Goal: Task Accomplishment & Management: Use online tool/utility

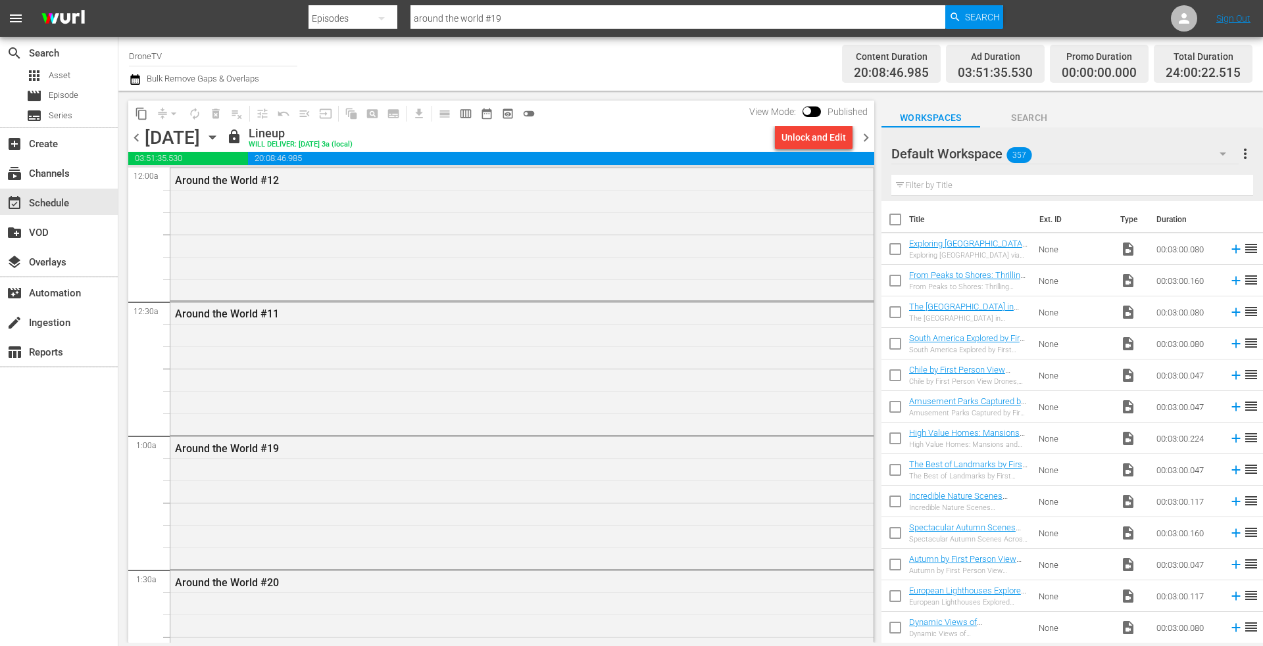
scroll to position [4911, 0]
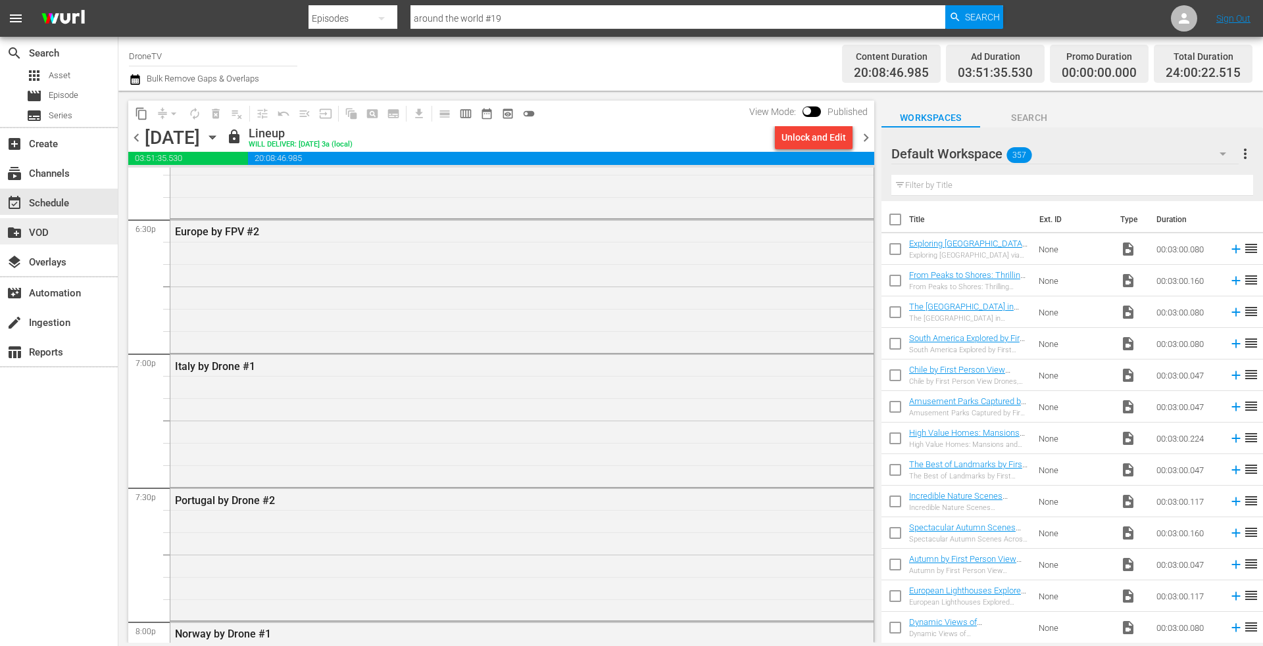
click at [37, 235] on div "create_new_folder VOD" at bounding box center [37, 231] width 74 height 12
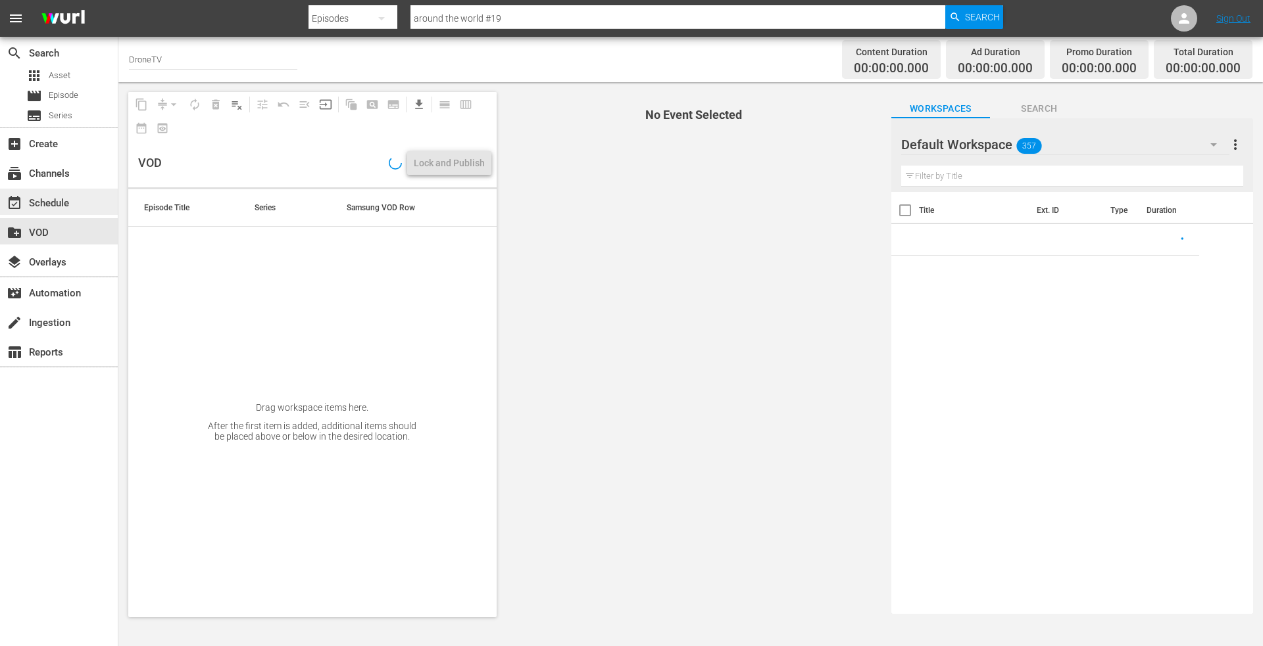
click at [52, 199] on div "event_available Schedule" at bounding box center [37, 201] width 74 height 12
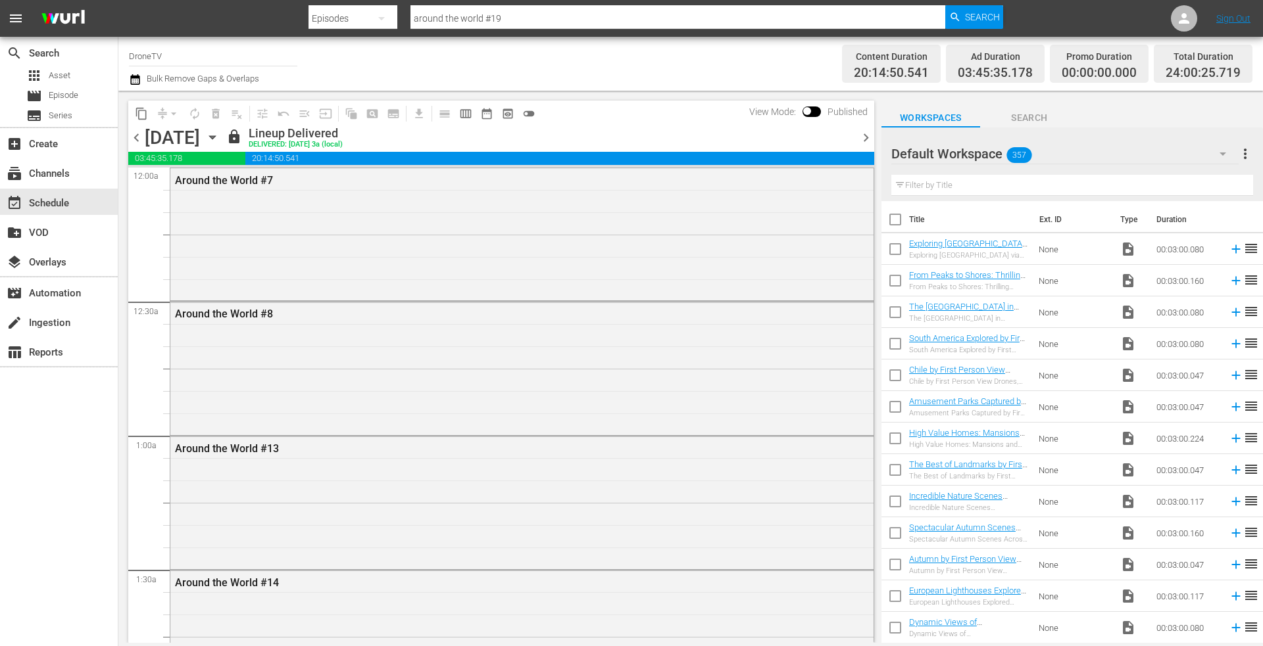
click at [220, 137] on icon "button" at bounding box center [212, 137] width 14 height 14
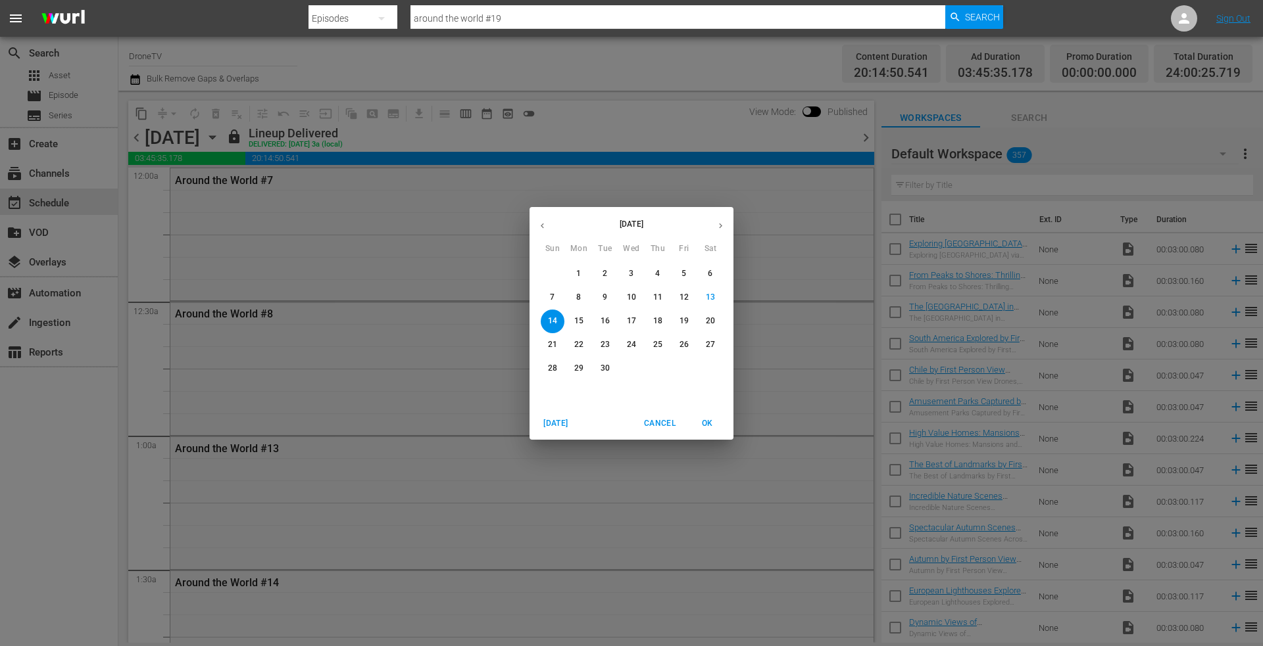
click at [573, 317] on span "15" at bounding box center [579, 321] width 24 height 11
click at [579, 319] on p "15" at bounding box center [578, 321] width 9 height 11
click at [709, 419] on span "OK" at bounding box center [707, 424] width 32 height 14
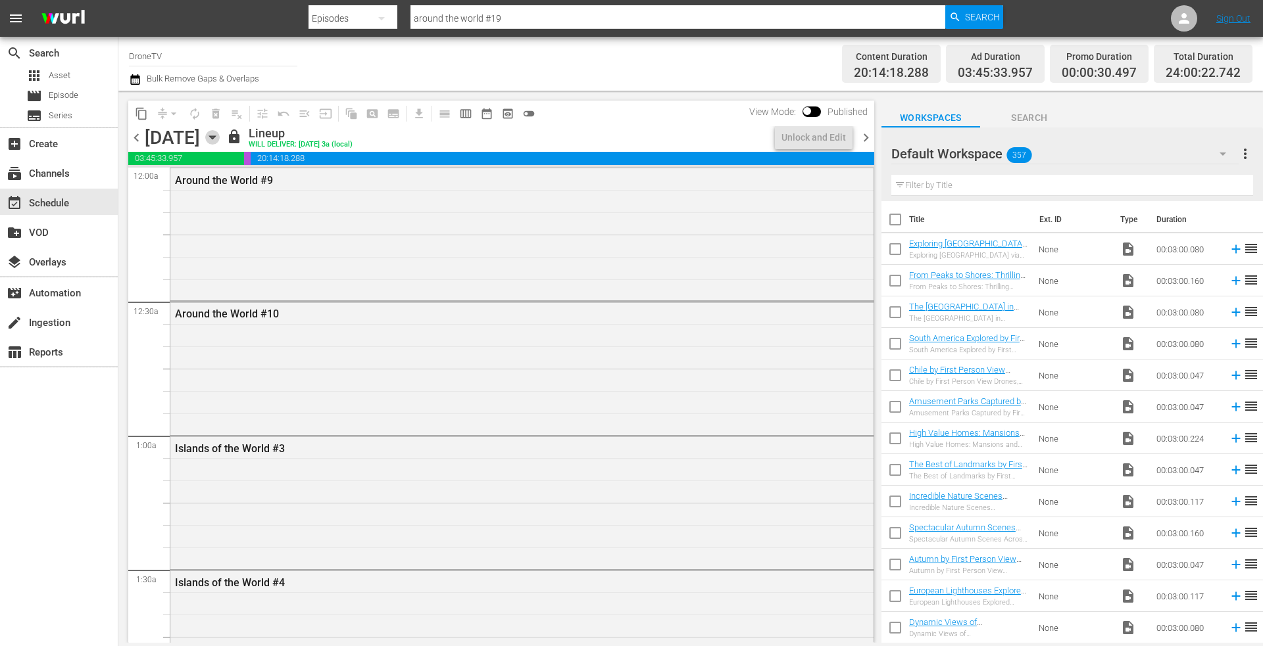
click at [215, 137] on icon "button" at bounding box center [212, 137] width 6 height 3
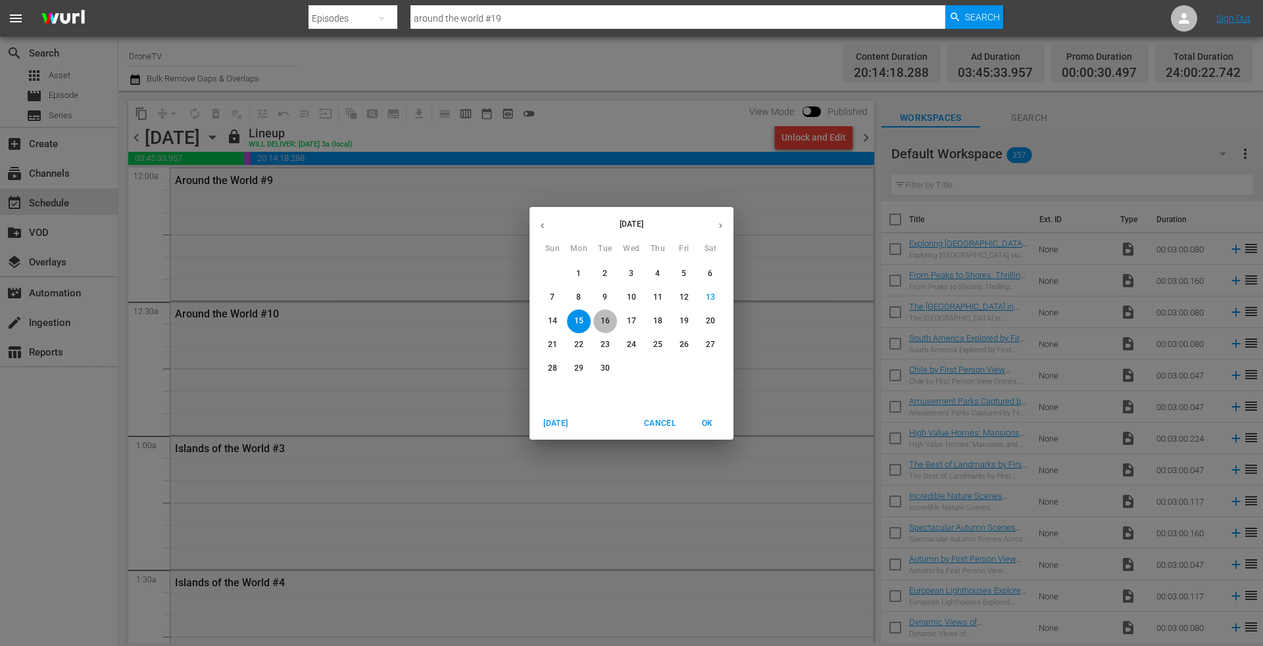
click at [600, 318] on p "16" at bounding box center [604, 321] width 9 height 11
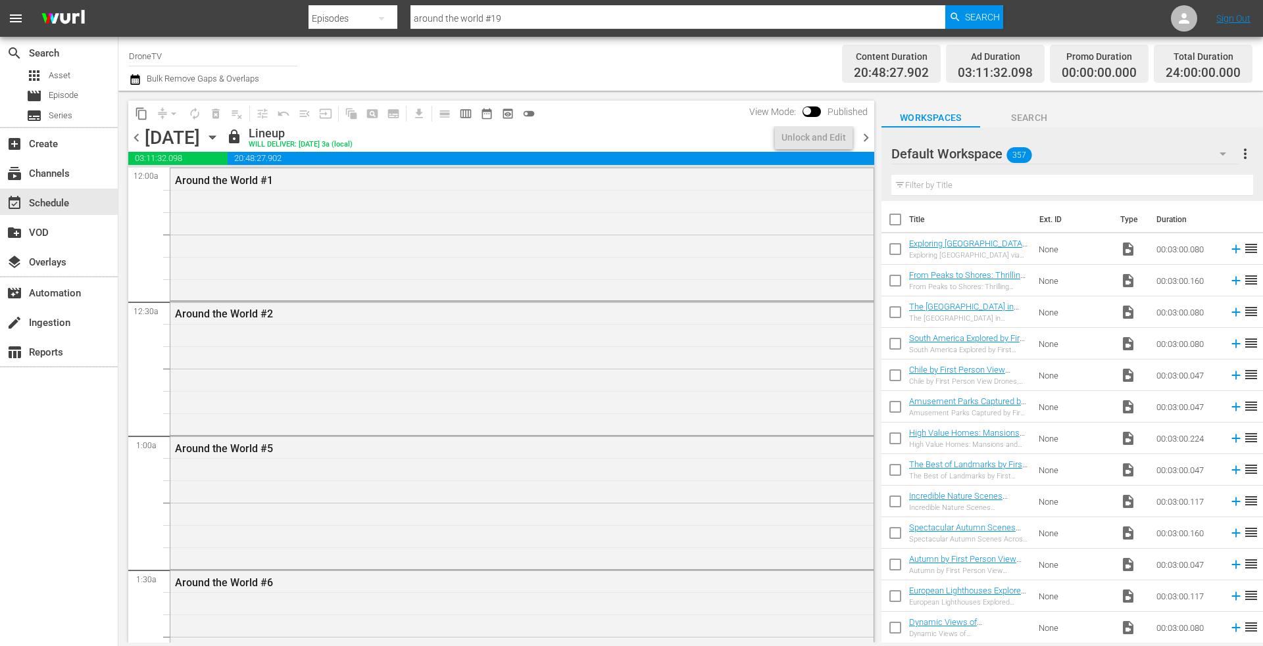
click at [215, 137] on icon "button" at bounding box center [212, 137] width 6 height 3
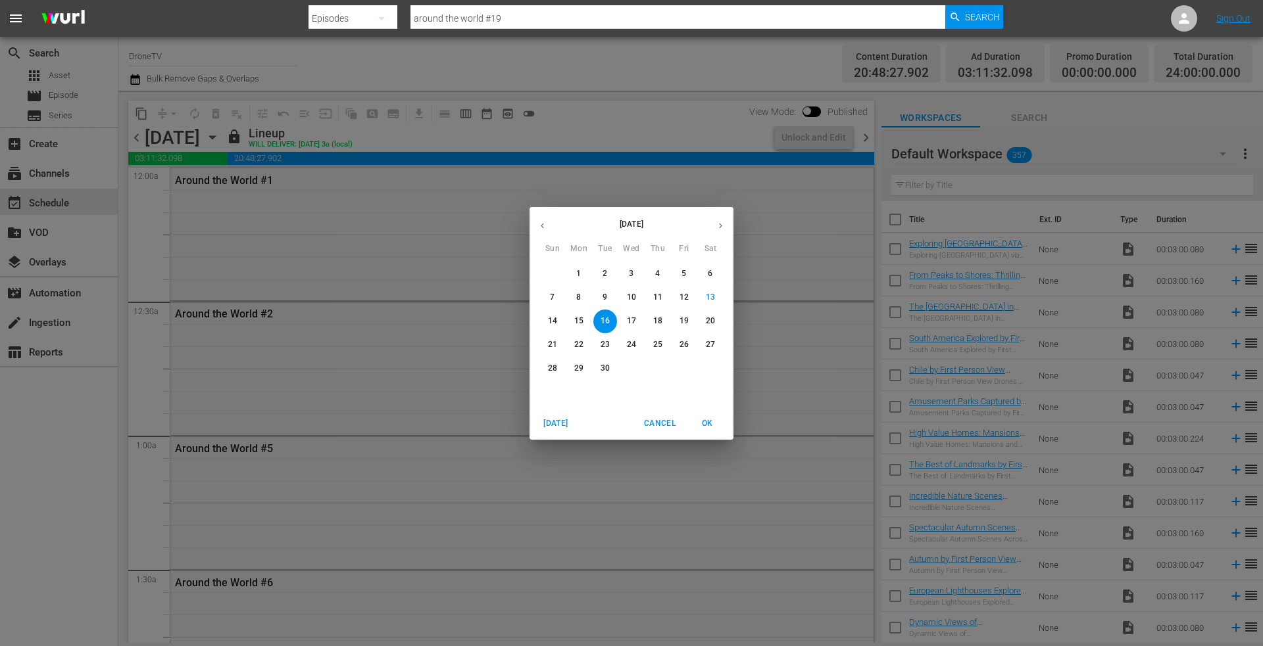
click at [632, 316] on p "17" at bounding box center [631, 321] width 9 height 11
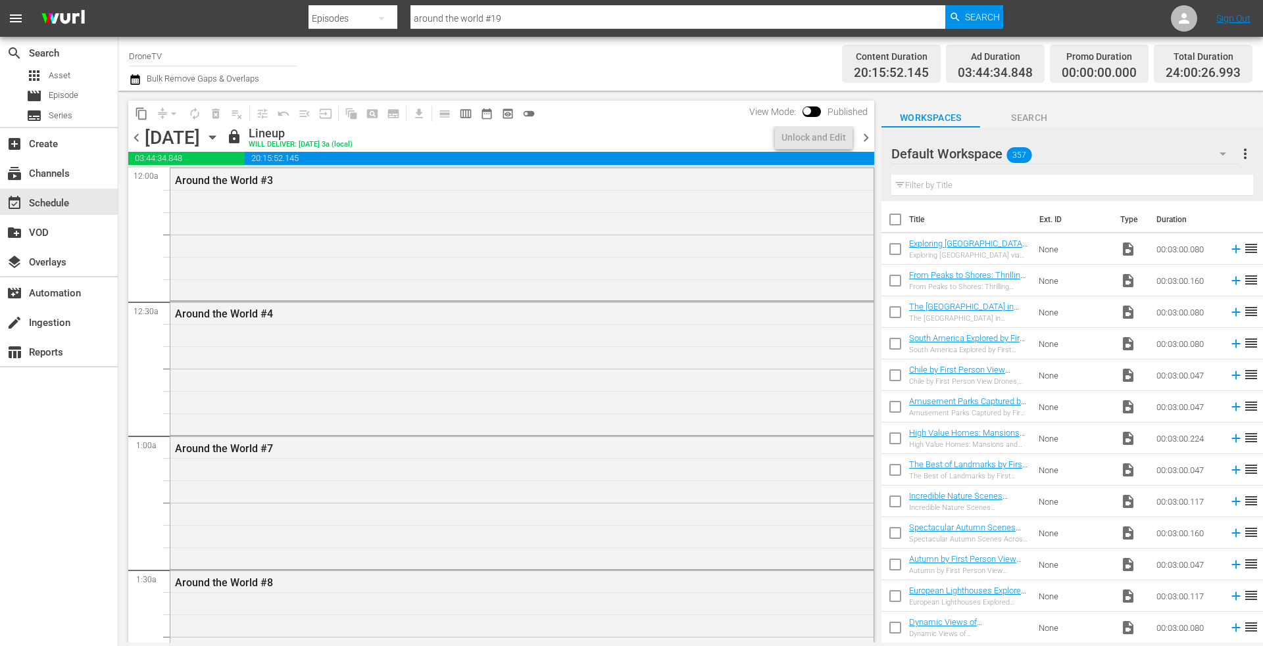
click at [215, 138] on icon "button" at bounding box center [212, 137] width 6 height 3
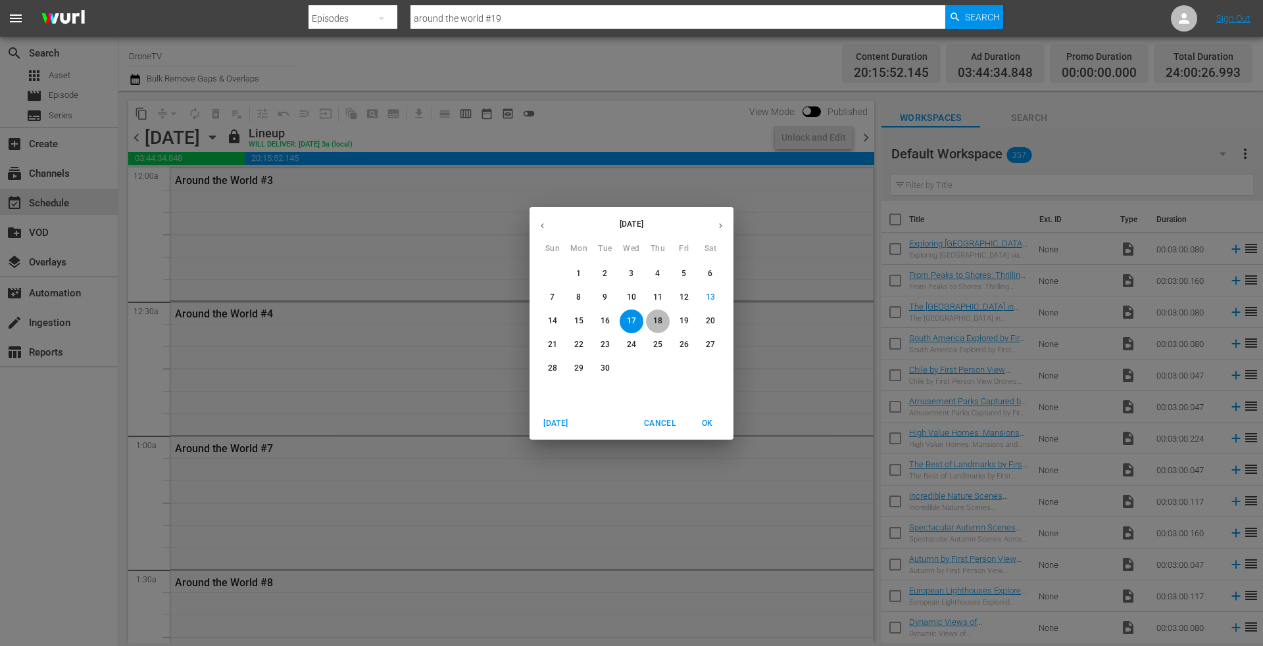
click at [656, 318] on p "18" at bounding box center [657, 321] width 9 height 11
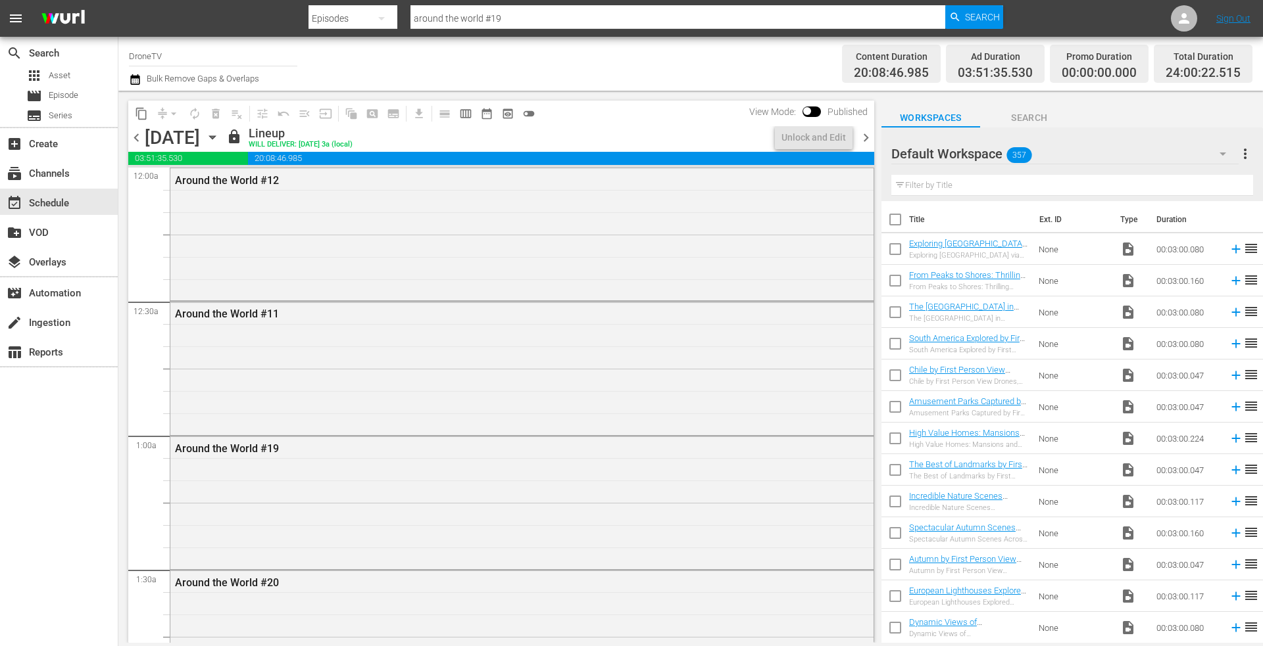
click at [220, 133] on icon "button" at bounding box center [212, 137] width 14 height 14
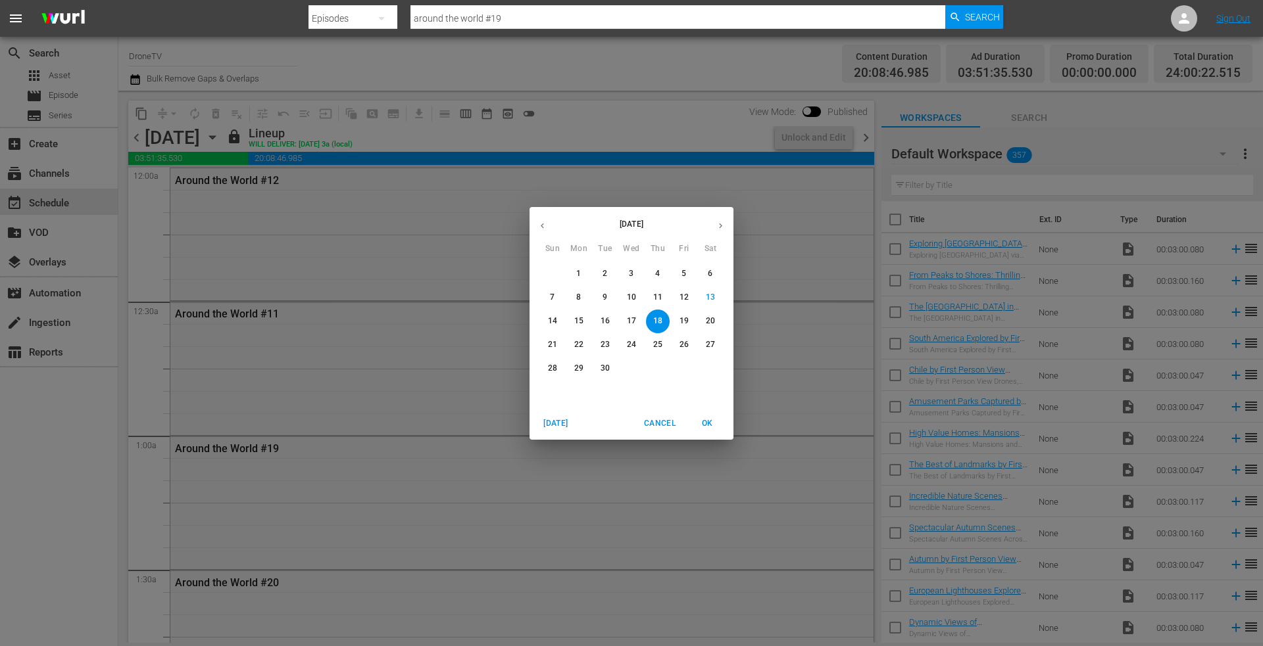
click at [687, 316] on p "19" at bounding box center [683, 321] width 9 height 11
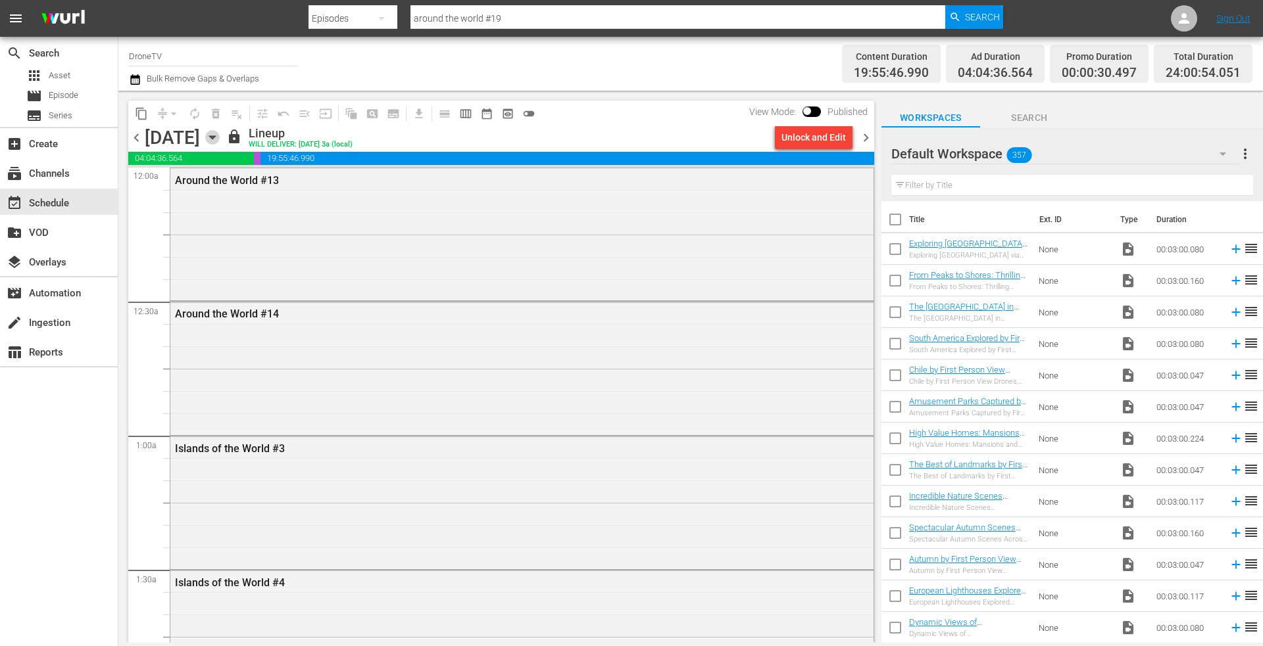
click at [220, 135] on icon "button" at bounding box center [212, 137] width 14 height 14
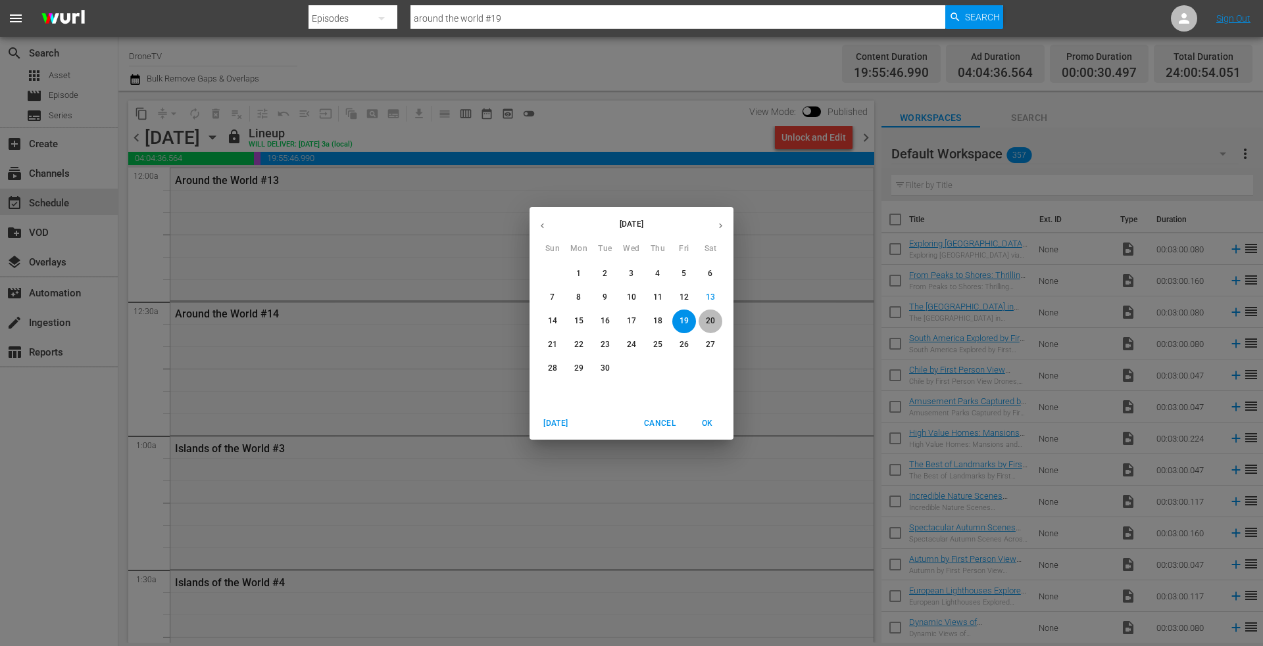
click at [710, 318] on p "20" at bounding box center [710, 321] width 9 height 11
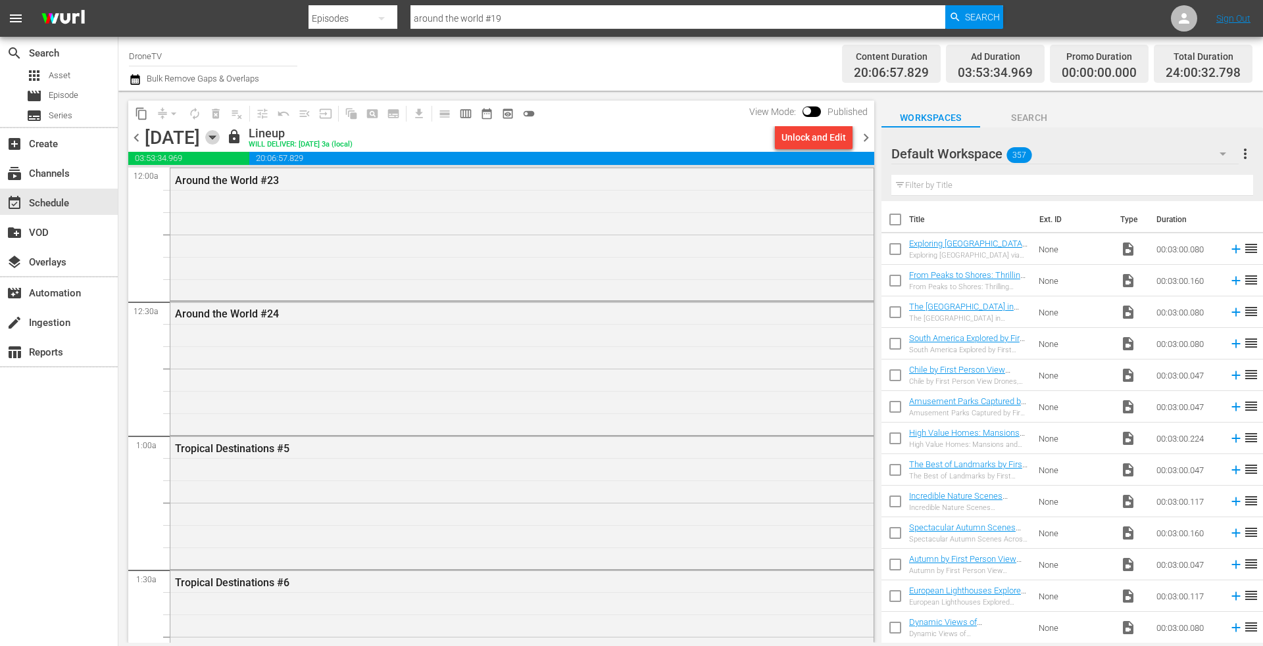
click at [220, 135] on icon "button" at bounding box center [212, 137] width 14 height 14
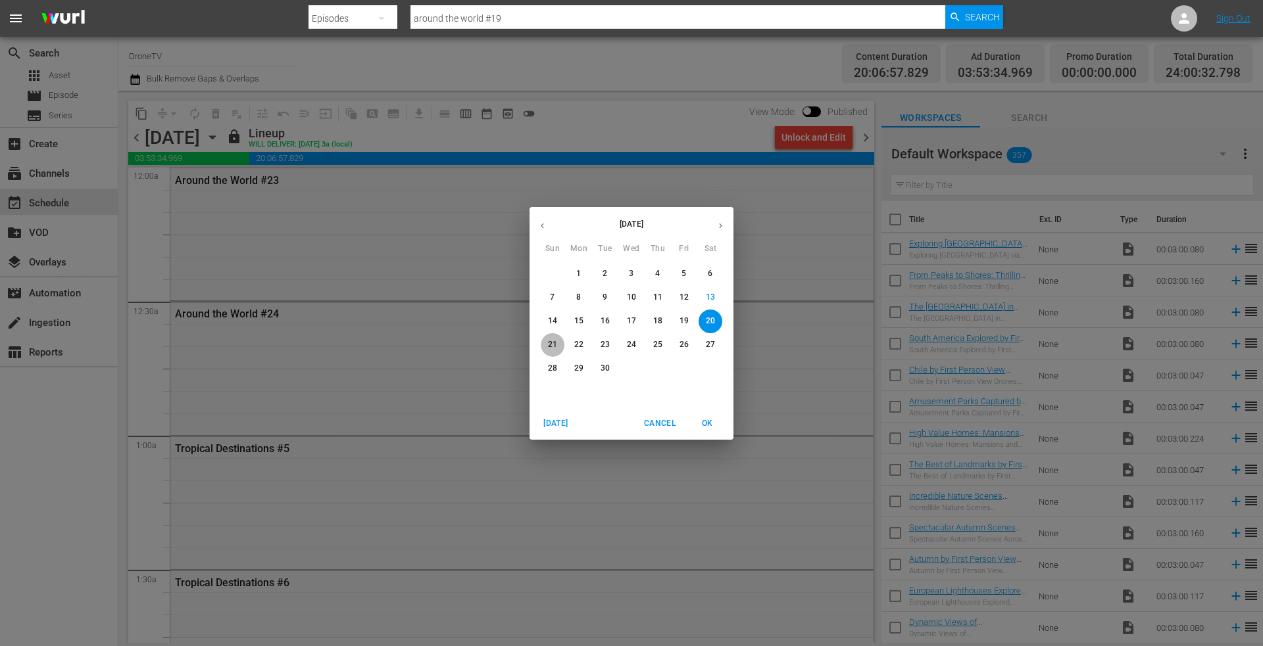
click at [554, 345] on p "21" at bounding box center [552, 344] width 9 height 11
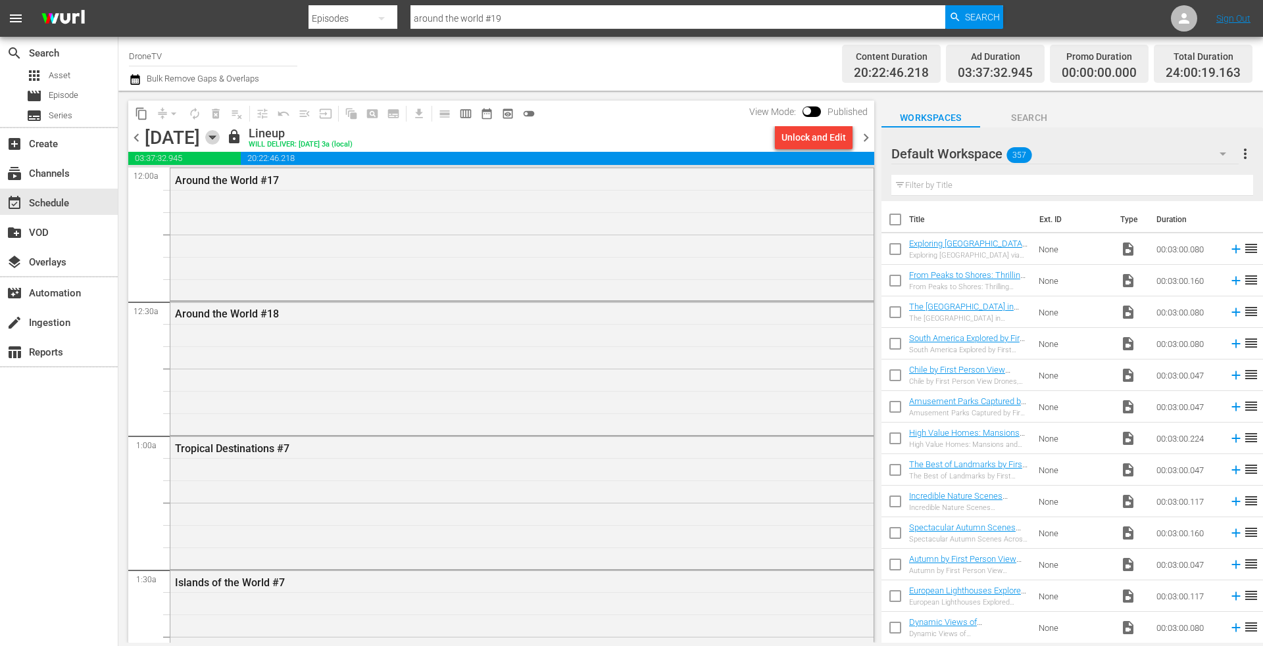
click at [220, 140] on icon "button" at bounding box center [212, 137] width 14 height 14
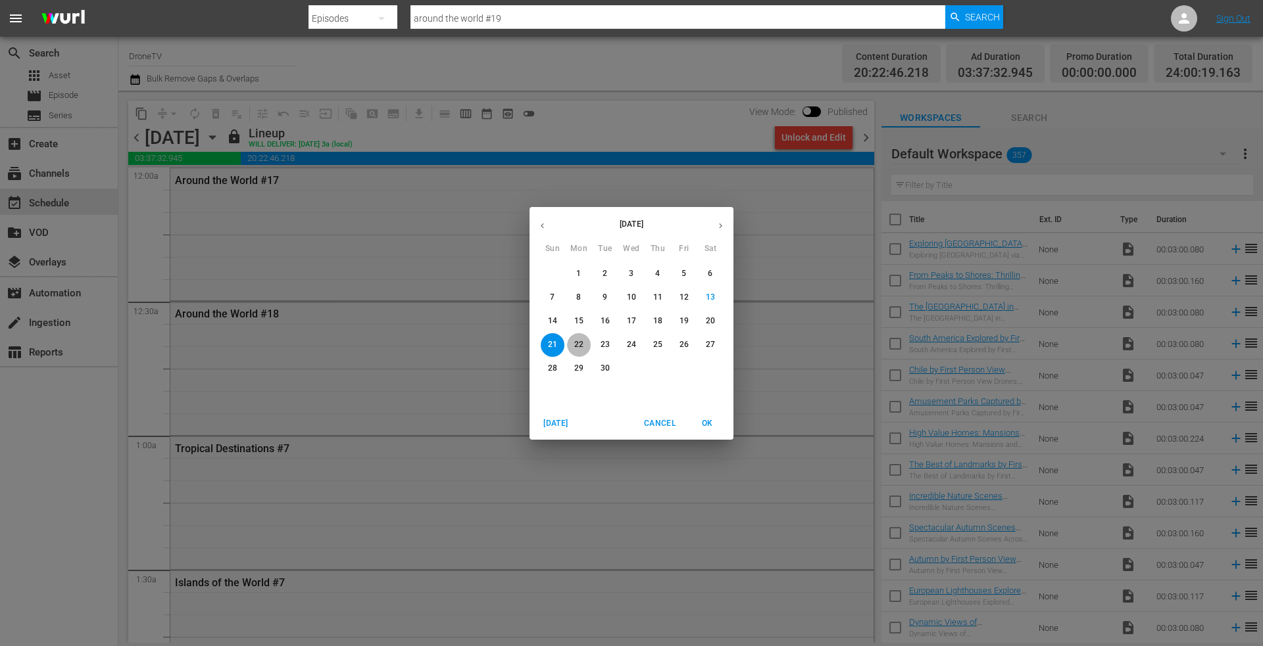
click at [579, 345] on p "22" at bounding box center [578, 344] width 9 height 11
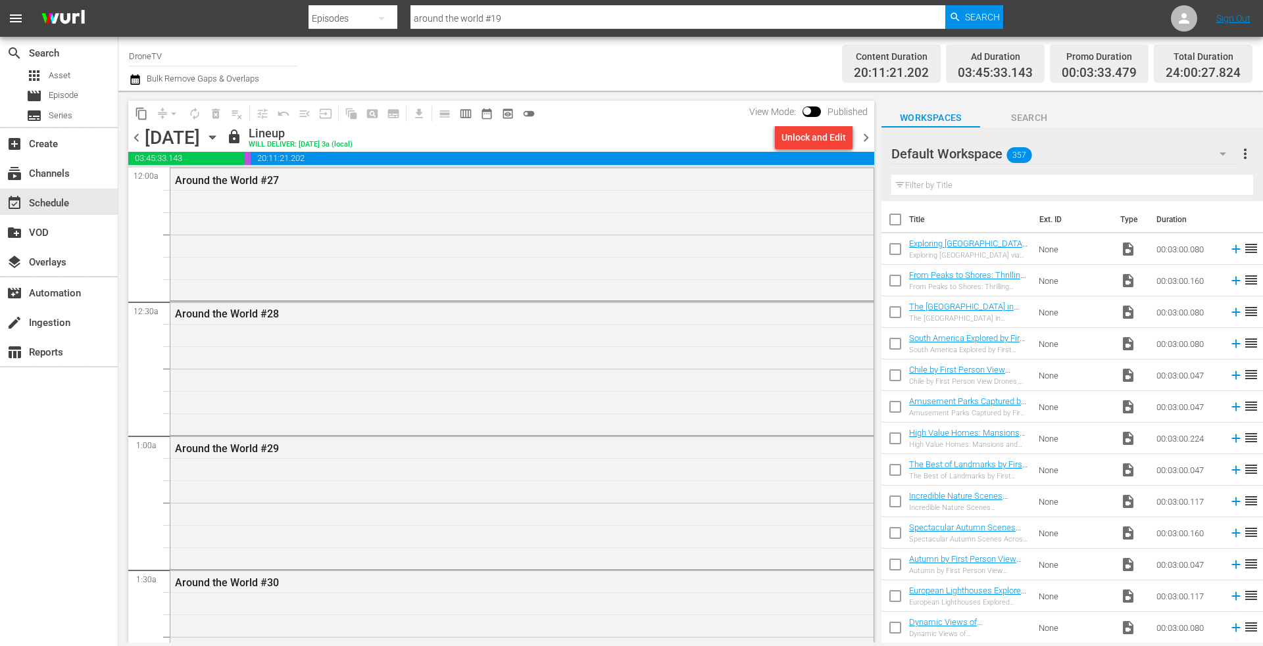
click at [220, 133] on icon "button" at bounding box center [212, 137] width 14 height 14
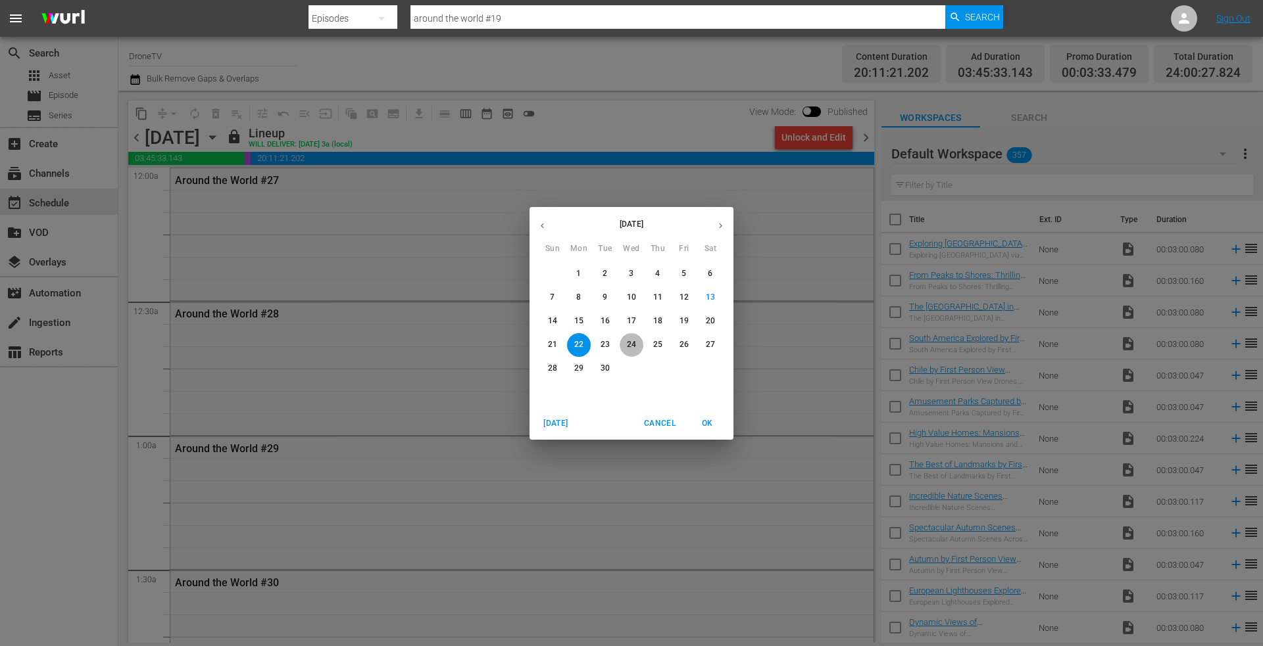
click at [625, 340] on span "24" at bounding box center [631, 344] width 24 height 11
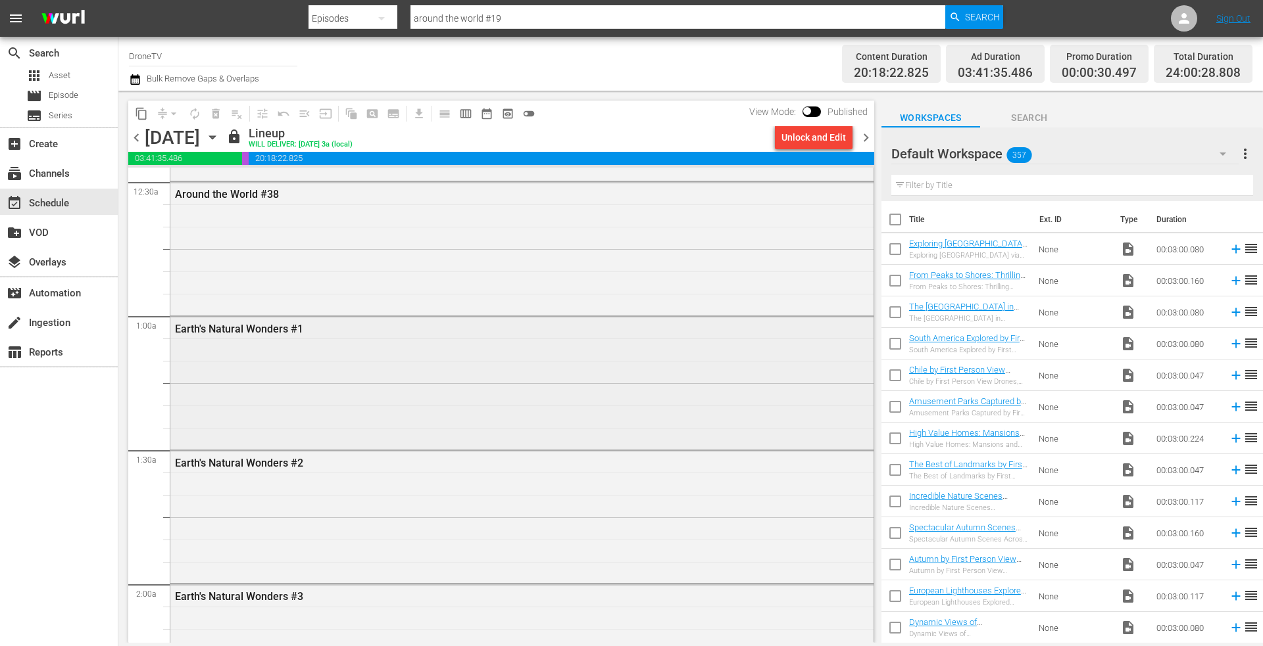
scroll to position [132, 0]
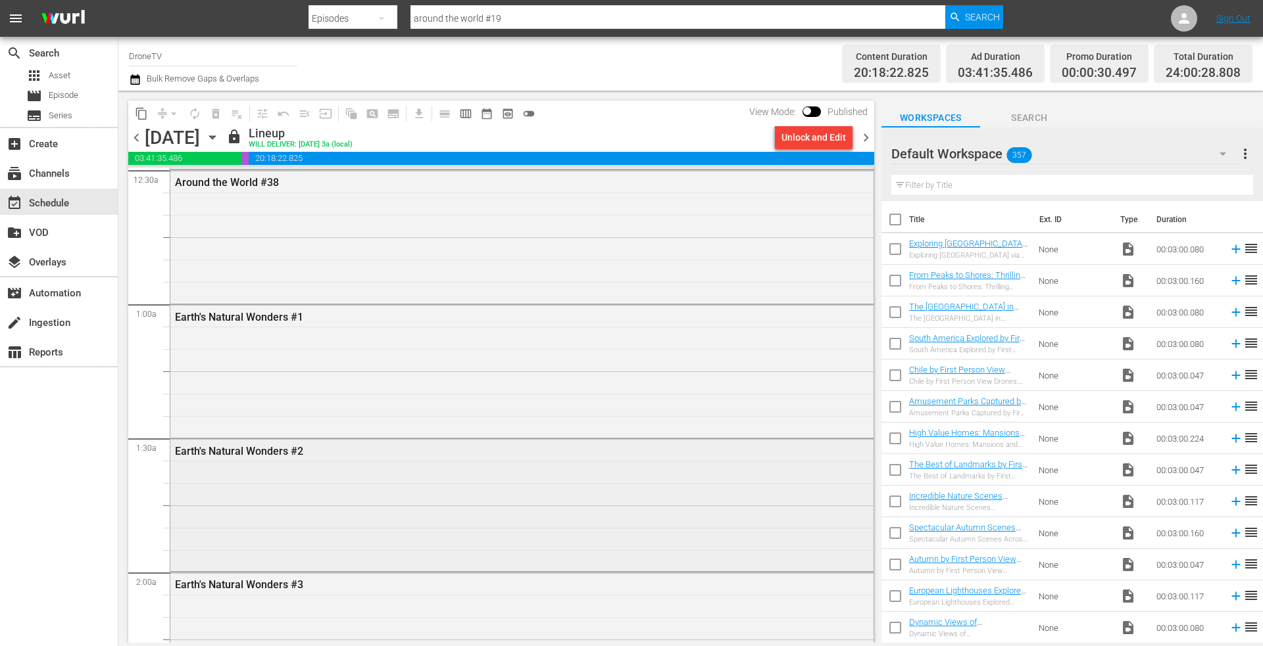
click at [314, 487] on div "Earth's Natural Wonders #2" at bounding box center [521, 504] width 703 height 130
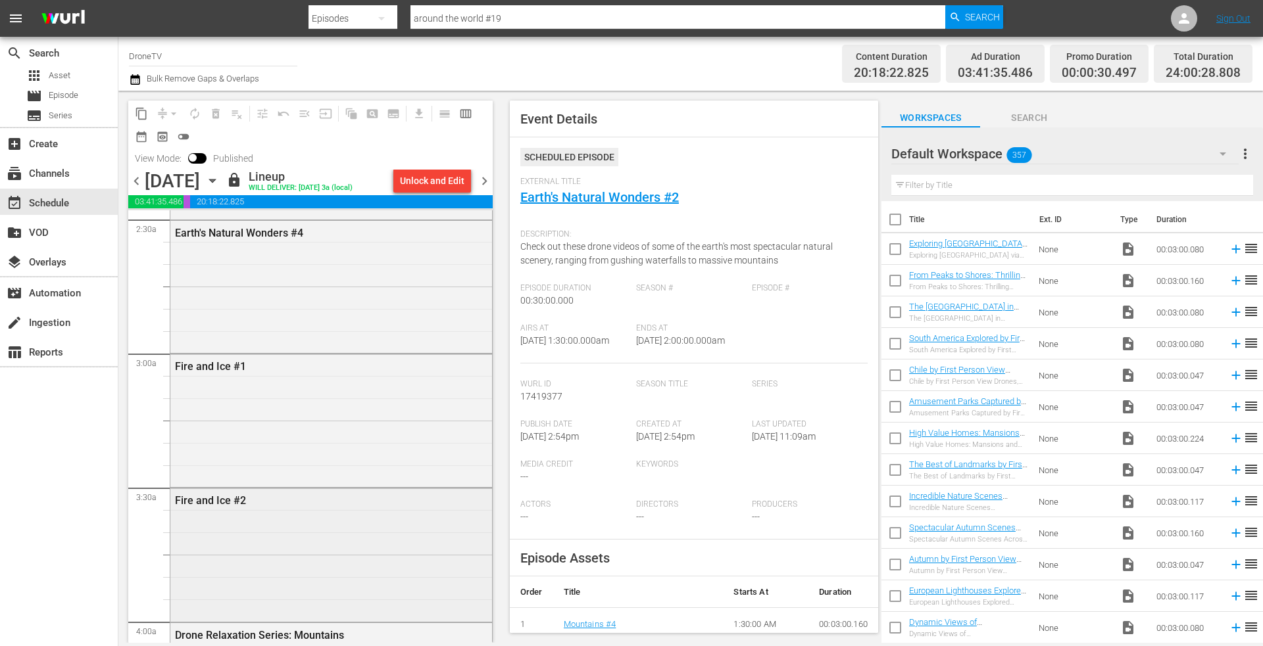
scroll to position [789, 0]
click at [298, 443] on div "Fire and Ice #2" at bounding box center [331, 426] width 322 height 130
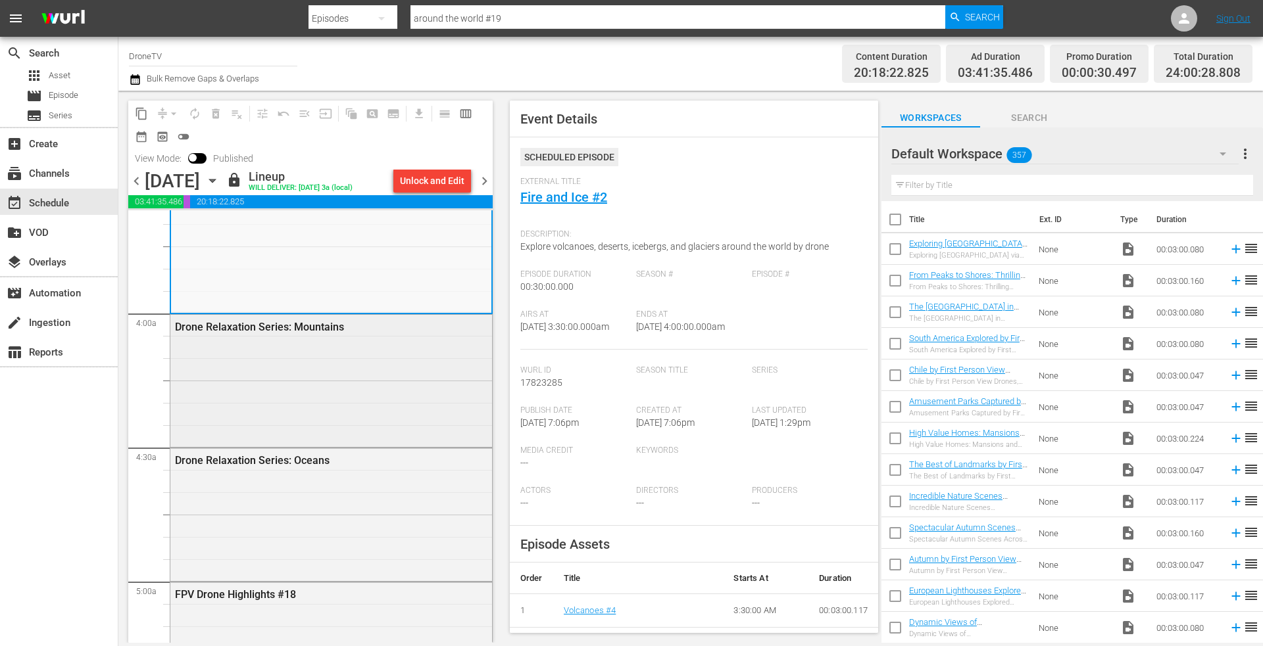
scroll to position [986, 0]
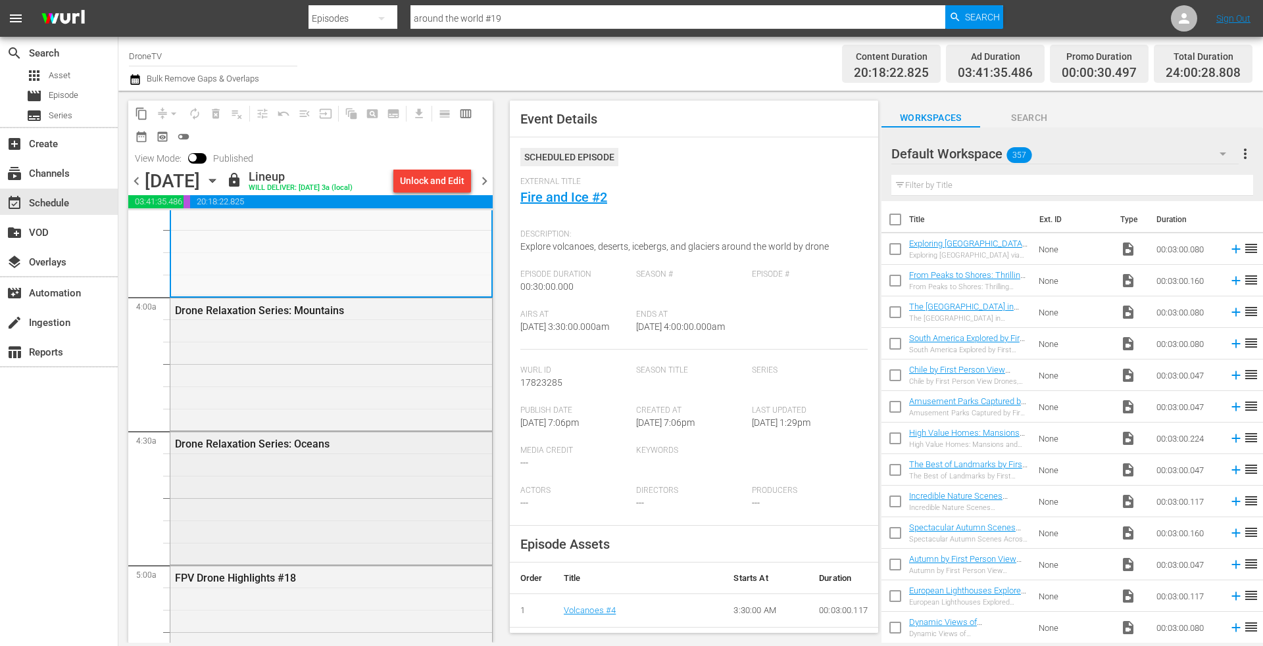
click at [285, 484] on div "Drone Relaxation Series: Oceans" at bounding box center [331, 497] width 322 height 130
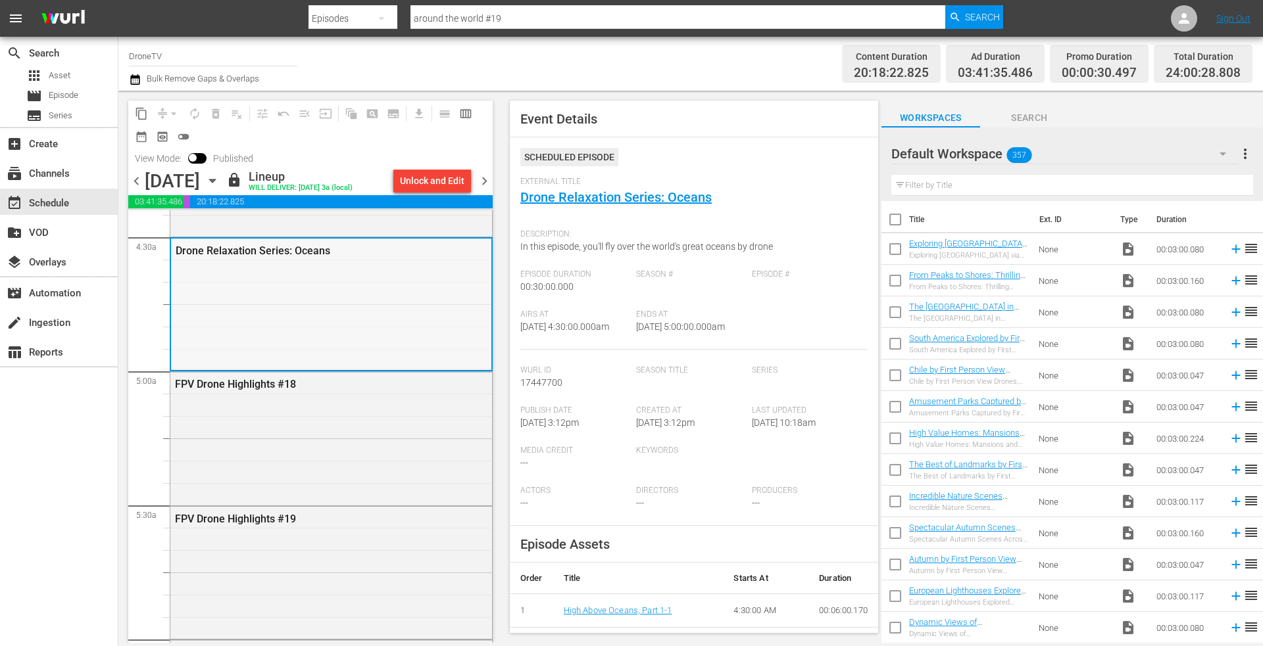
scroll to position [1184, 0]
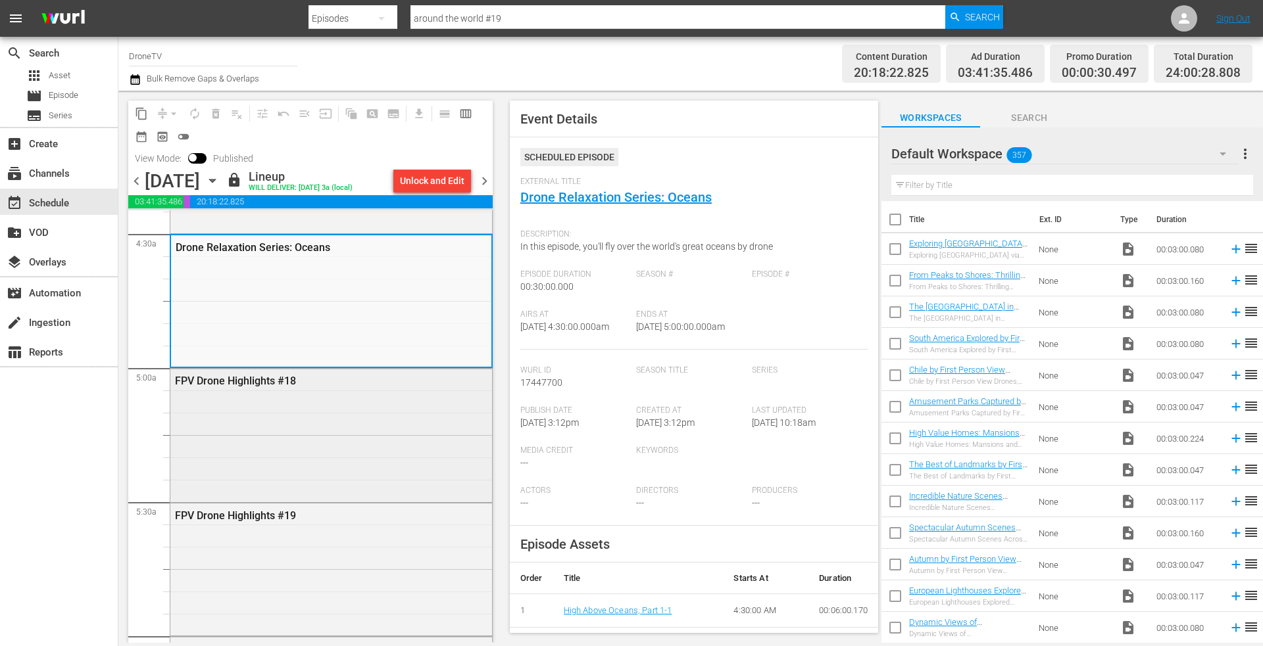
click at [293, 446] on div "FPV Drone Highlights #18" at bounding box center [331, 434] width 322 height 130
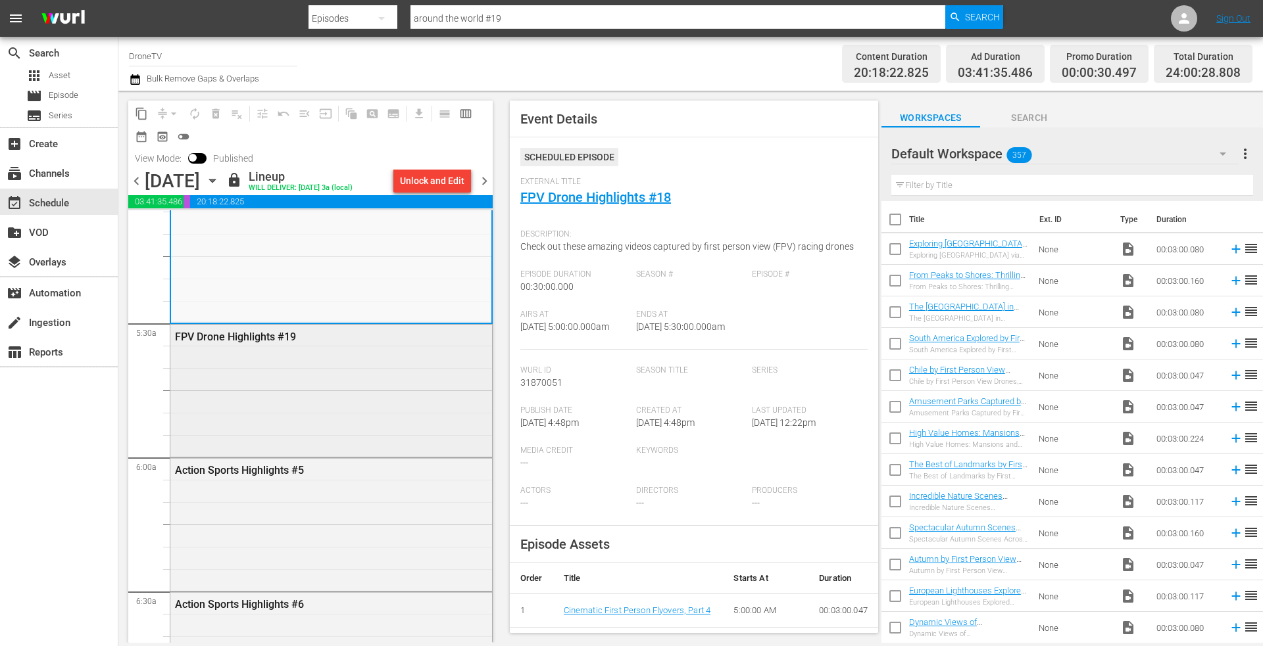
scroll to position [1381, 0]
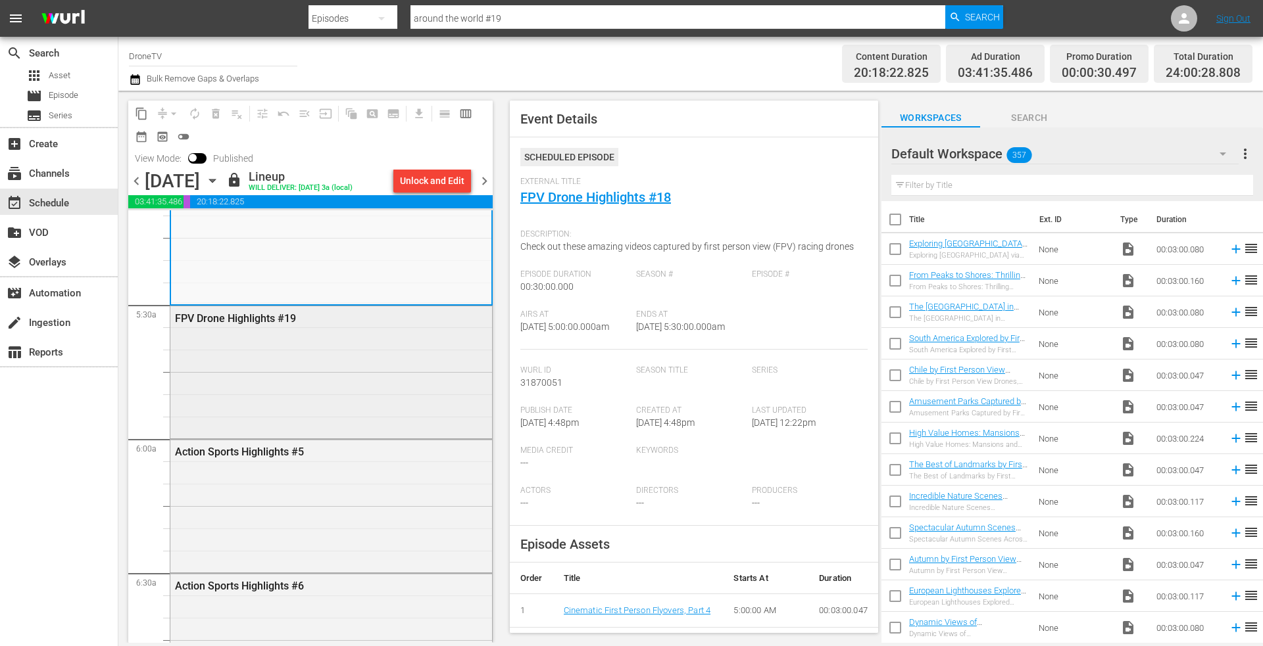
click at [299, 402] on div "FPV Drone Highlights #19" at bounding box center [331, 371] width 322 height 130
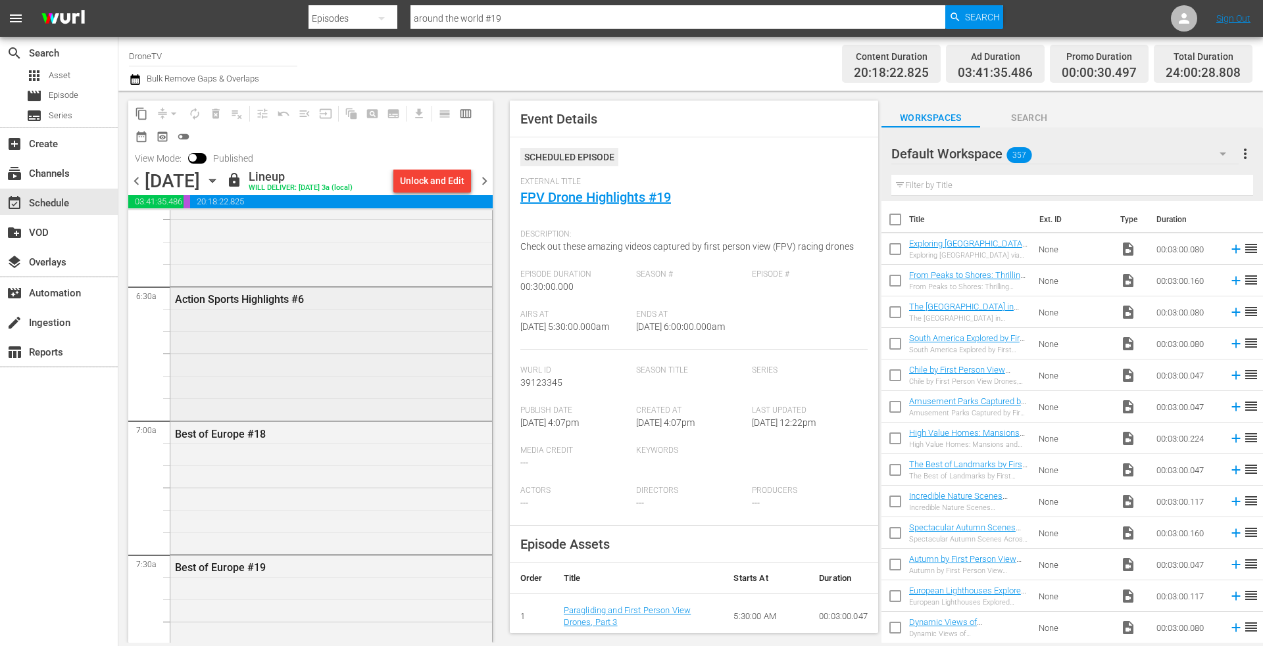
scroll to position [1775, 0]
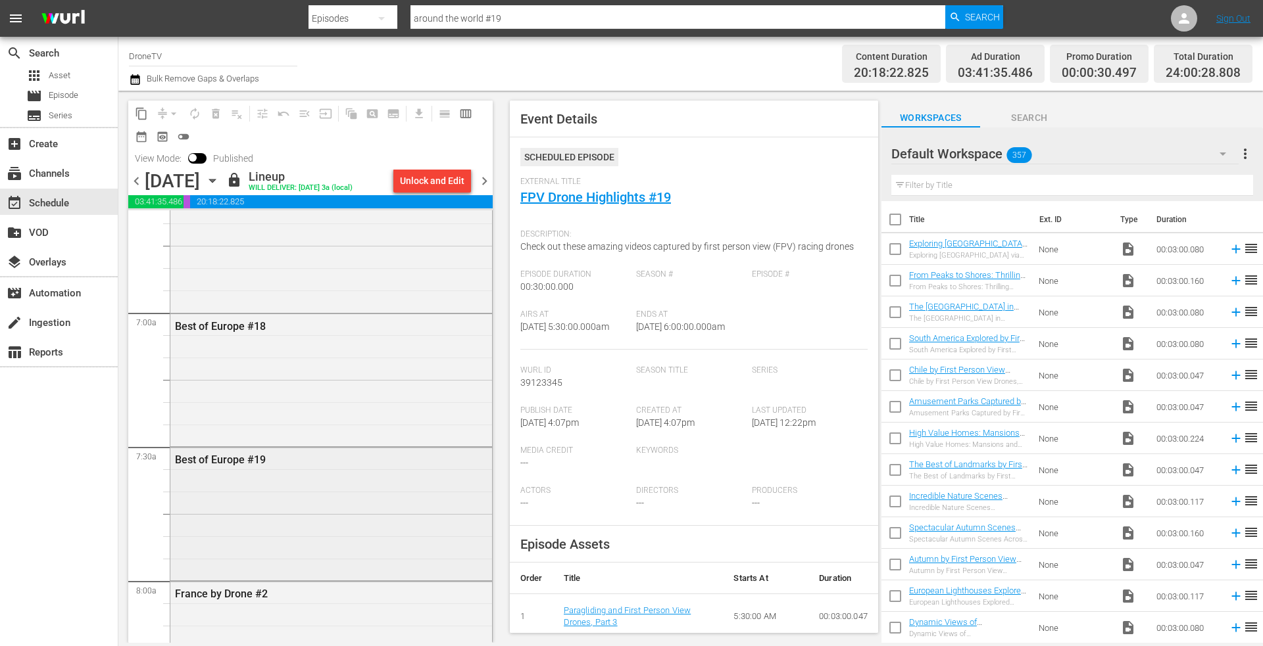
click at [288, 505] on div "Best of Europe #19" at bounding box center [331, 513] width 322 height 130
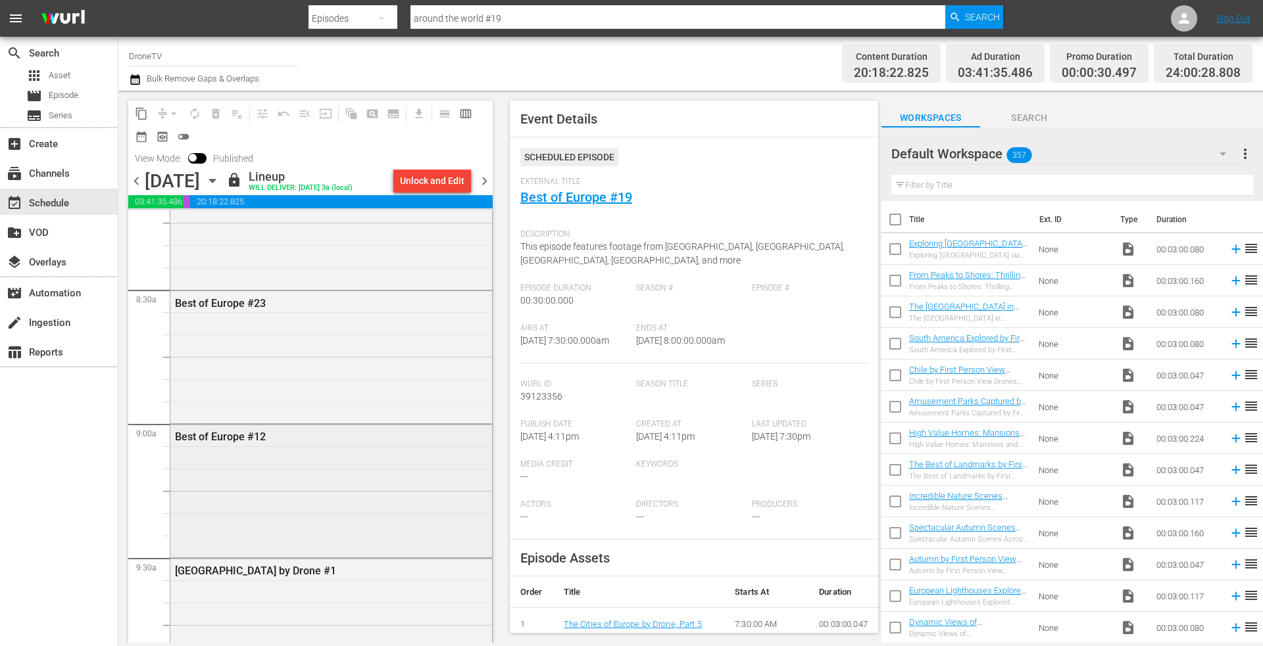
scroll to position [2236, 0]
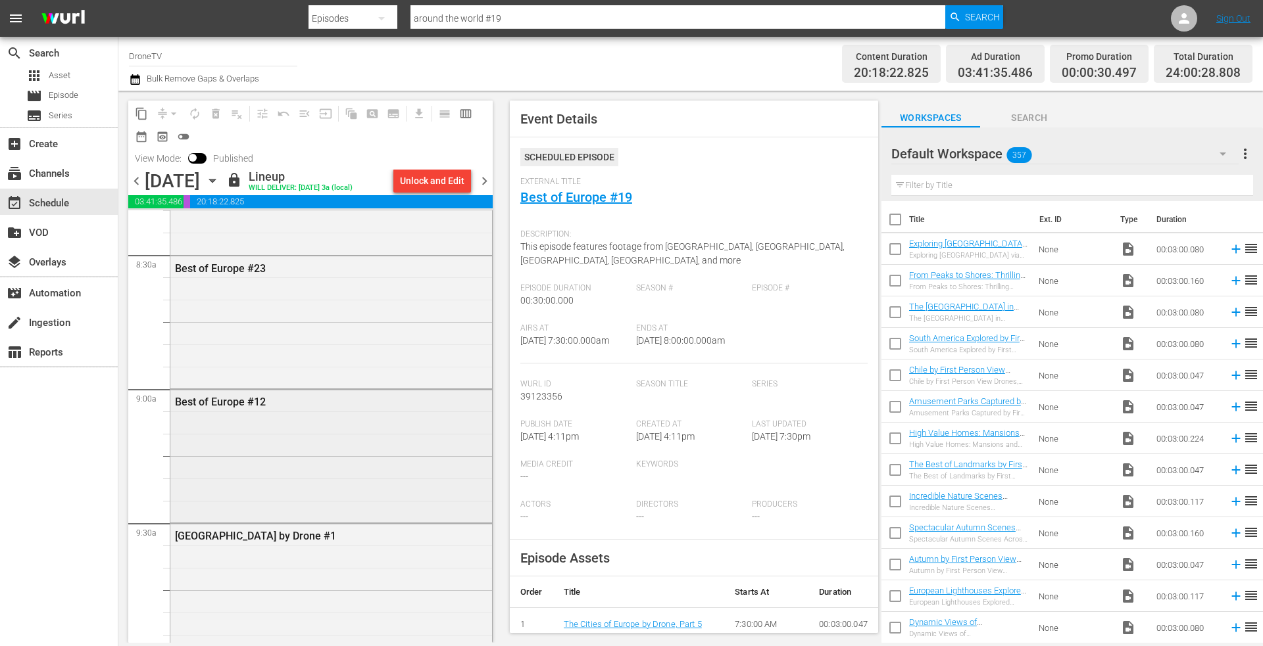
click at [255, 507] on div "Best of Europe #12" at bounding box center [331, 455] width 322 height 130
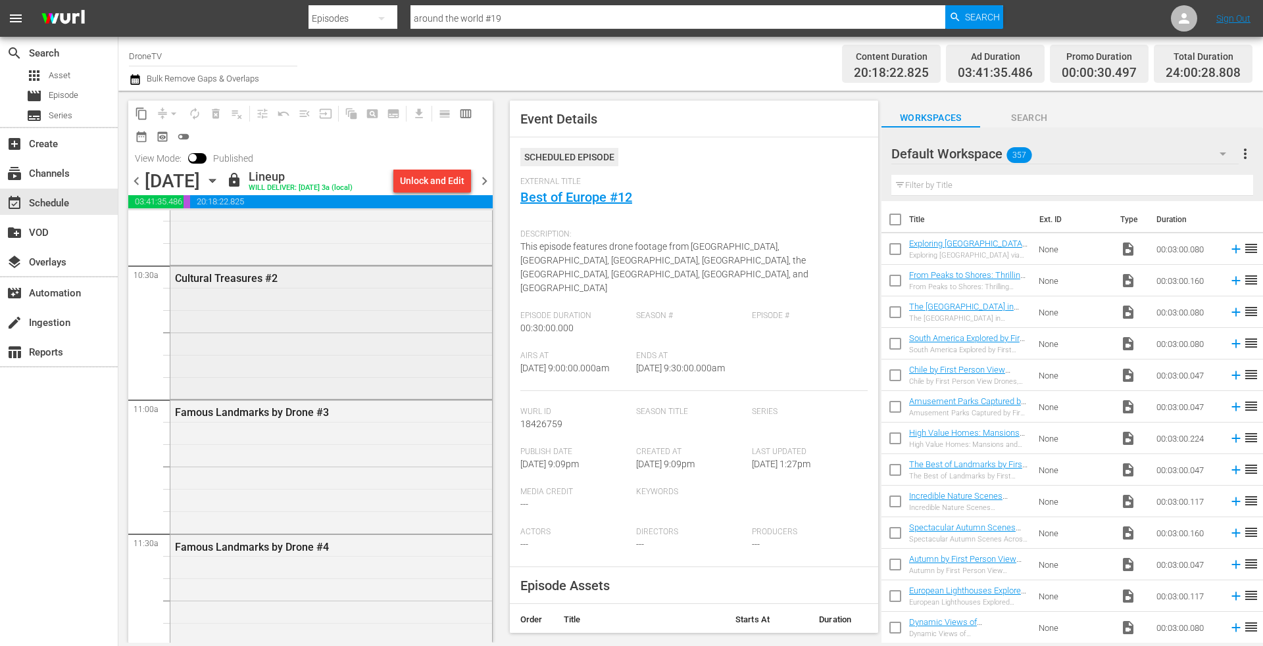
scroll to position [2959, 0]
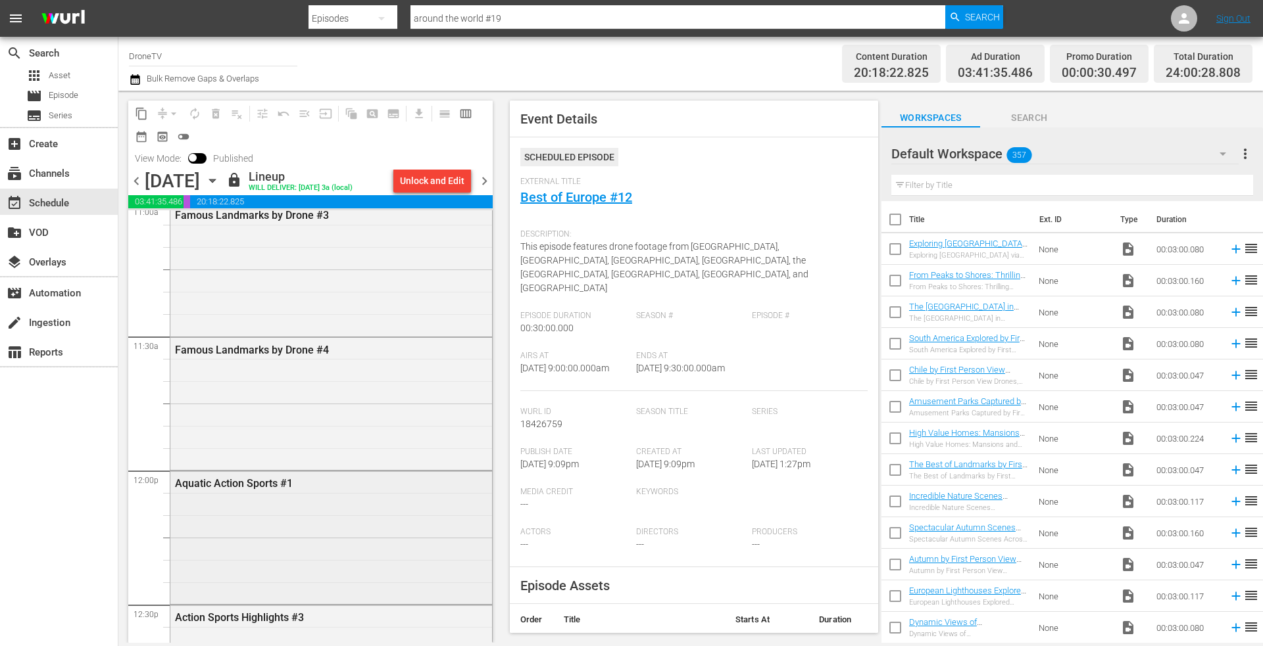
click at [268, 494] on div "Aquatic Action Sports #1" at bounding box center [331, 482] width 322 height 23
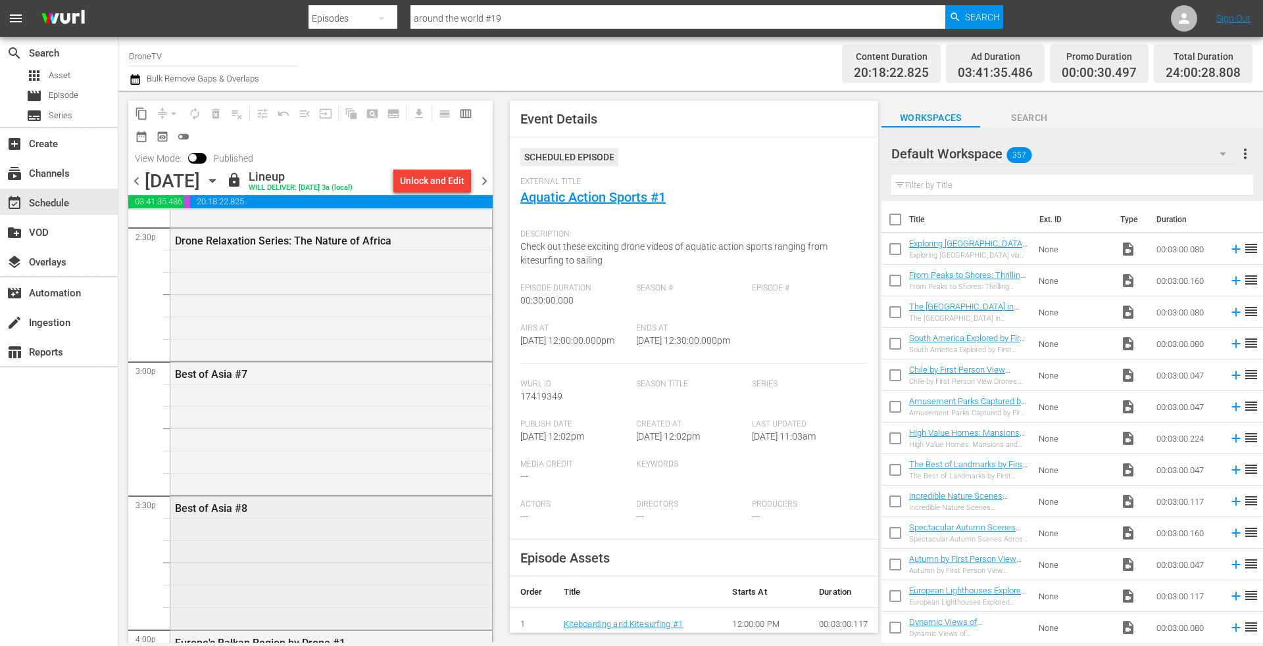
scroll to position [4011, 0]
click at [247, 489] on div "Best of Asia #8" at bounding box center [331, 423] width 322 height 130
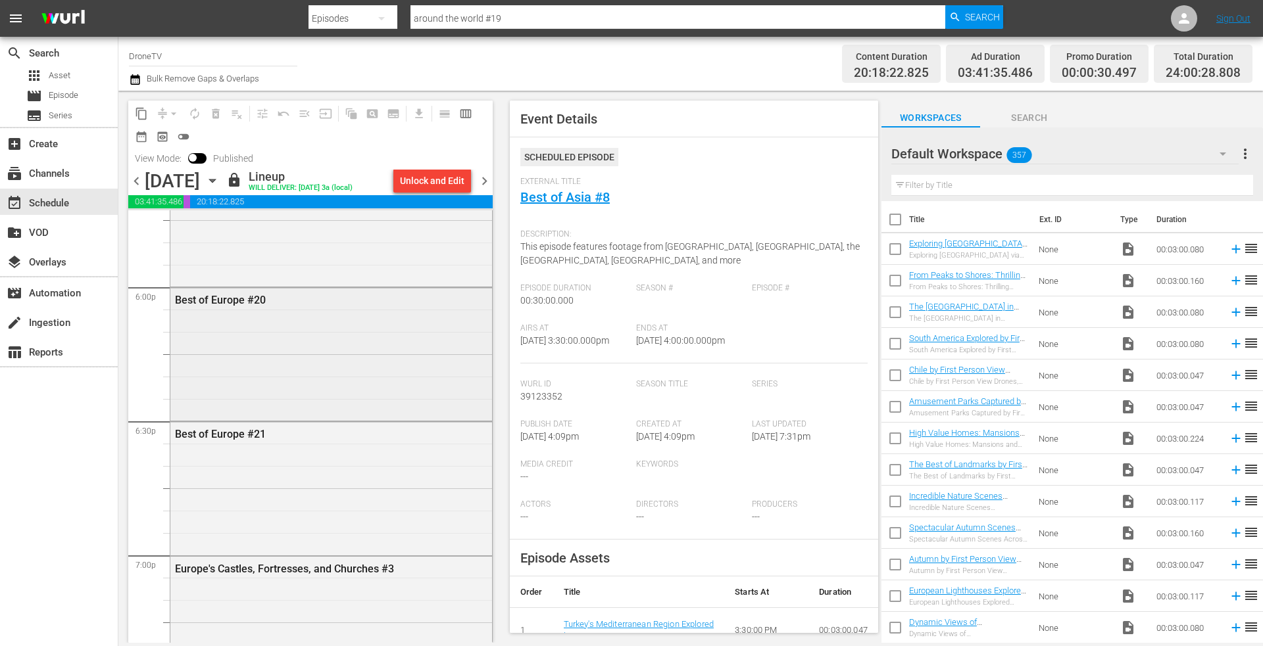
scroll to position [4800, 0]
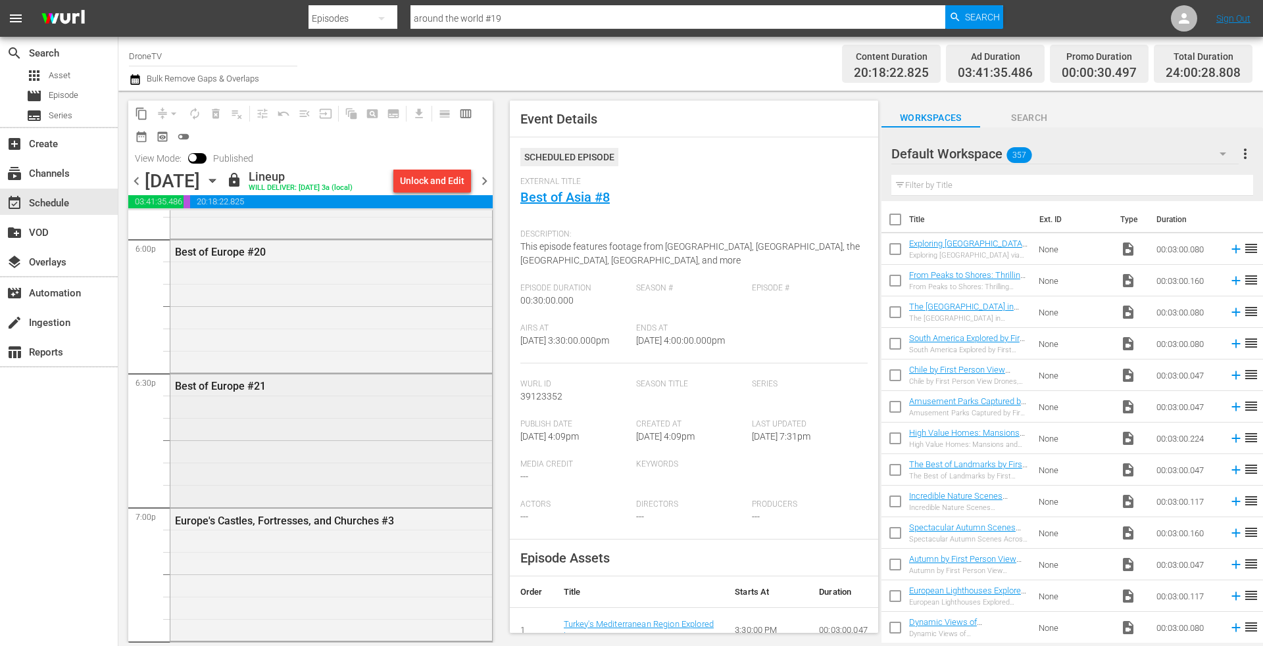
click at [258, 500] on div "Best of Europe #21" at bounding box center [331, 439] width 322 height 130
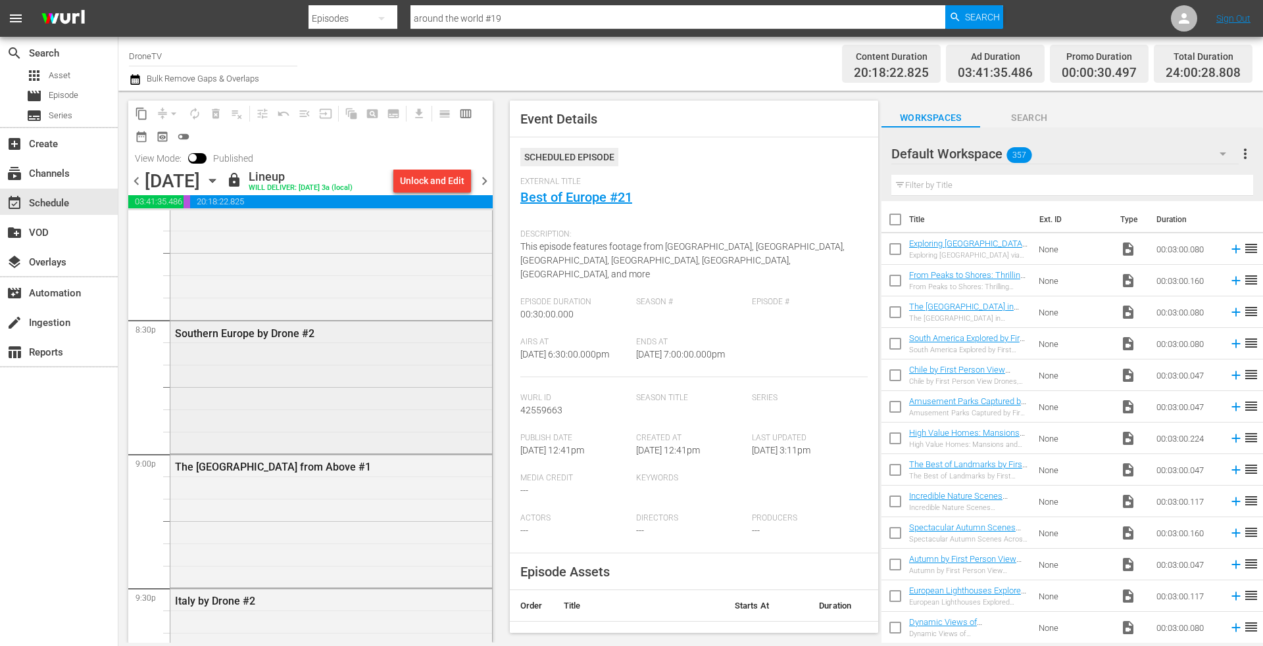
scroll to position [5589, 0]
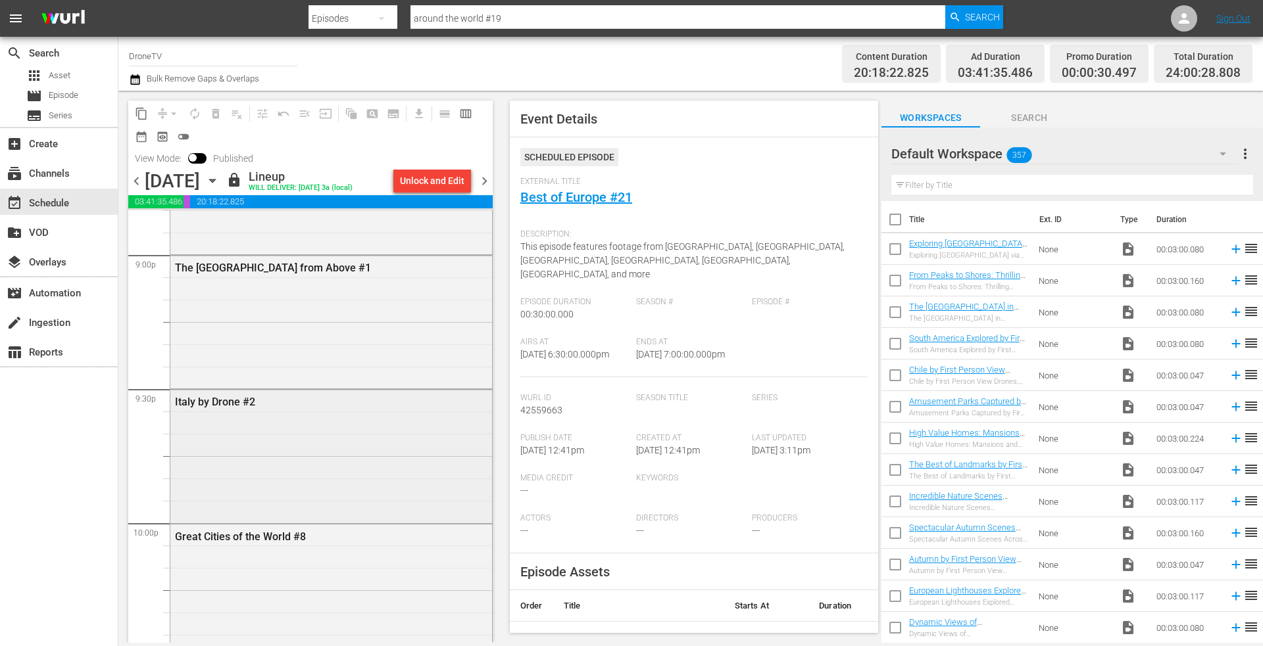
click at [265, 452] on div "Italy by Drone #2" at bounding box center [331, 455] width 322 height 130
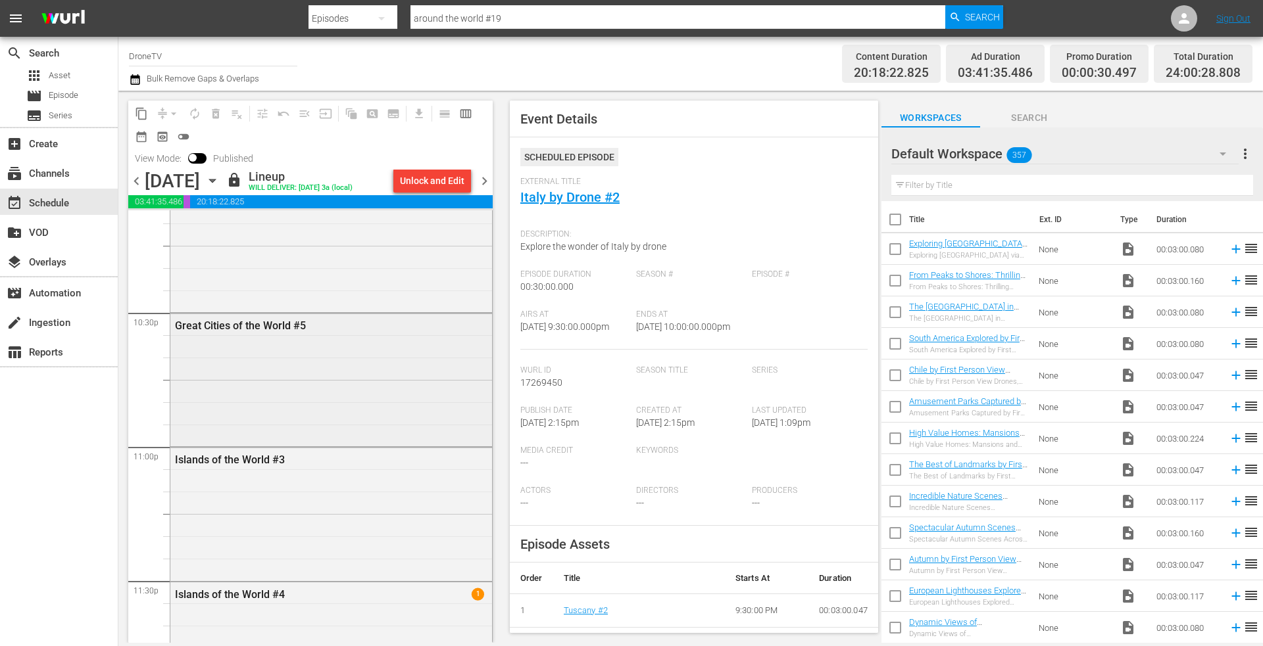
scroll to position [6029, 0]
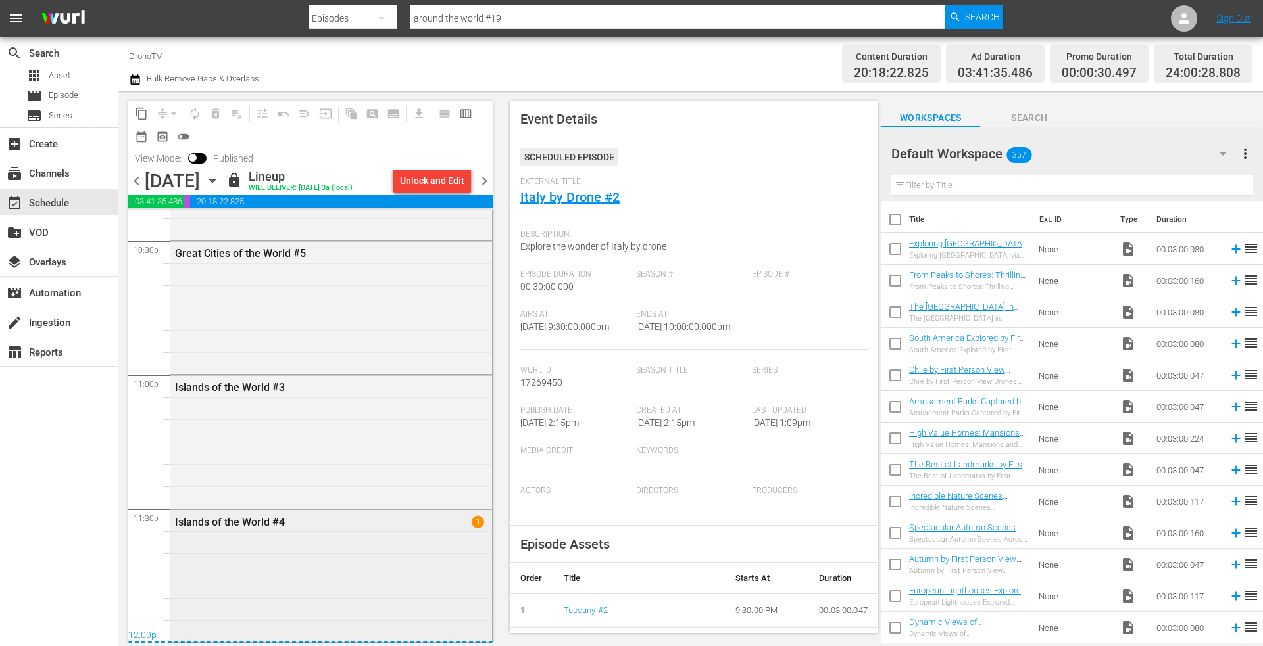
click at [246, 523] on div "Islands of the World #4" at bounding box center [299, 522] width 248 height 12
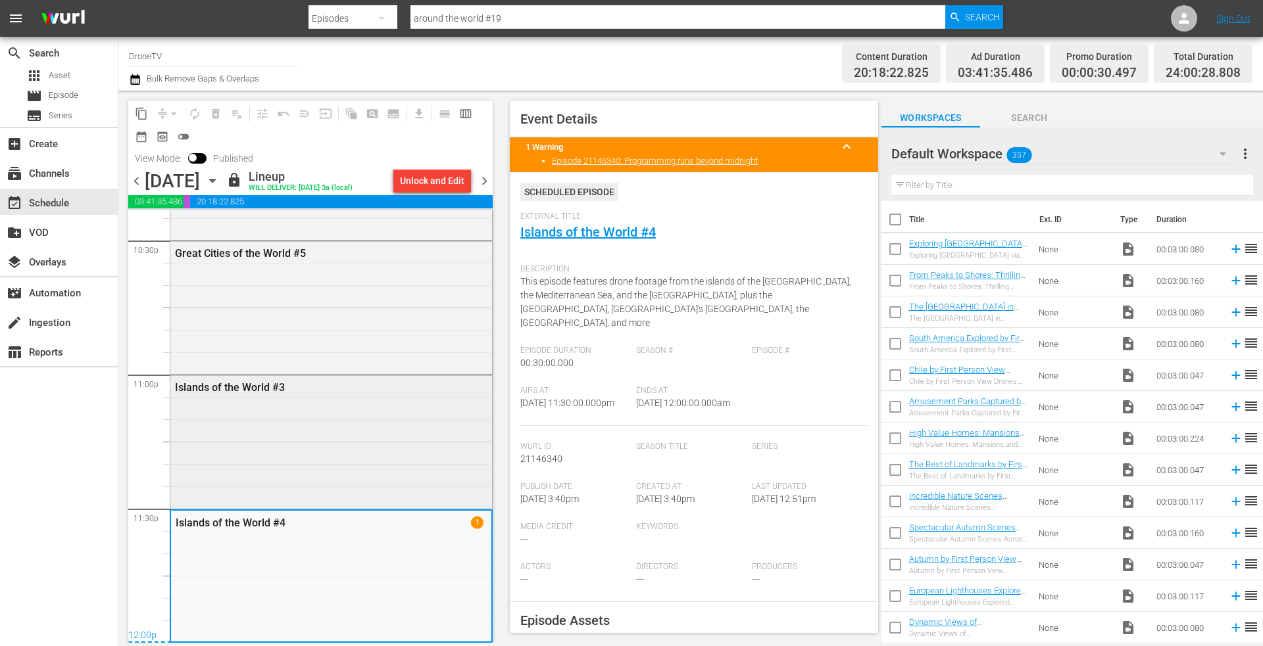
click at [254, 466] on div "Islands of the World #3" at bounding box center [331, 440] width 322 height 130
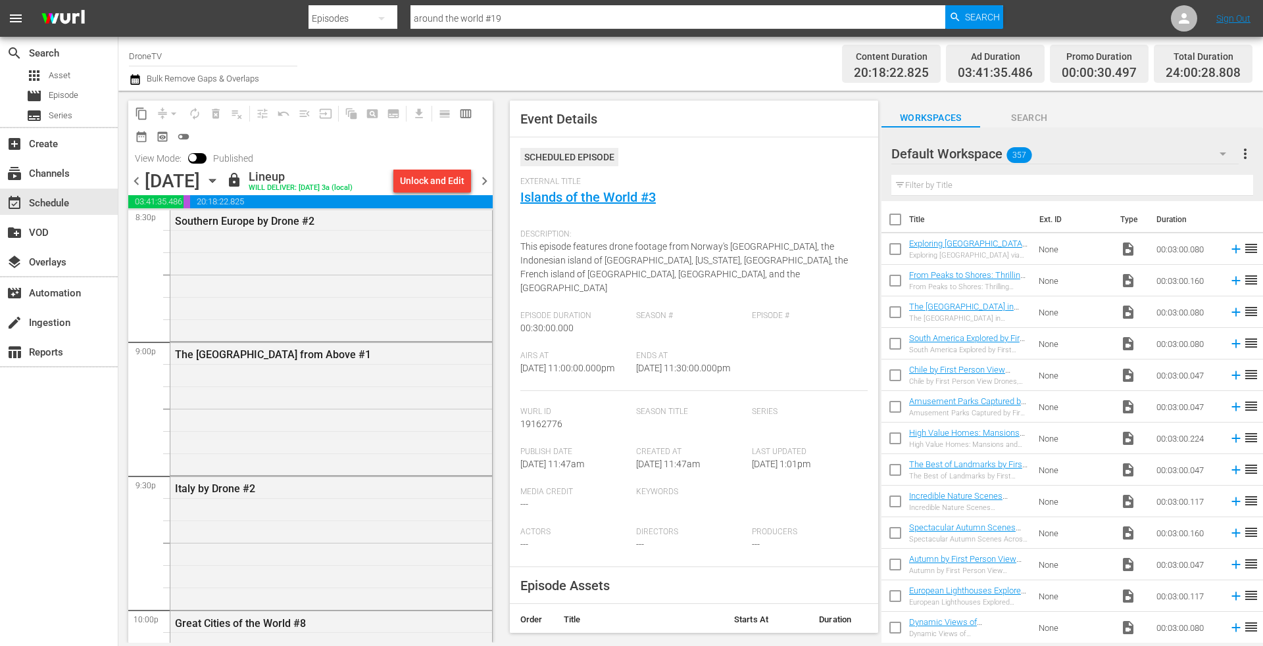
scroll to position [5239, 0]
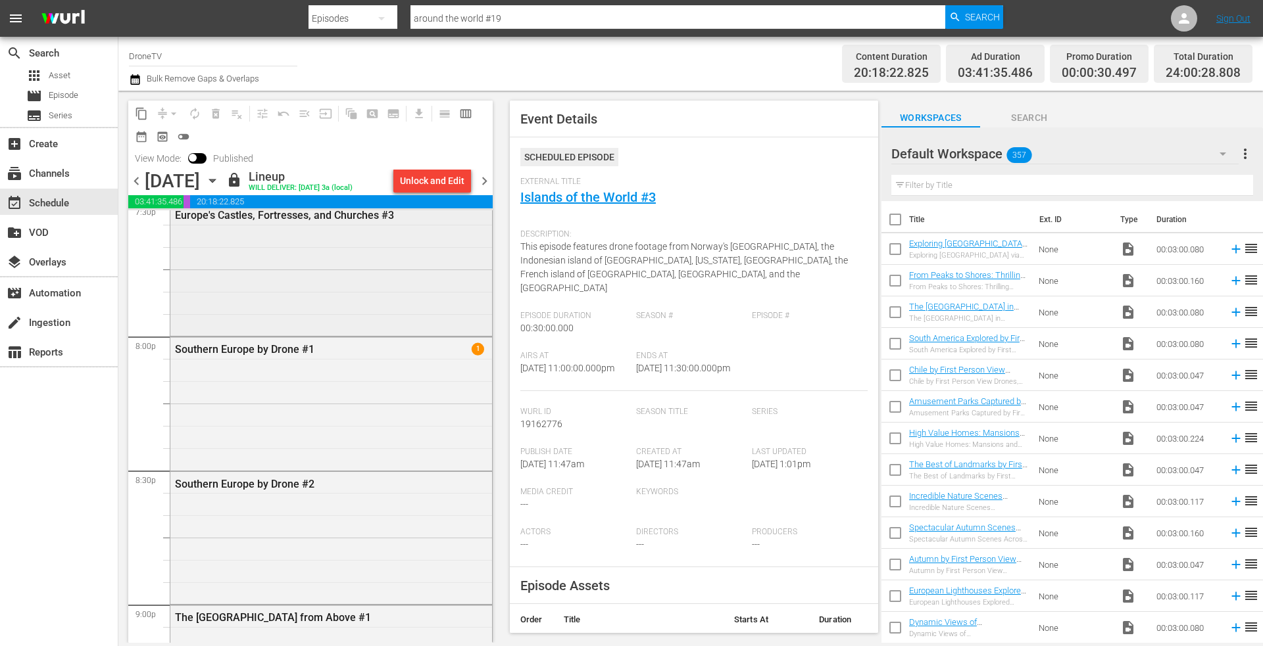
click at [251, 262] on div "Europe's Castles, Fortresses, and Churches #3" at bounding box center [331, 268] width 322 height 130
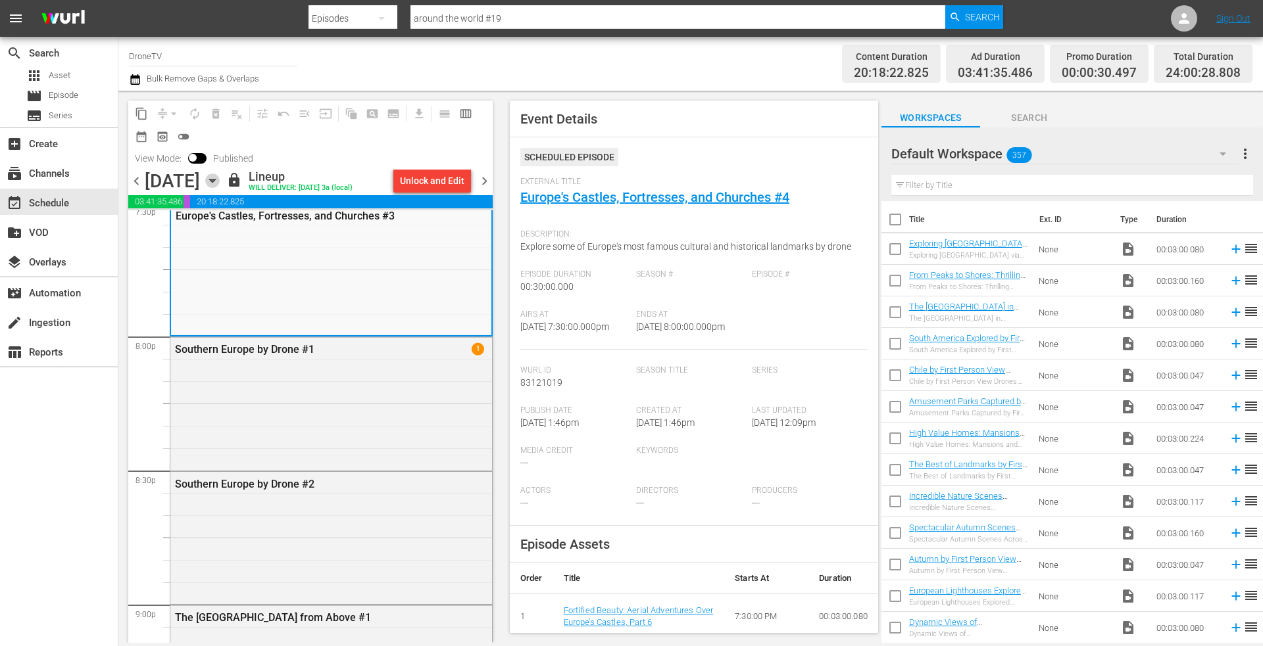
click at [220, 188] on icon "button" at bounding box center [212, 181] width 14 height 14
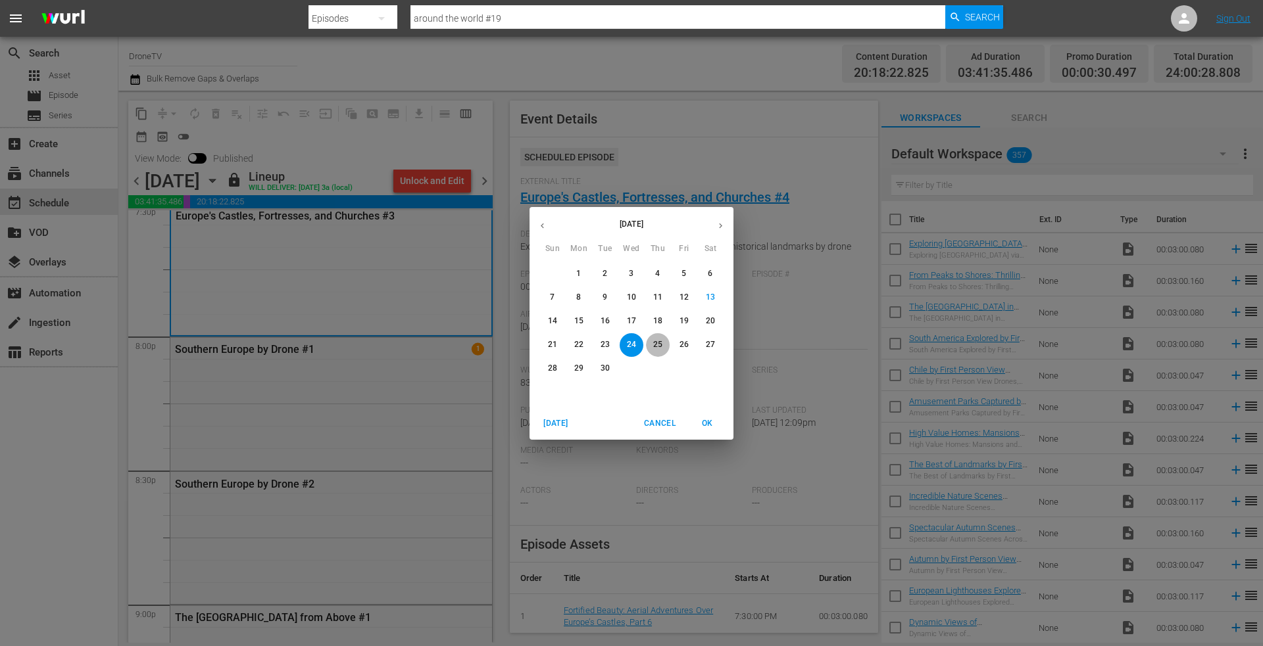
click at [656, 343] on p "25" at bounding box center [657, 344] width 9 height 11
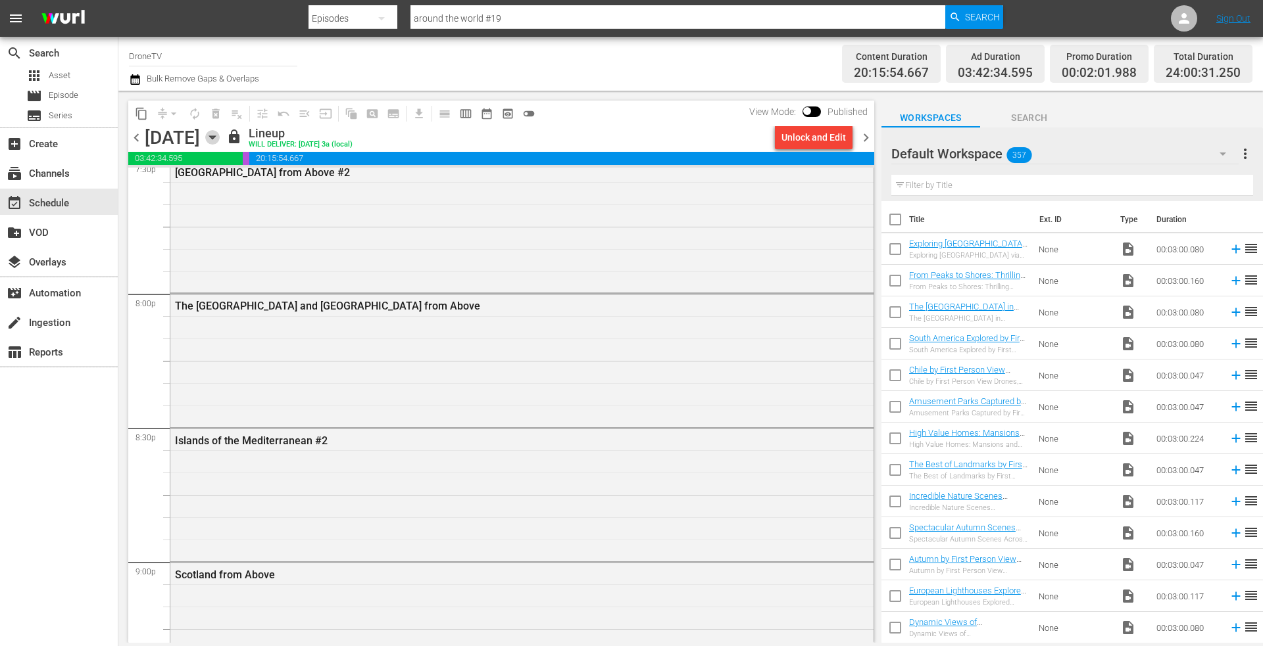
click at [220, 133] on icon "button" at bounding box center [212, 137] width 14 height 14
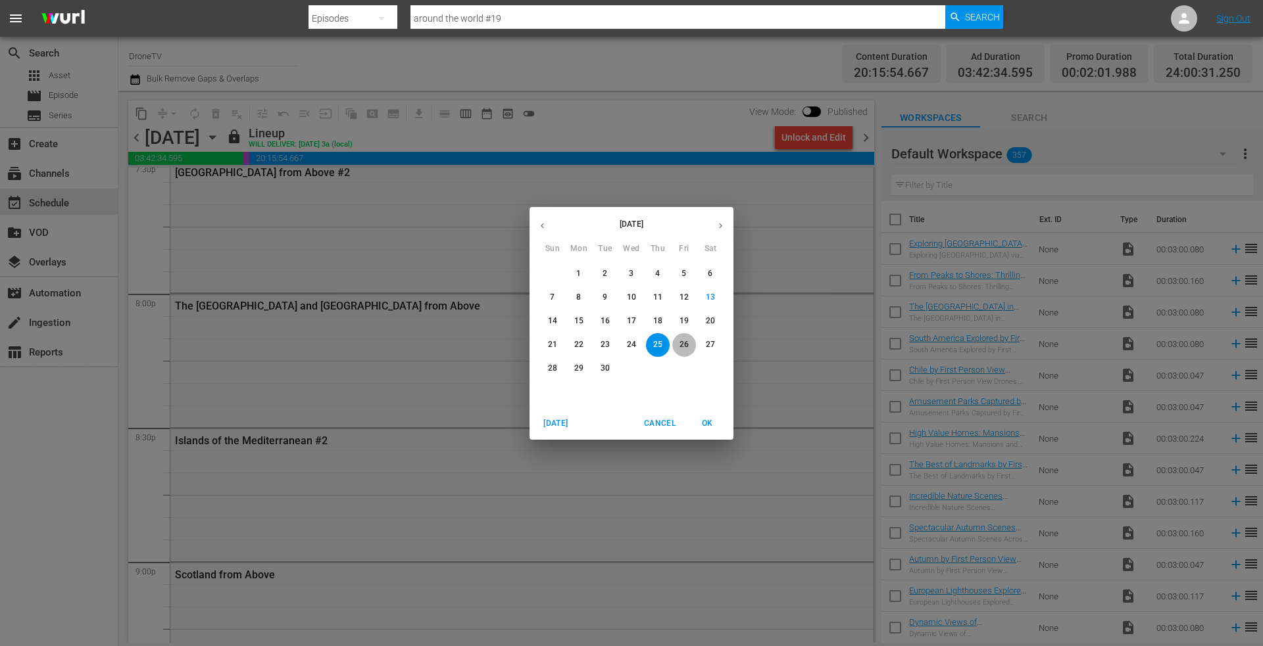
click at [682, 345] on p "26" at bounding box center [683, 344] width 9 height 11
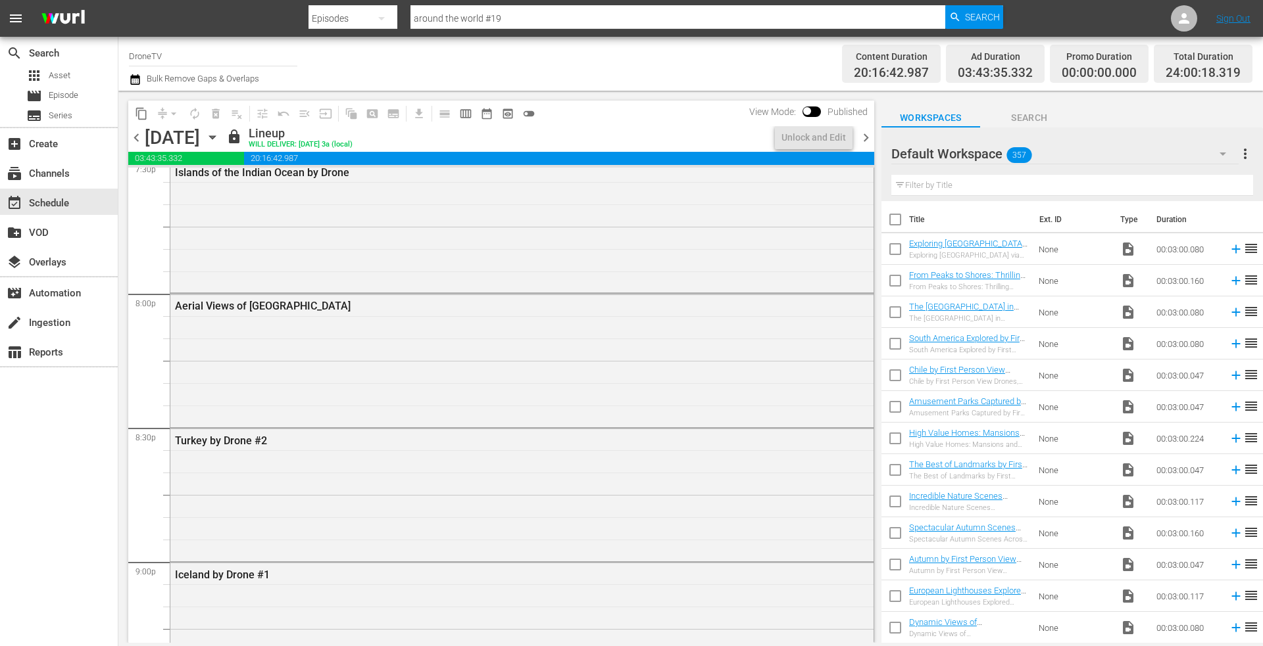
click at [220, 133] on icon "button" at bounding box center [212, 137] width 14 height 14
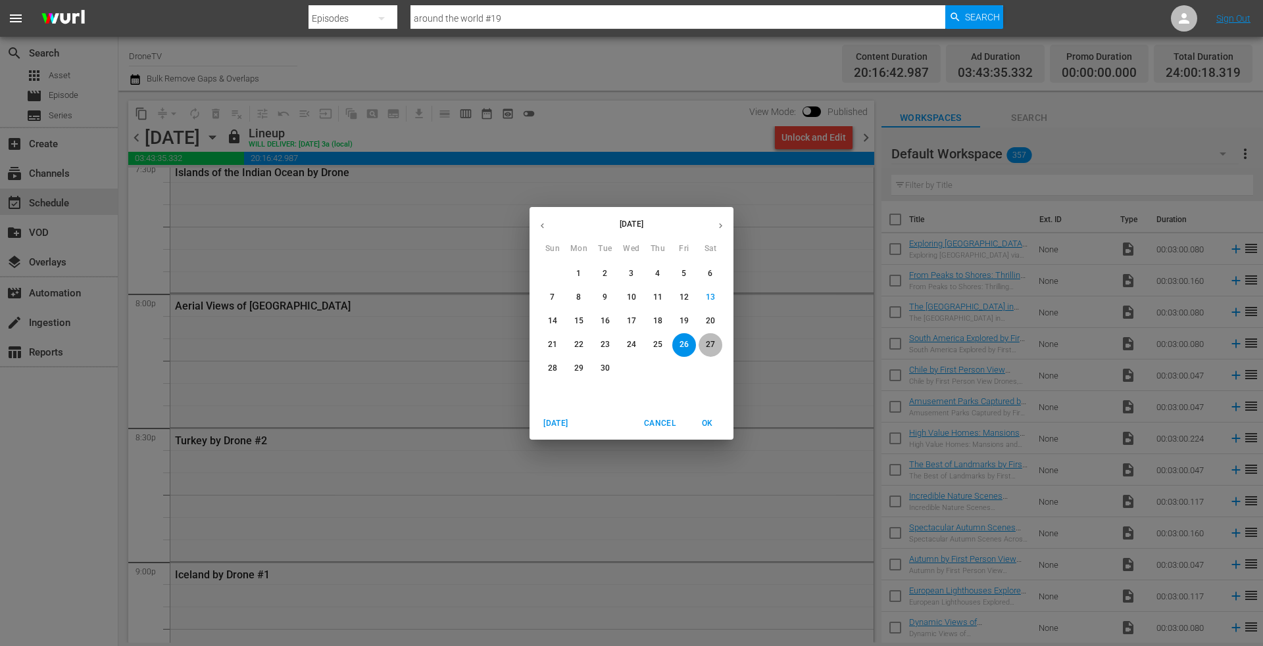
click at [709, 347] on p "27" at bounding box center [710, 344] width 9 height 11
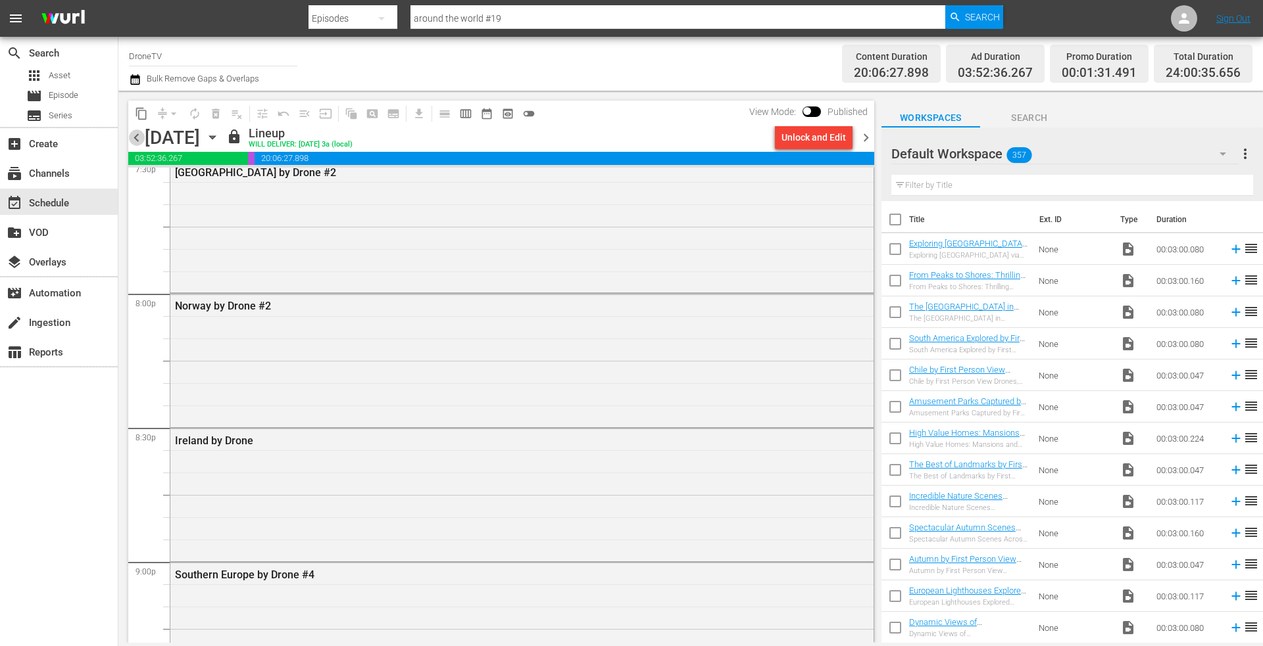
click at [135, 135] on span "chevron_left" at bounding box center [136, 138] width 16 height 16
click at [220, 132] on icon "button" at bounding box center [212, 137] width 14 height 14
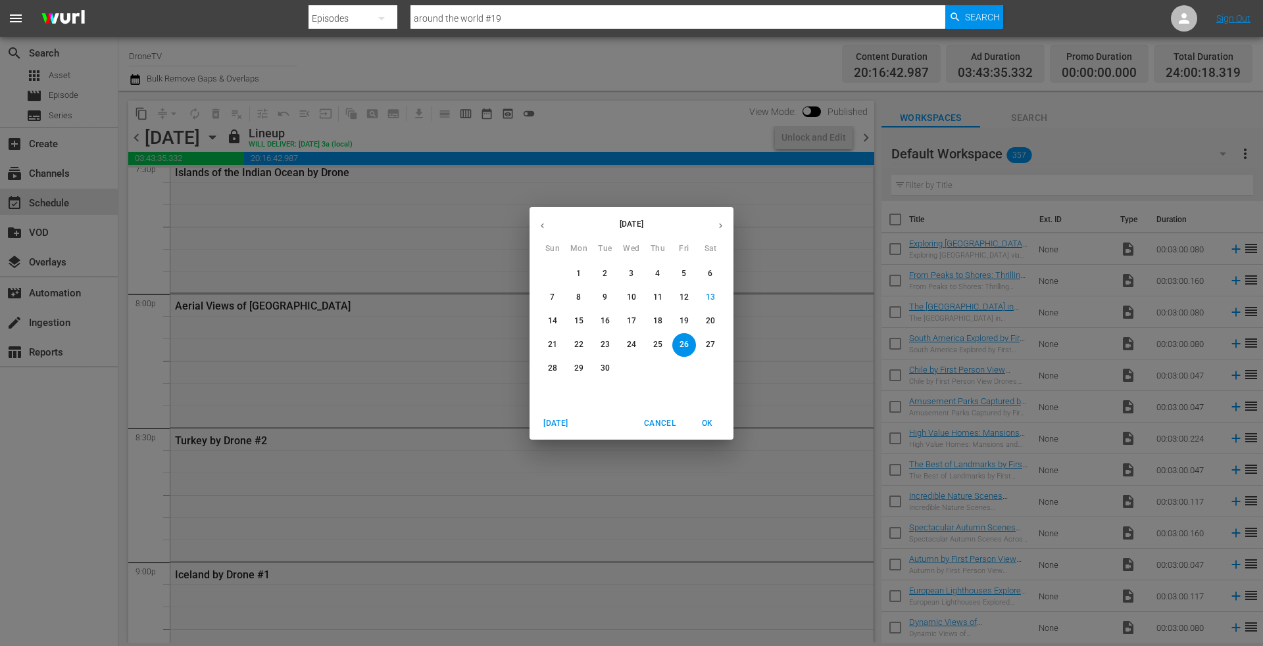
click at [604, 316] on p "16" at bounding box center [604, 321] width 9 height 11
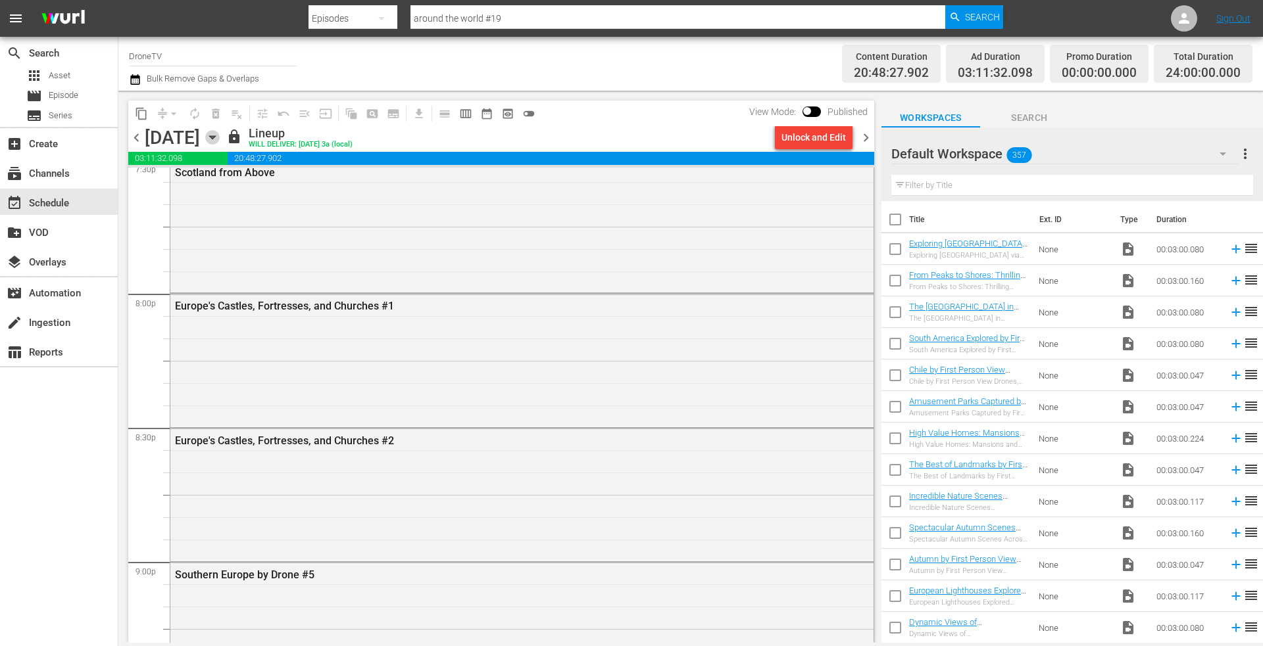
click at [220, 135] on icon "button" at bounding box center [212, 137] width 14 height 14
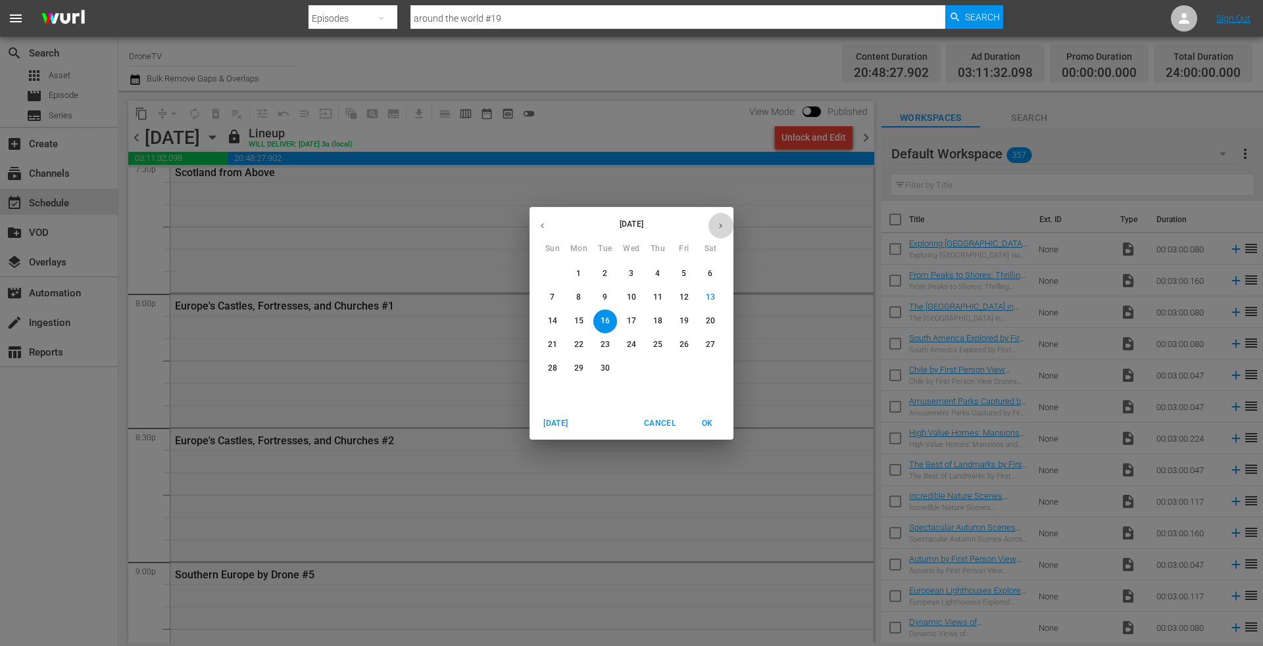
click at [721, 228] on icon "button" at bounding box center [720, 226] width 10 height 10
click at [631, 274] on p "1" at bounding box center [631, 273] width 5 height 11
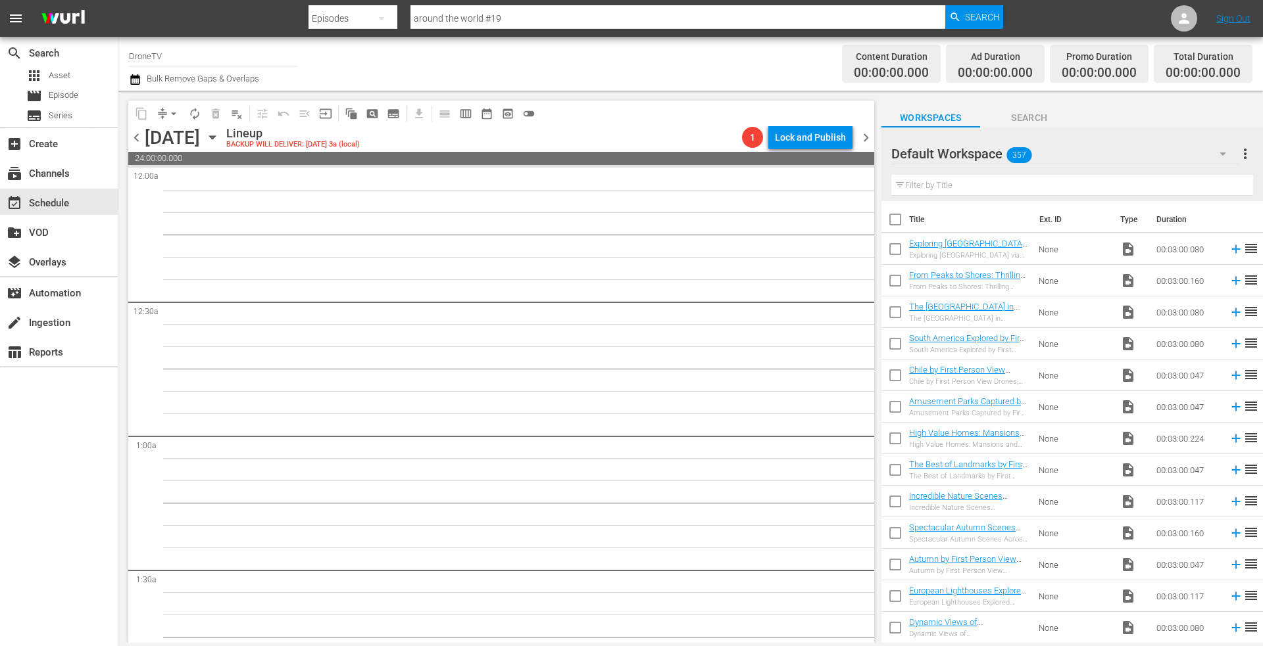
click at [220, 135] on icon "button" at bounding box center [212, 137] width 14 height 14
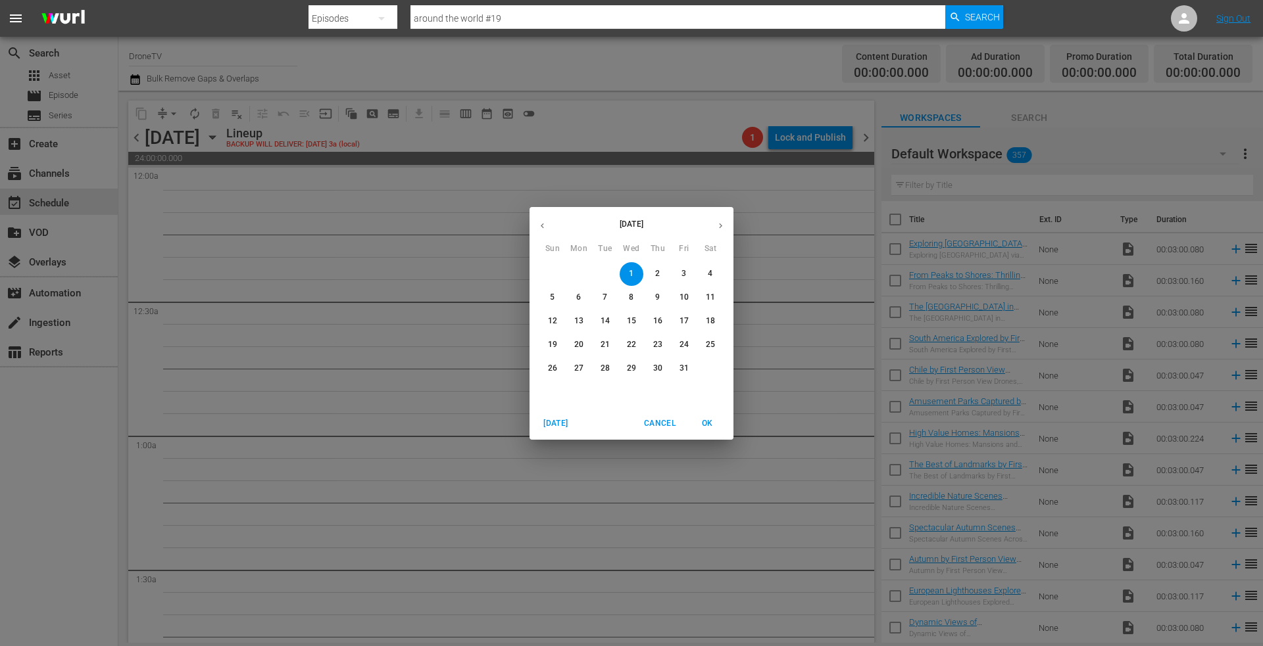
click at [542, 224] on icon "button" at bounding box center [542, 225] width 3 height 5
click at [610, 319] on span "16" at bounding box center [605, 321] width 24 height 11
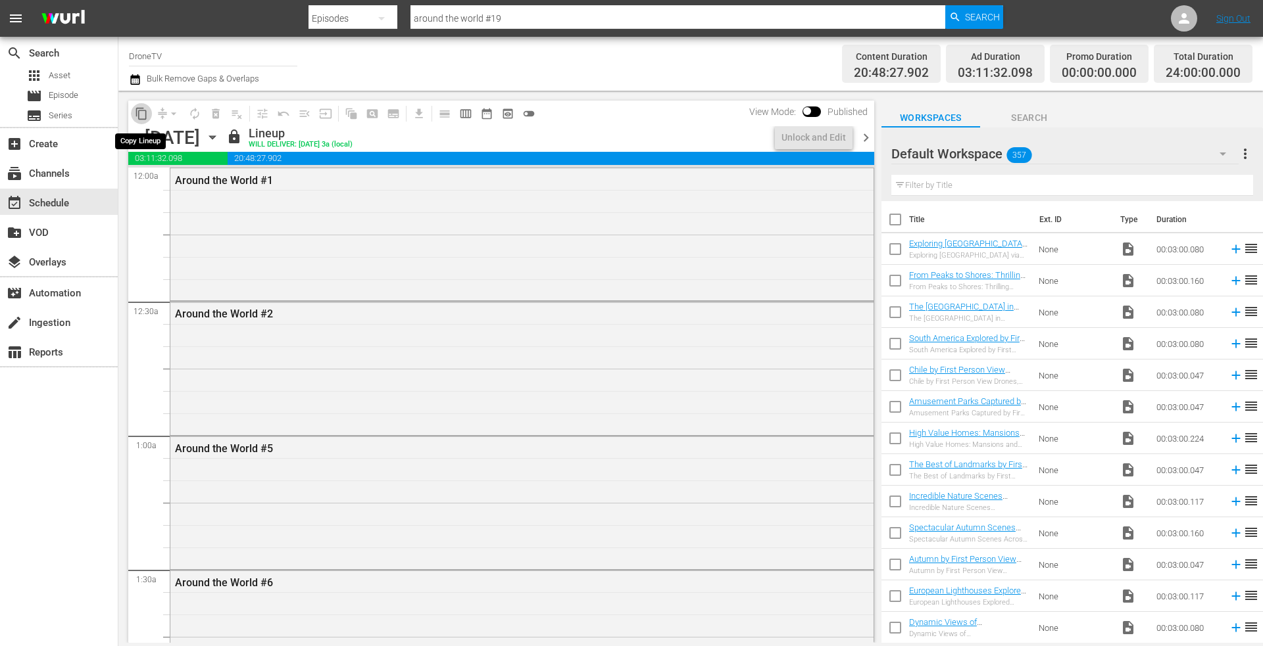
click at [145, 112] on span "content_copy" at bounding box center [141, 113] width 13 height 13
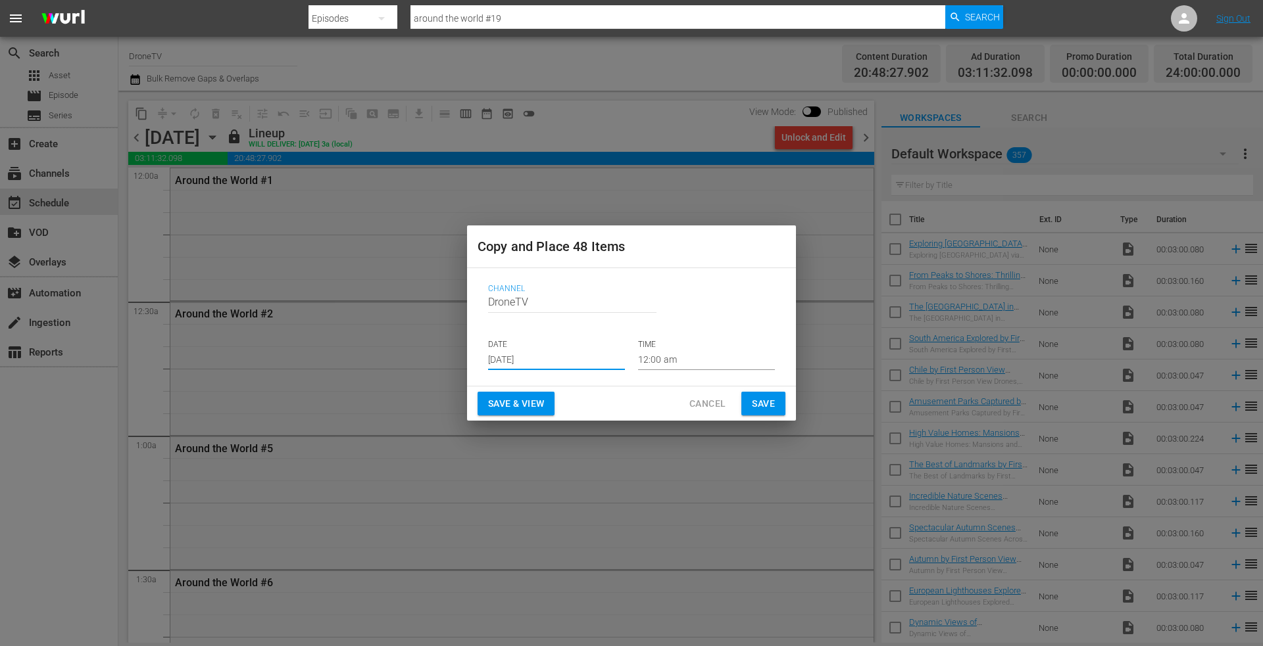
click at [612, 364] on input "[DATE]" at bounding box center [556, 360] width 137 height 20
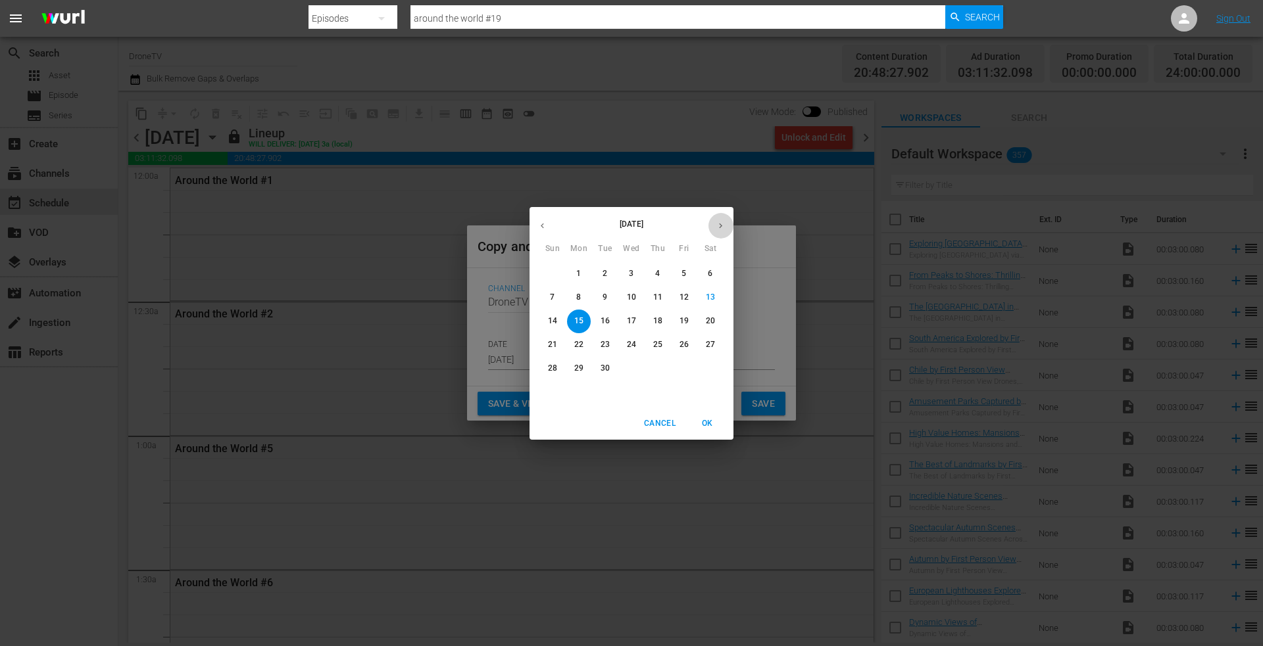
click at [719, 224] on icon "button" at bounding box center [720, 225] width 3 height 5
click at [633, 269] on p "1" at bounding box center [631, 273] width 5 height 11
type input "[DATE]"
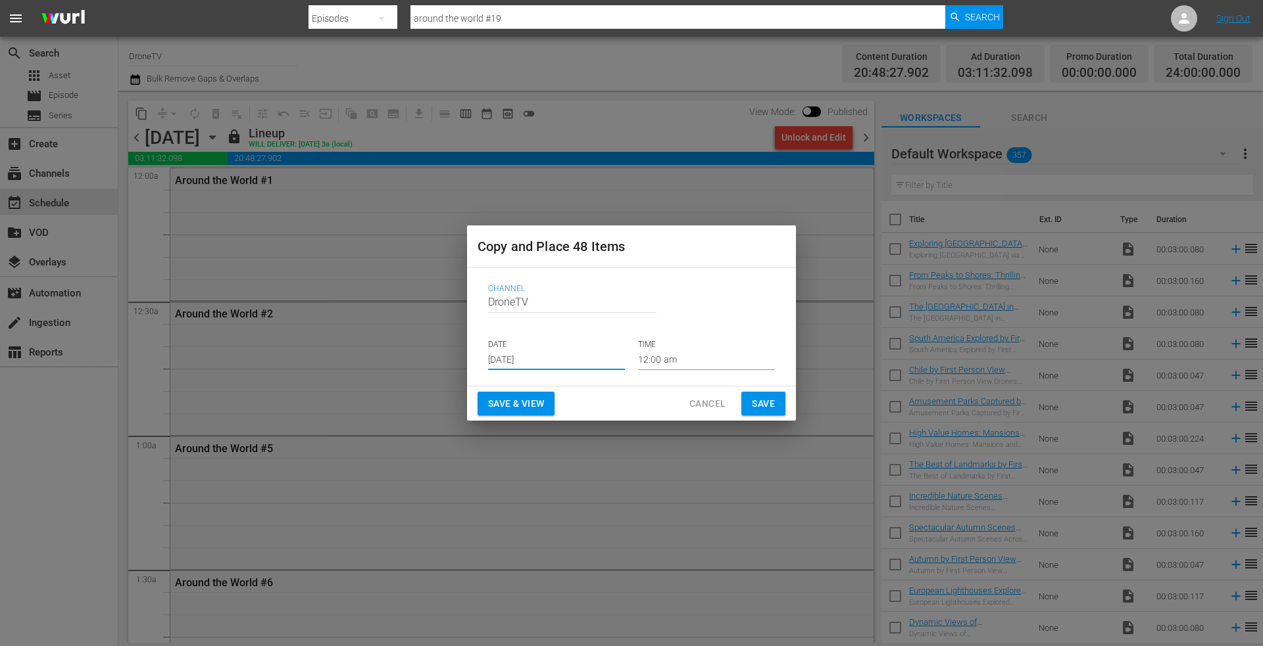
click at [765, 402] on span "Save" at bounding box center [763, 404] width 23 height 16
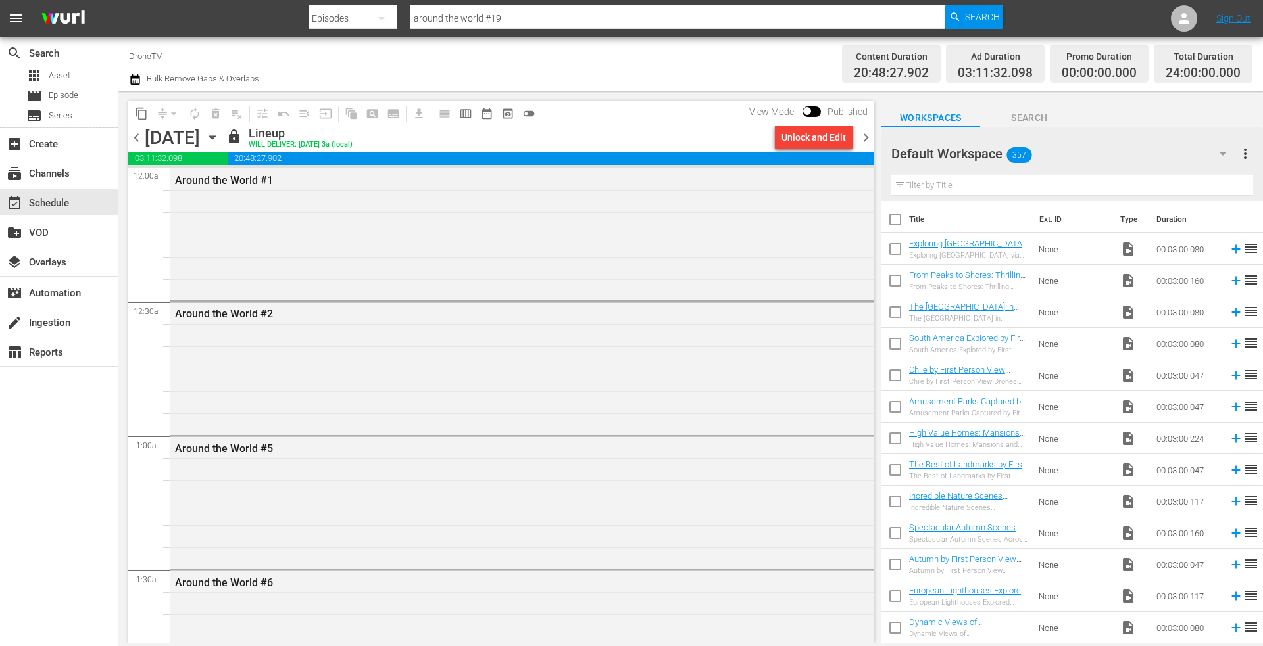
click at [215, 138] on icon "button" at bounding box center [212, 137] width 6 height 3
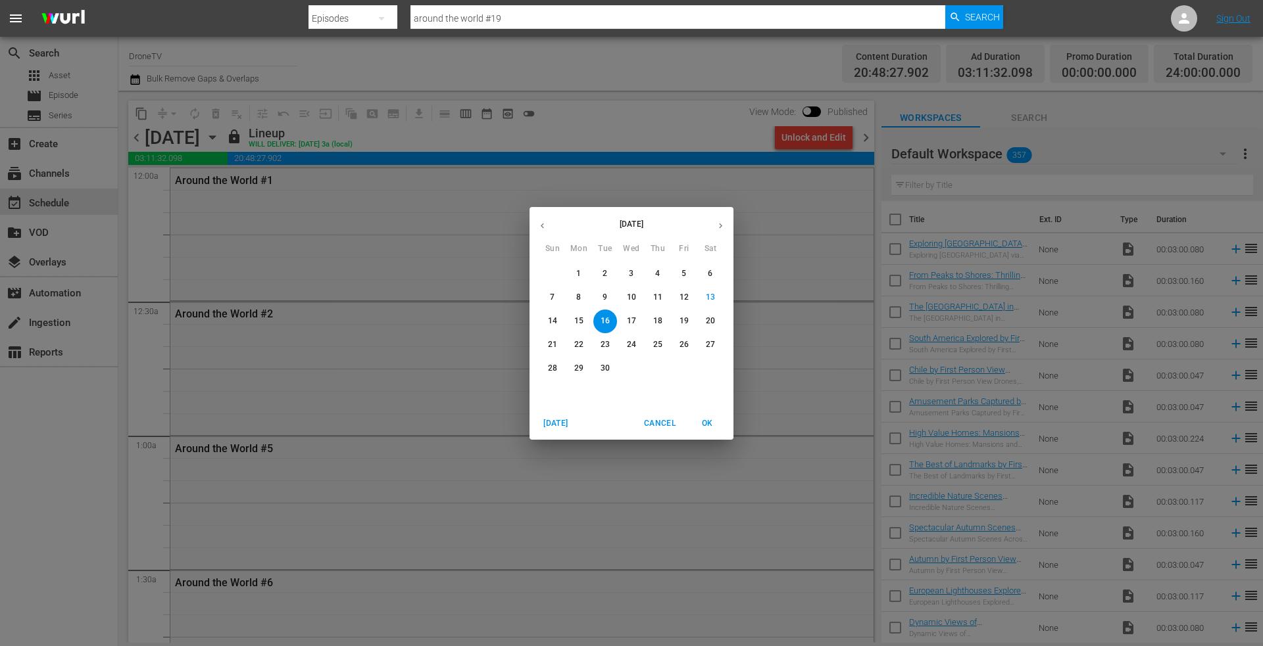
click at [721, 224] on icon "button" at bounding box center [720, 226] width 10 height 10
click at [631, 270] on p "1" at bounding box center [631, 273] width 5 height 11
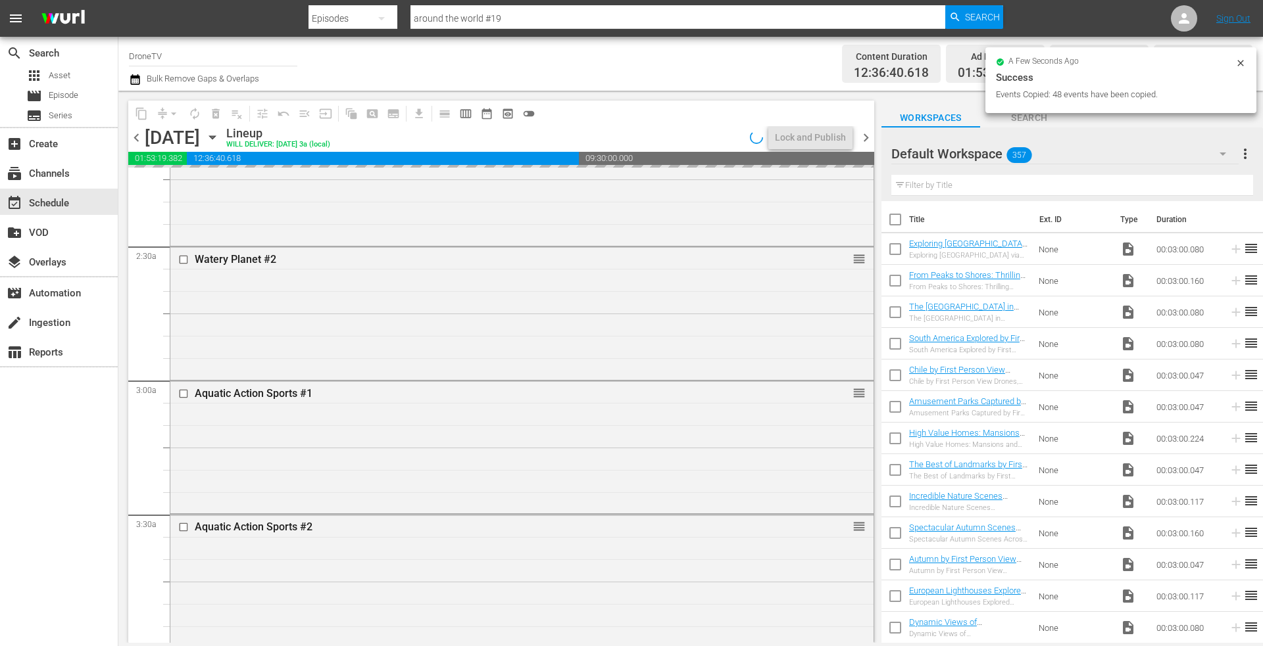
scroll to position [921, 0]
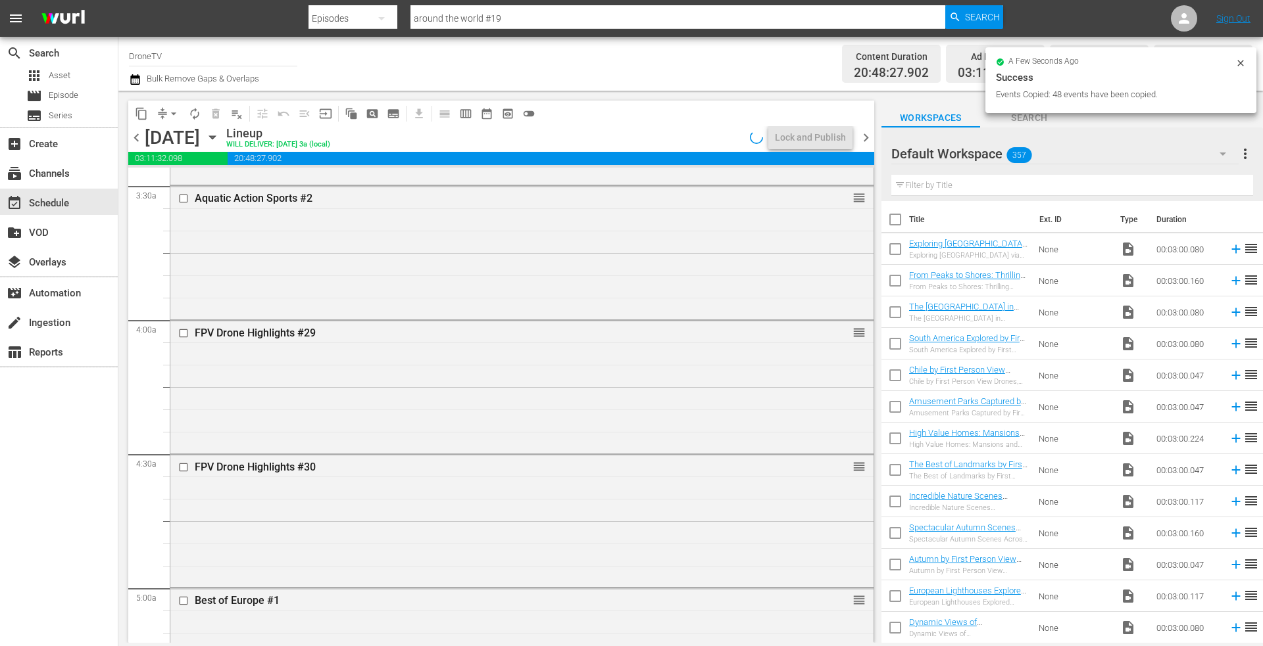
click at [1242, 62] on icon at bounding box center [1240, 63] width 11 height 11
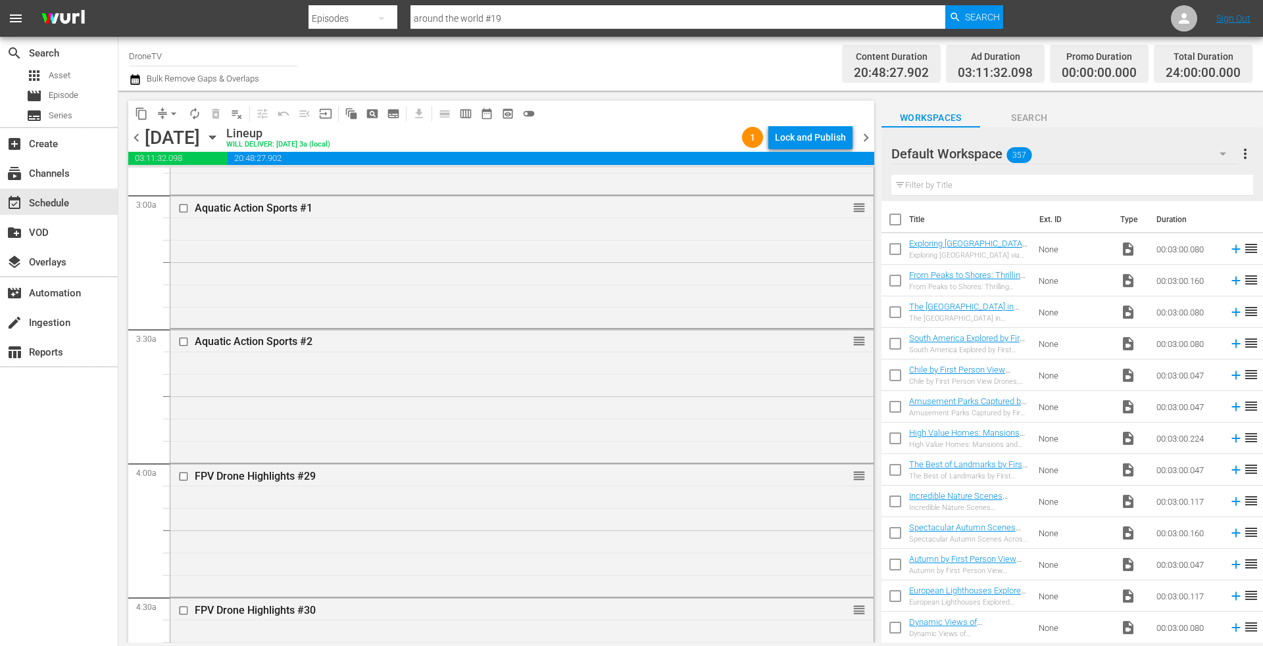
scroll to position [592, 0]
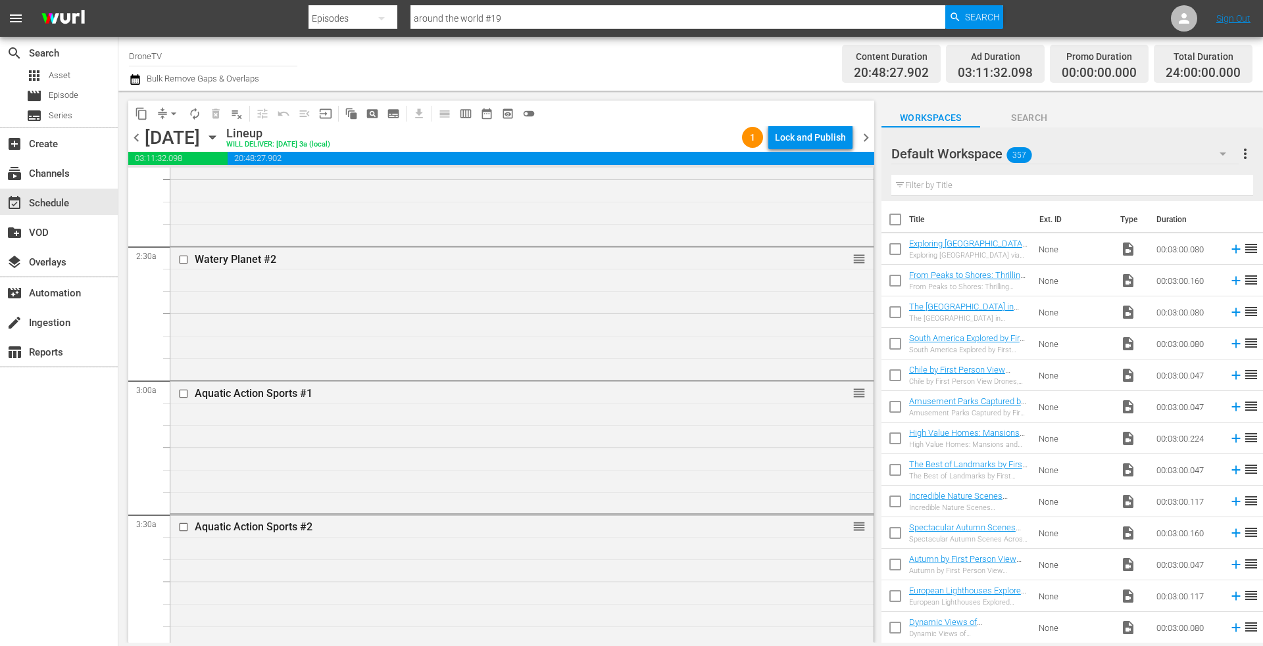
click at [220, 135] on icon "button" at bounding box center [212, 137] width 14 height 14
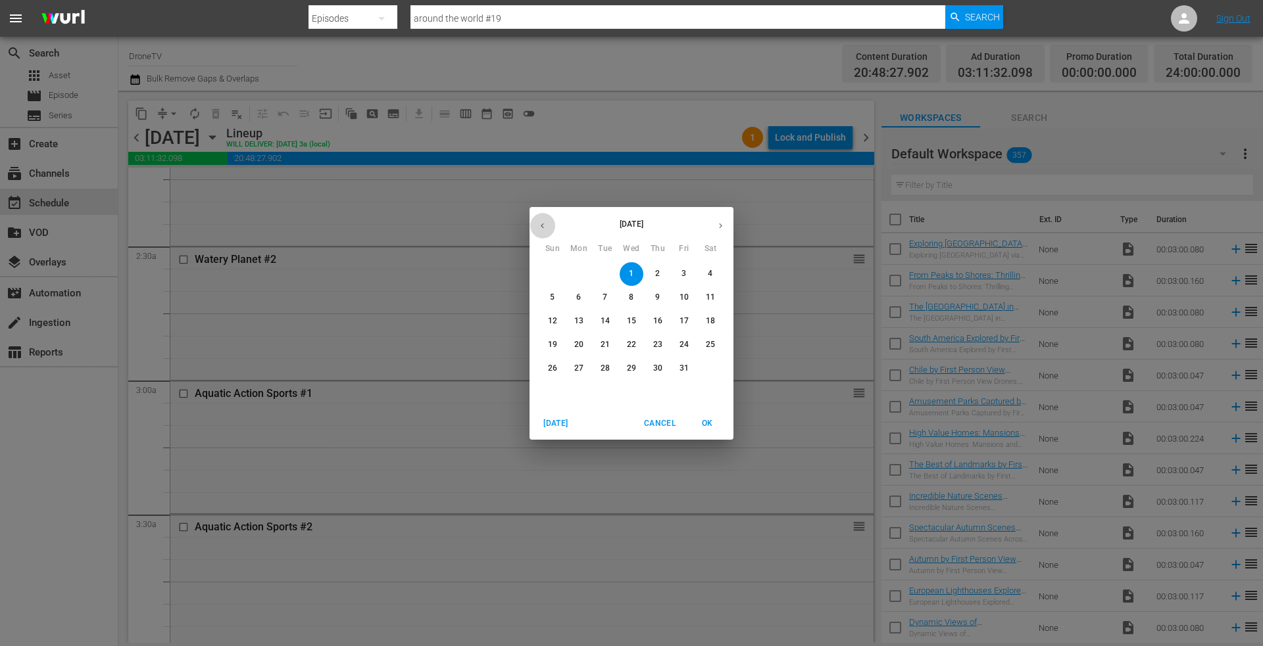
click at [545, 228] on icon "button" at bounding box center [542, 226] width 10 height 10
click at [629, 318] on p "17" at bounding box center [631, 321] width 9 height 11
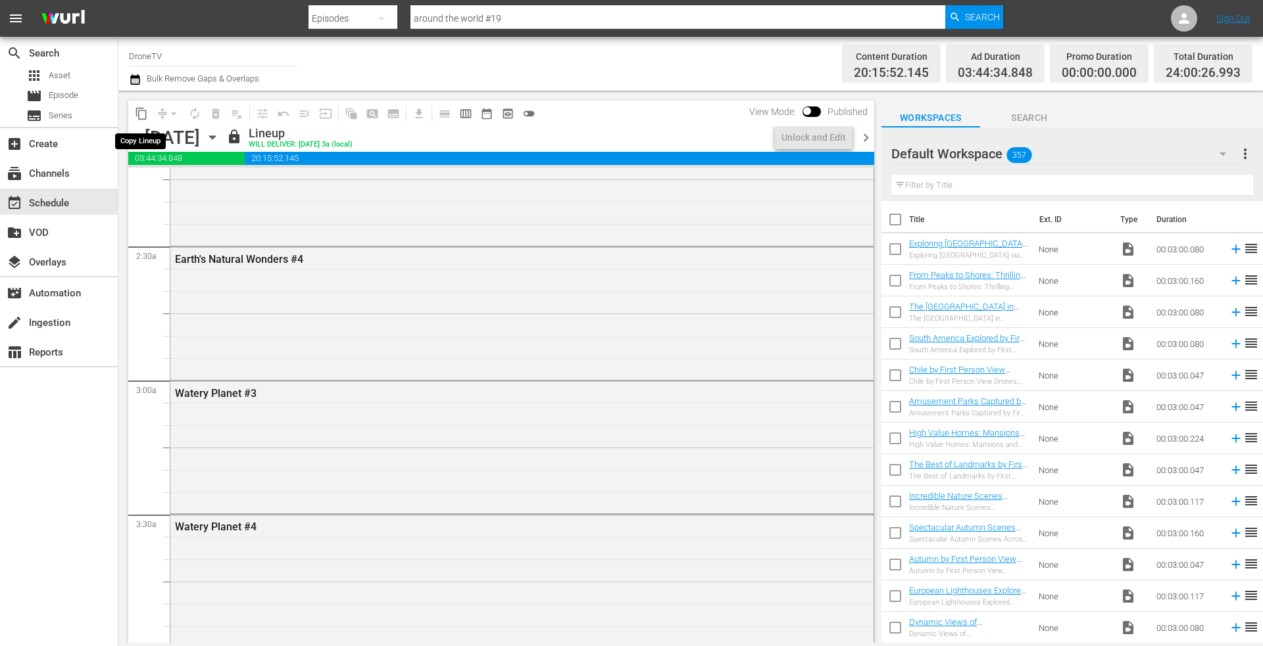
click at [143, 114] on span "content_copy" at bounding box center [141, 113] width 13 height 13
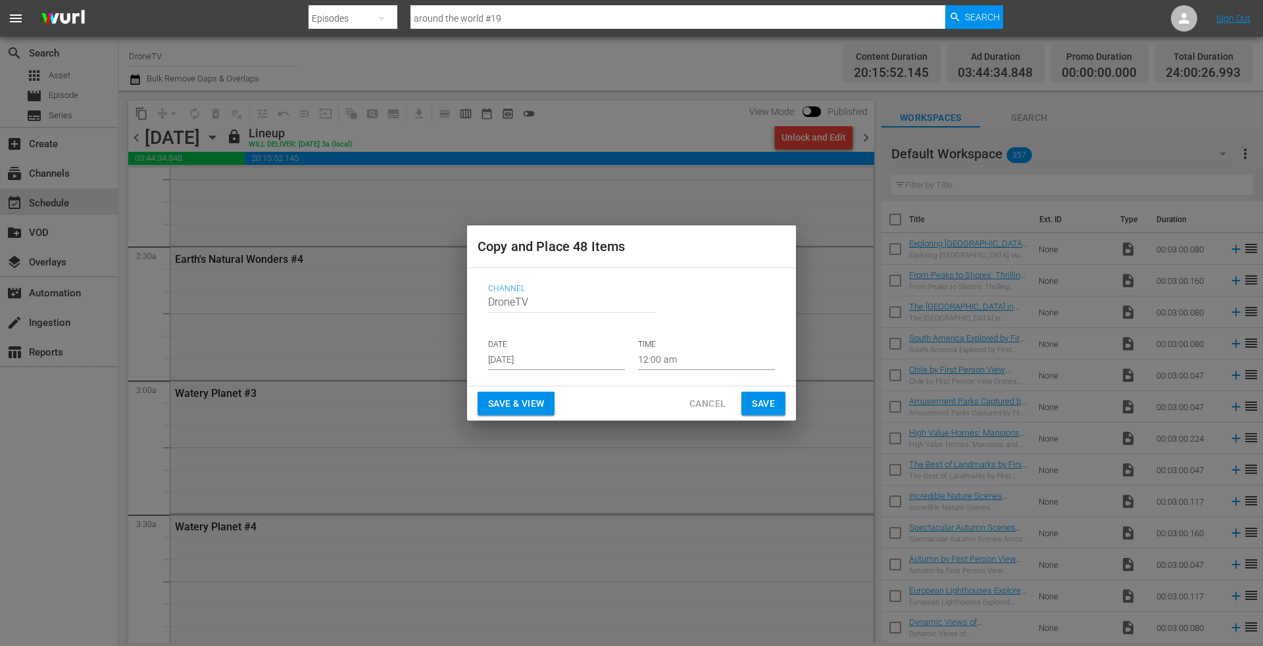
click at [569, 356] on input "[DATE]" at bounding box center [556, 360] width 137 height 20
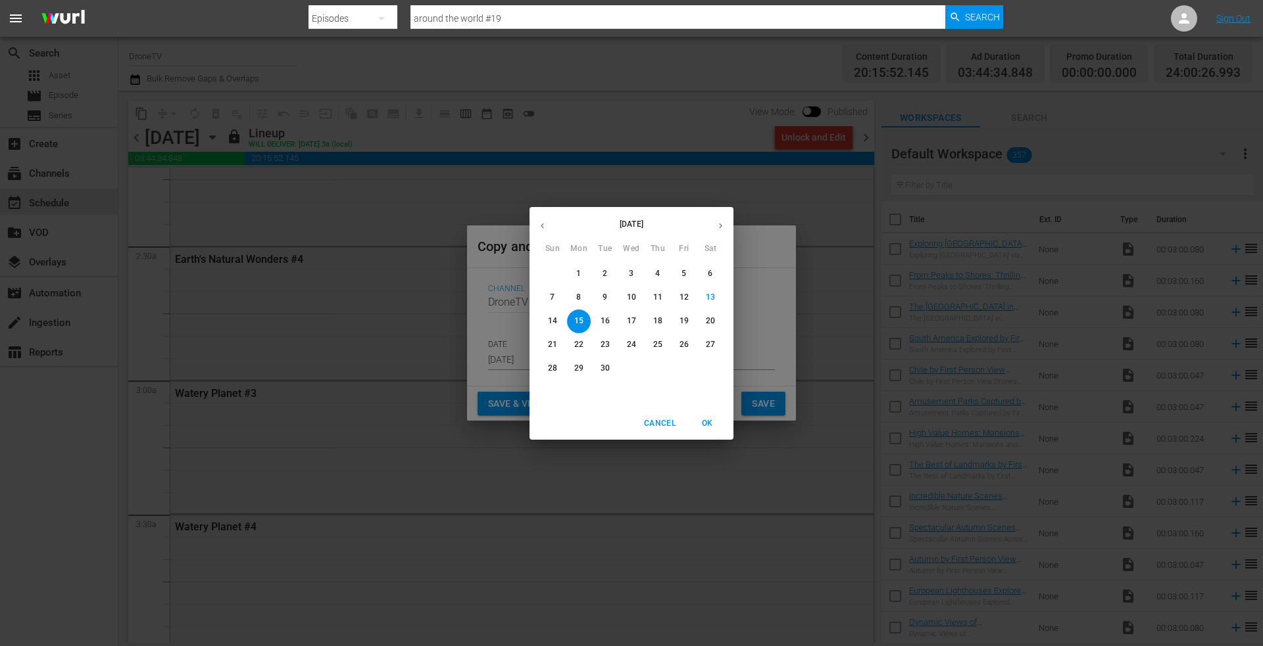
click at [723, 223] on icon "button" at bounding box center [720, 226] width 10 height 10
click at [656, 269] on p "2" at bounding box center [657, 273] width 5 height 11
type input "[DATE]"
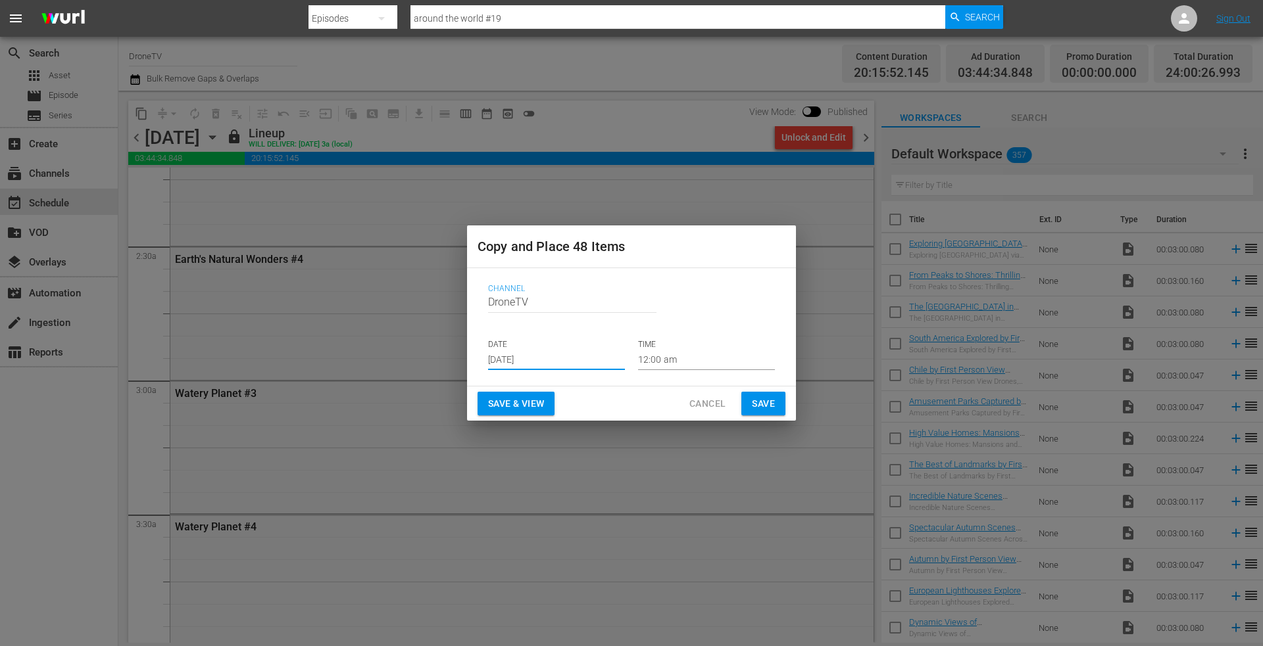
click at [763, 401] on span "Save" at bounding box center [763, 404] width 23 height 16
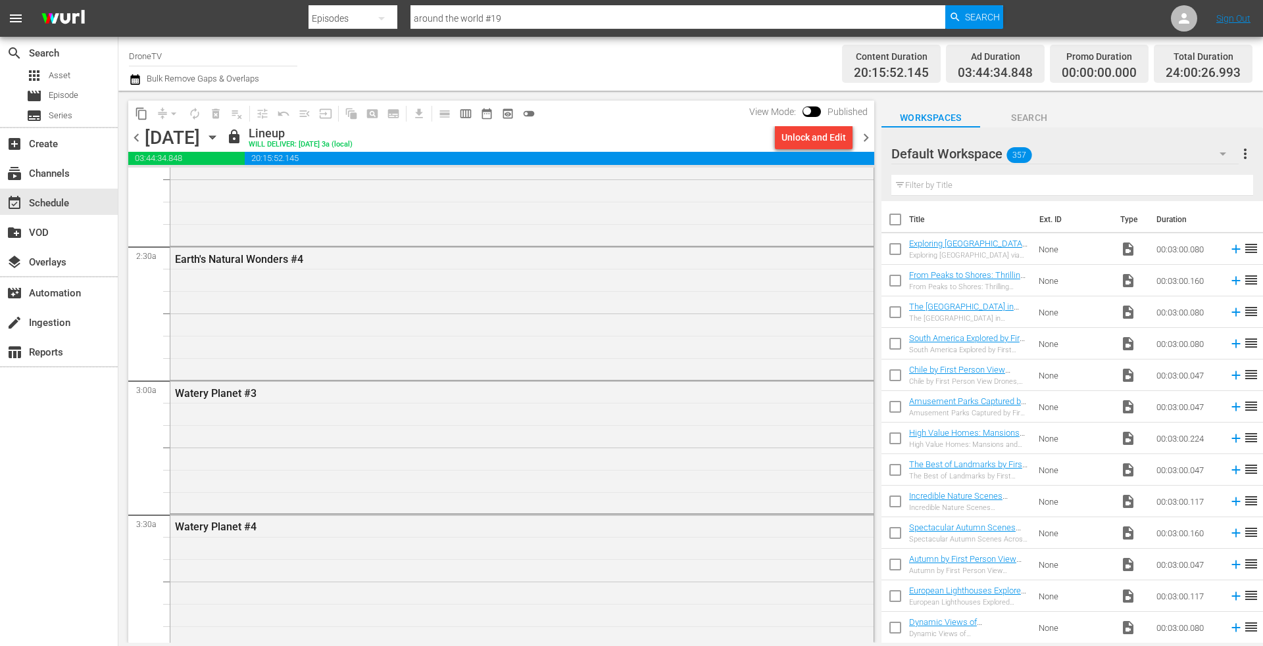
click at [220, 140] on icon "button" at bounding box center [212, 137] width 14 height 14
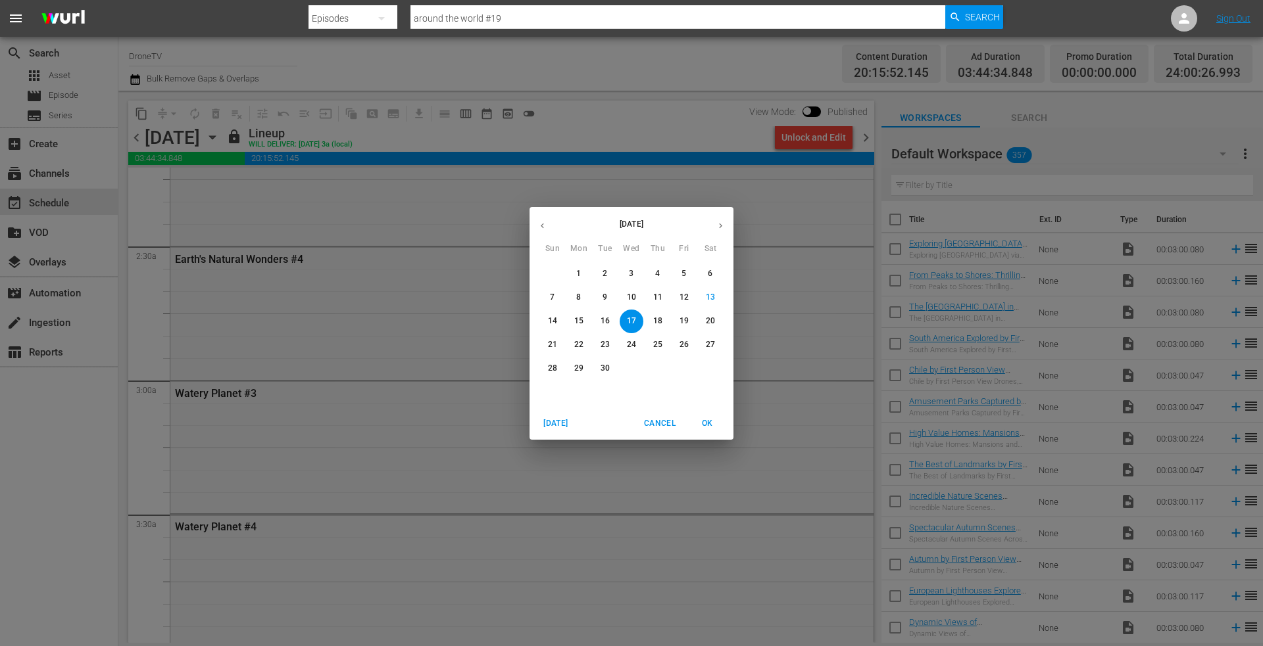
click at [717, 222] on icon "button" at bounding box center [720, 226] width 10 height 10
click at [658, 274] on p "2" at bounding box center [657, 273] width 5 height 11
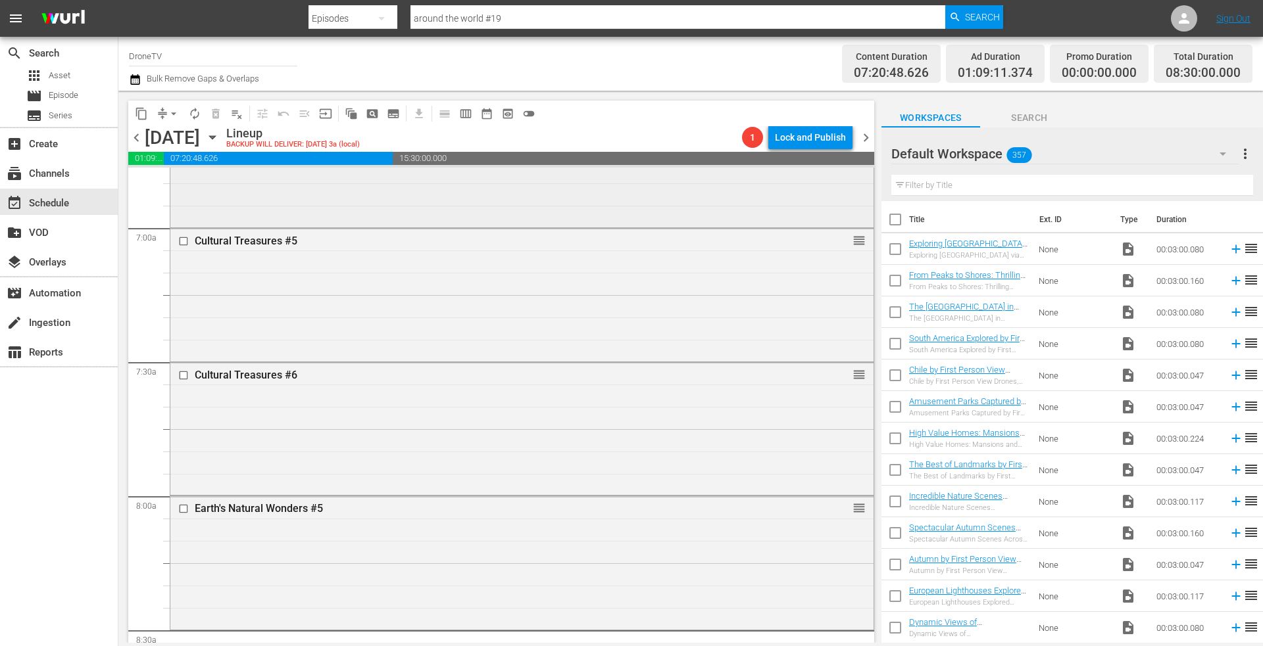
scroll to position [2104, 0]
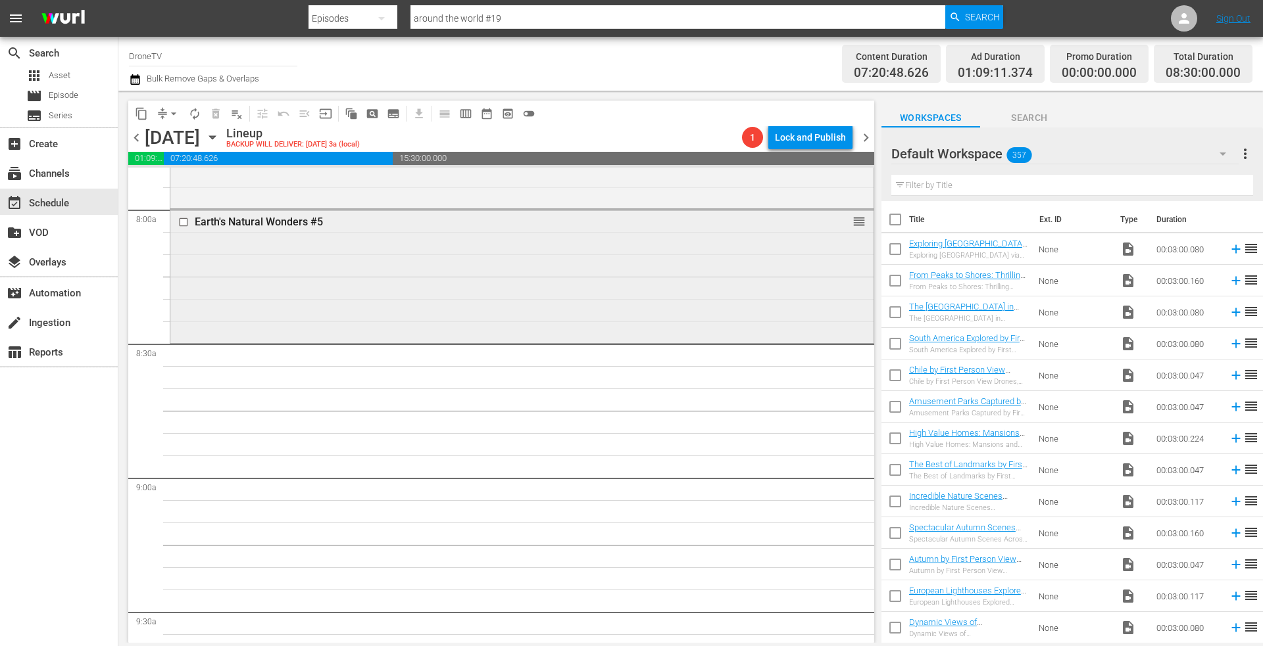
click at [397, 255] on div "Earth's Natural Wonders #5 reorder" at bounding box center [521, 275] width 703 height 130
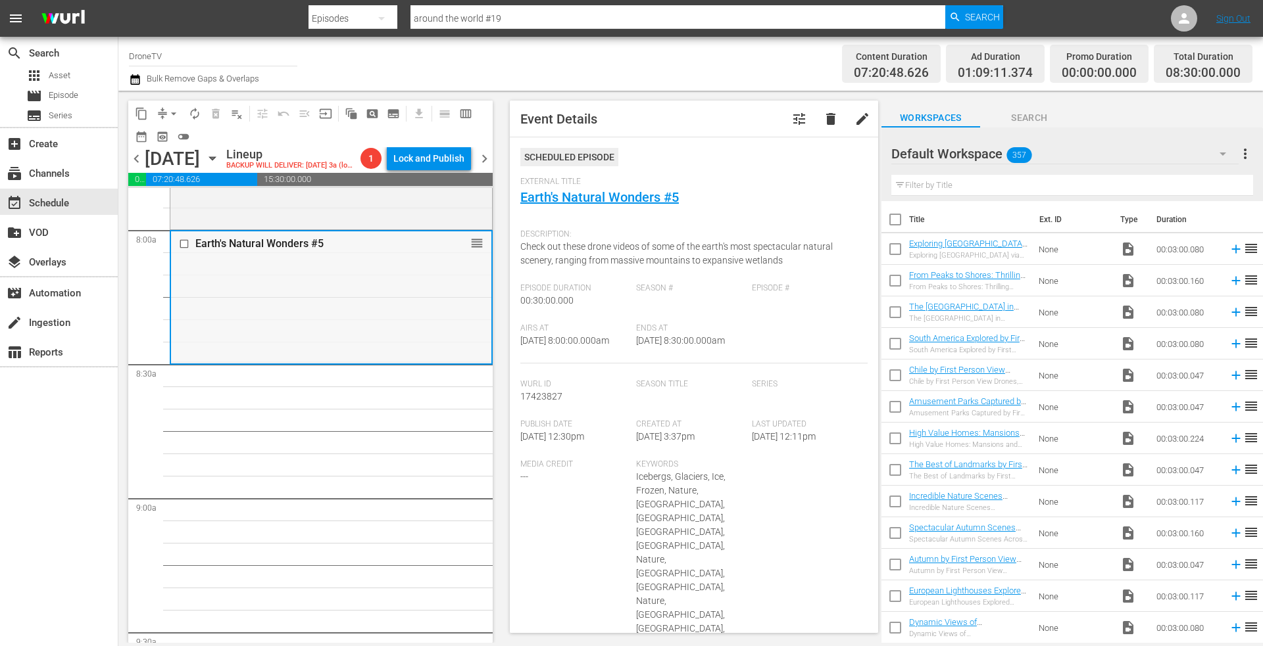
click at [402, 253] on div "Earth's Natural Wonders #5 reorder" at bounding box center [331, 243] width 320 height 25
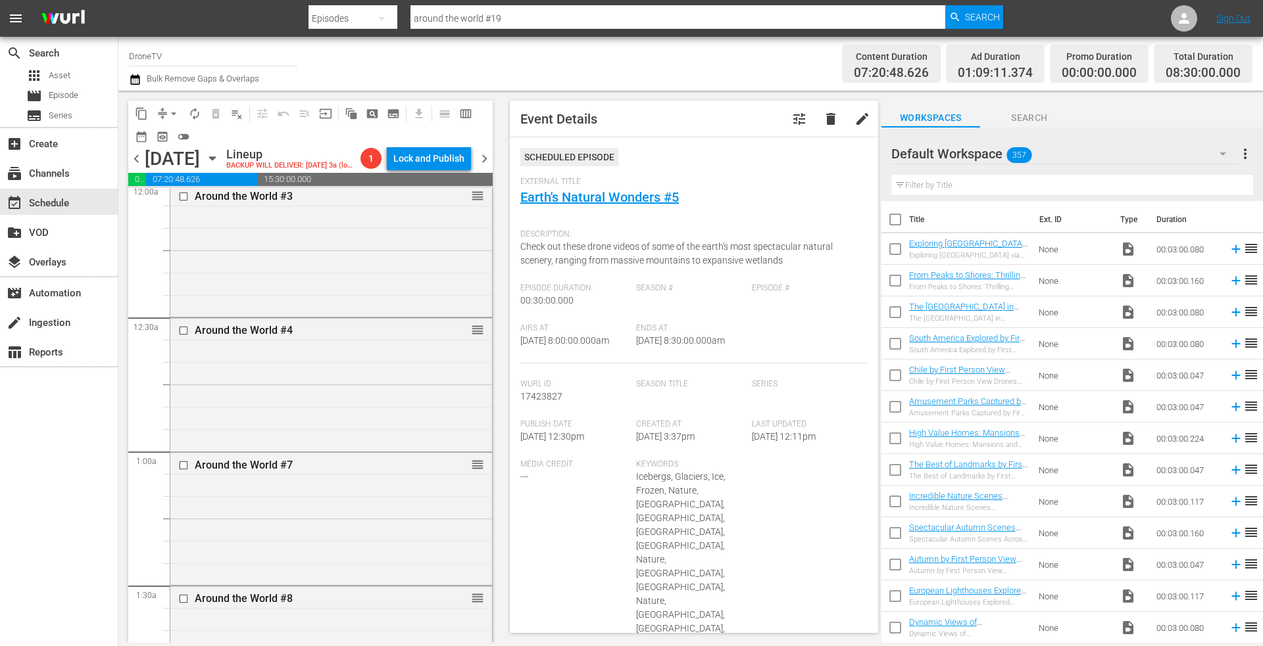
scroll to position [0, 0]
click at [220, 156] on icon "button" at bounding box center [212, 158] width 14 height 14
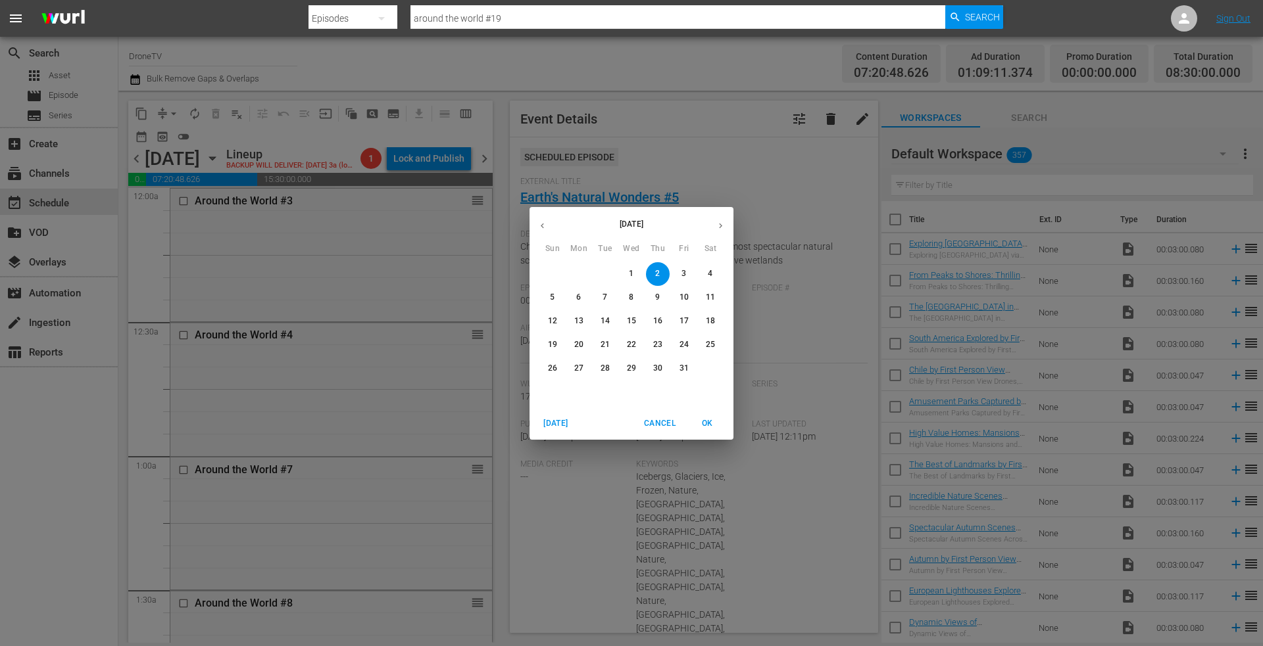
click at [542, 225] on icon "button" at bounding box center [542, 225] width 3 height 5
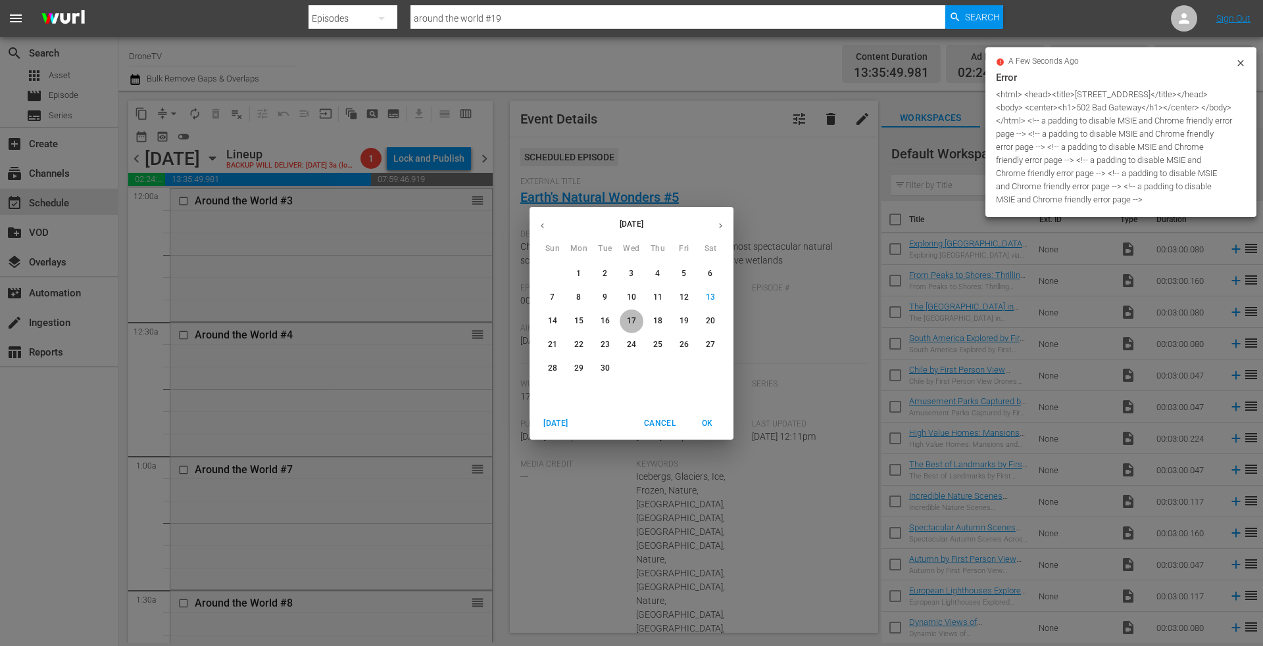
click at [633, 316] on p "17" at bounding box center [631, 321] width 9 height 11
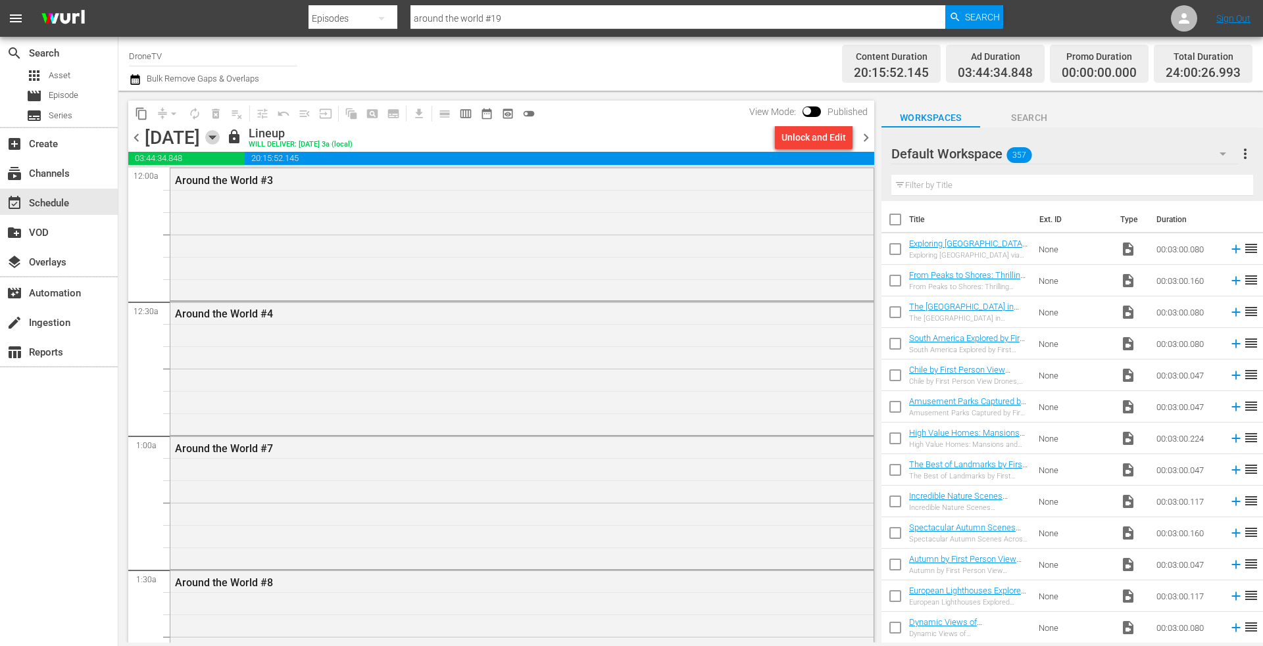
click at [215, 137] on icon "button" at bounding box center [212, 137] width 6 height 3
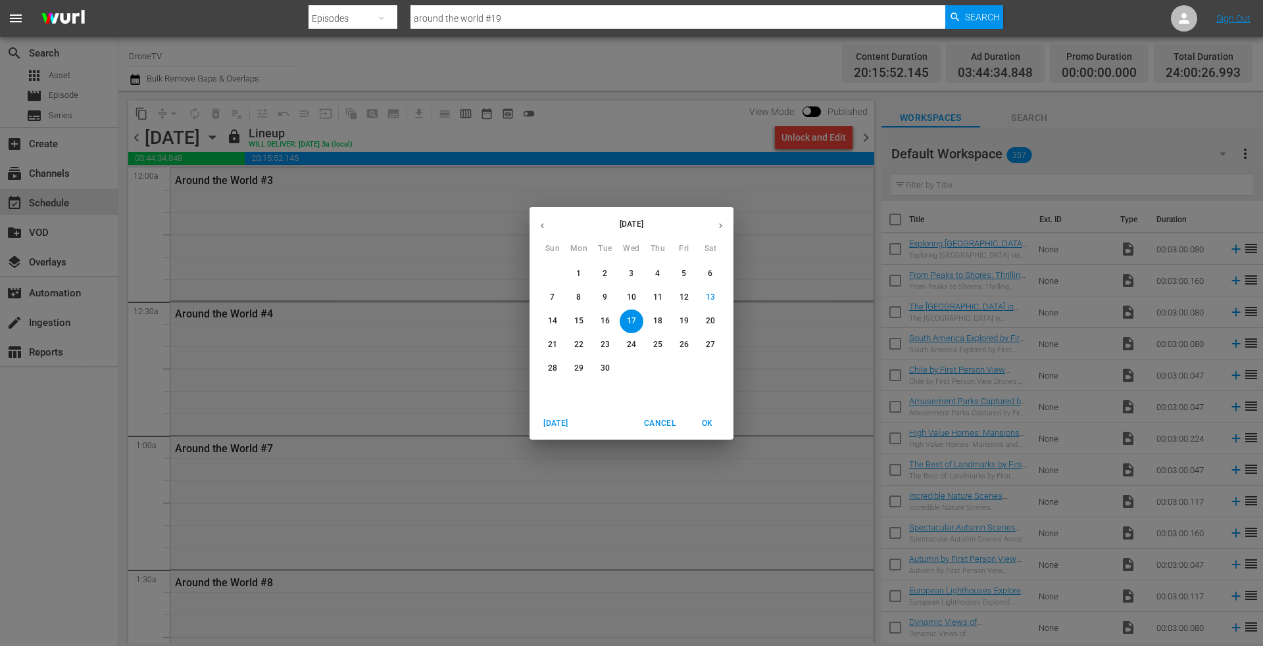
click at [721, 222] on icon "button" at bounding box center [720, 226] width 10 height 10
click at [656, 272] on p "2" at bounding box center [657, 273] width 5 height 11
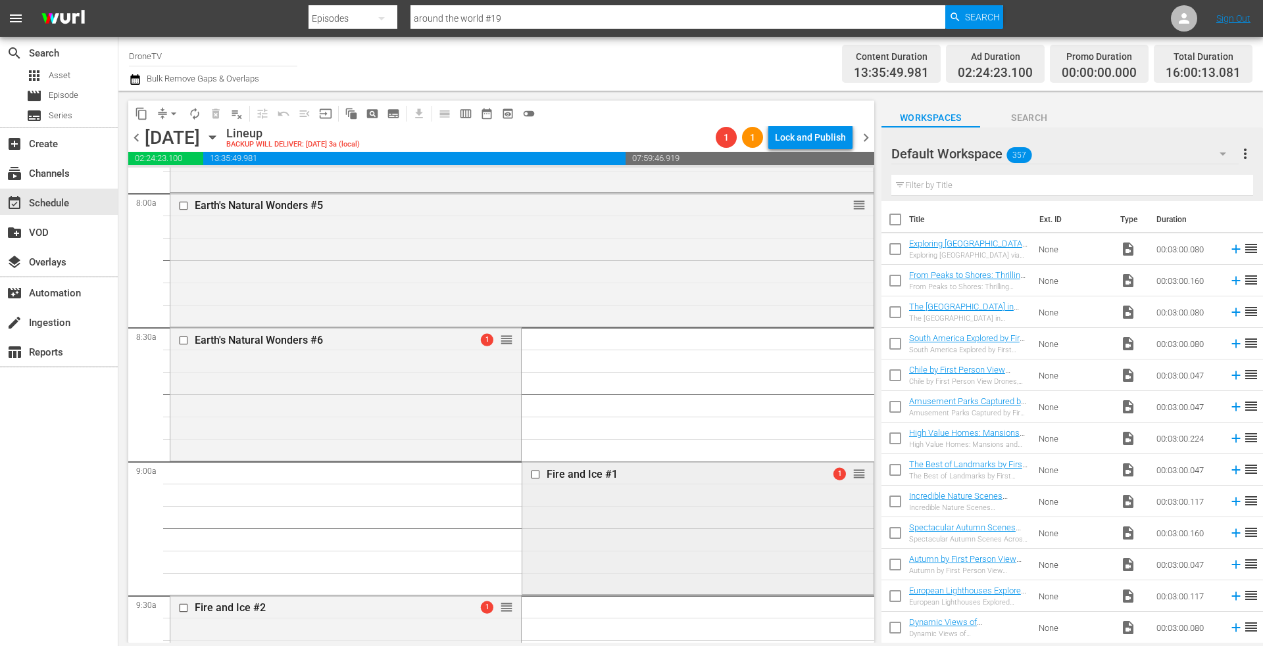
scroll to position [2104, 0]
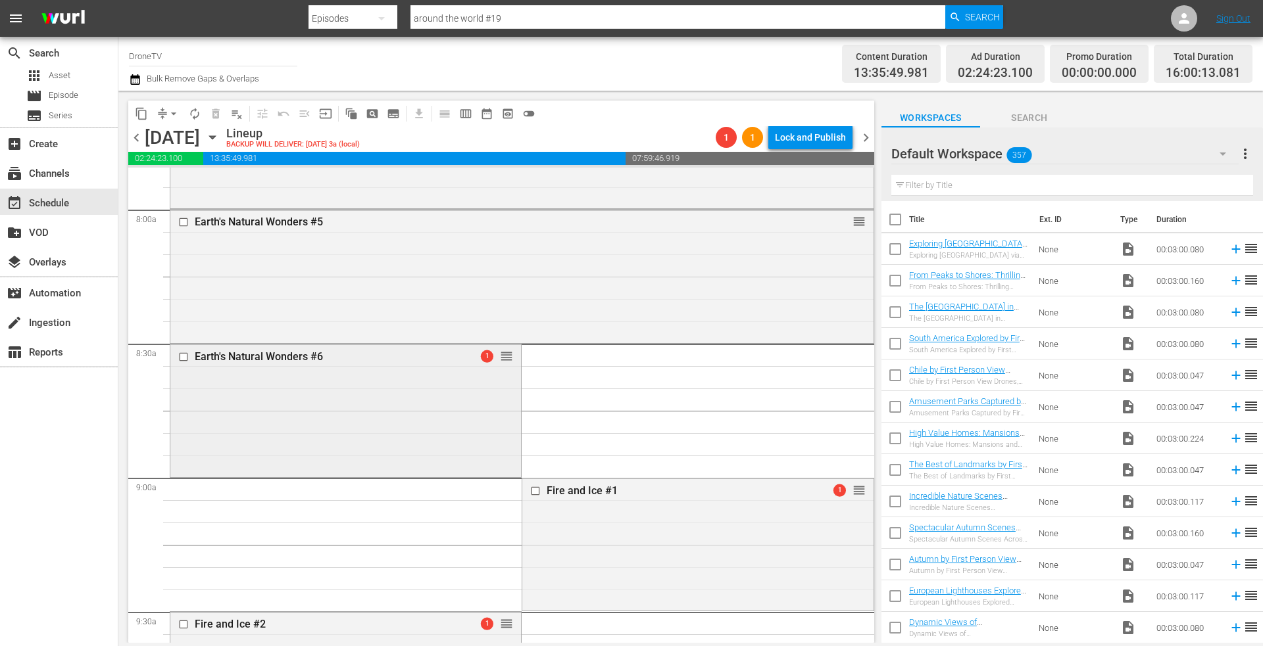
click at [416, 388] on div "Earth's Natural Wonders #6 1 reorder" at bounding box center [345, 410] width 350 height 130
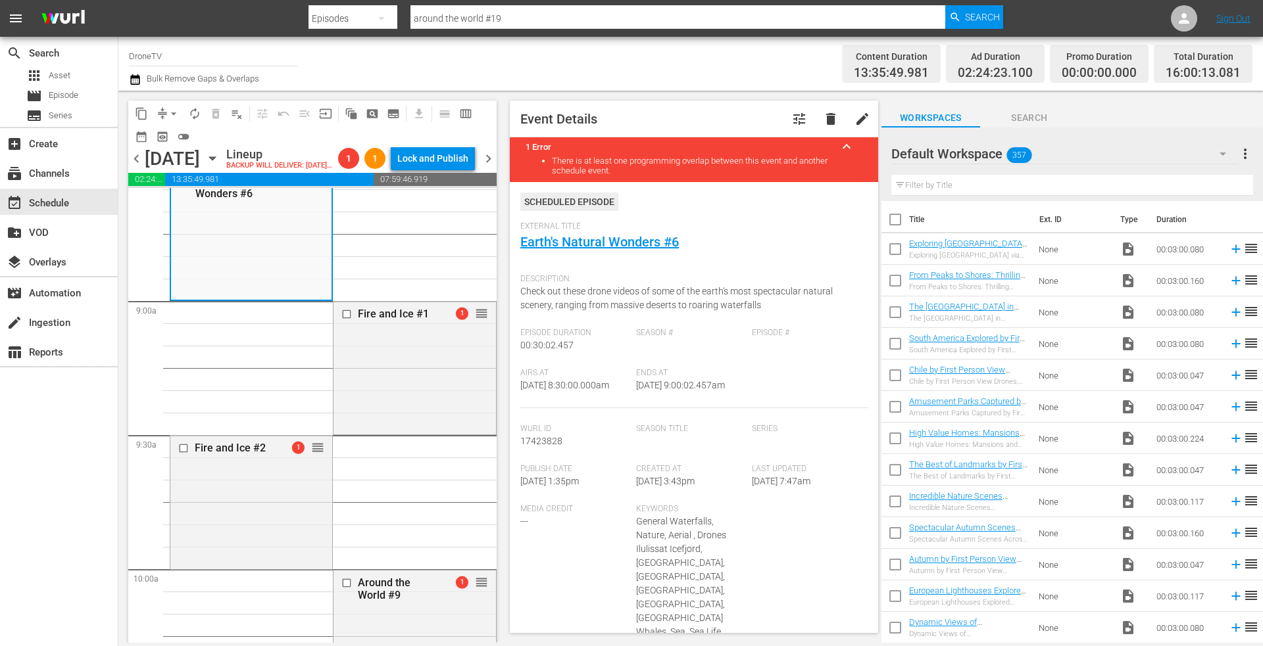
scroll to position [2236, 0]
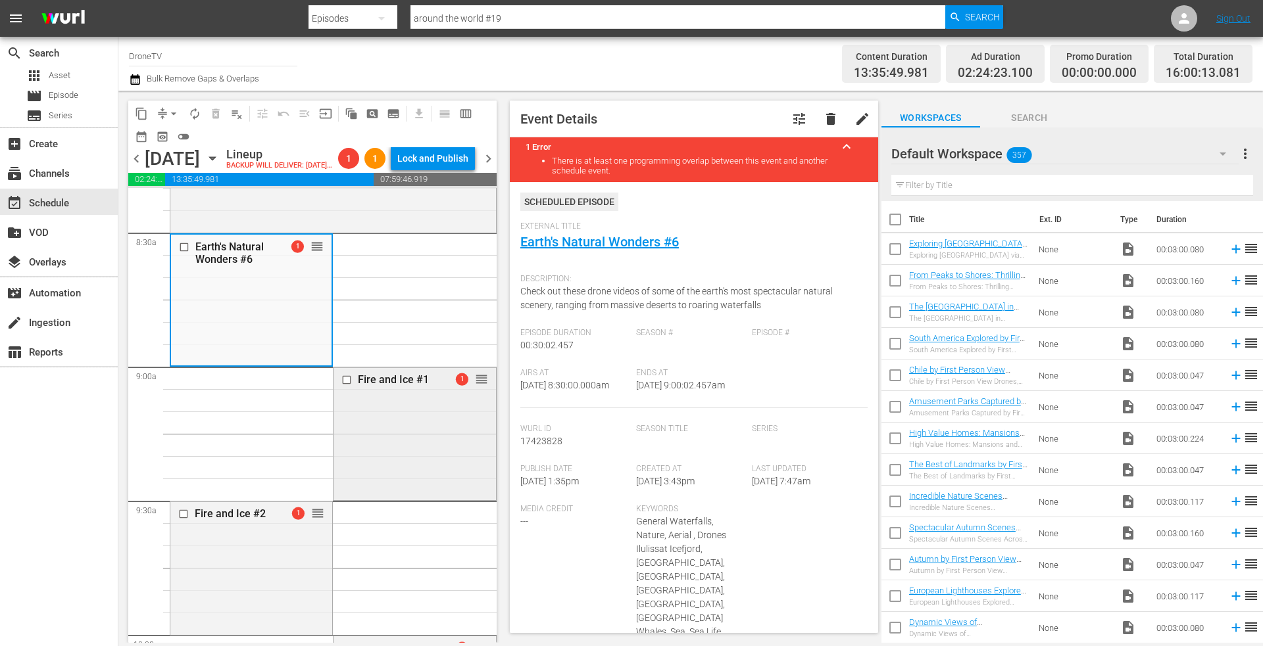
click at [406, 393] on div "Fire and Ice #1 1 reorder" at bounding box center [414, 380] width 162 height 25
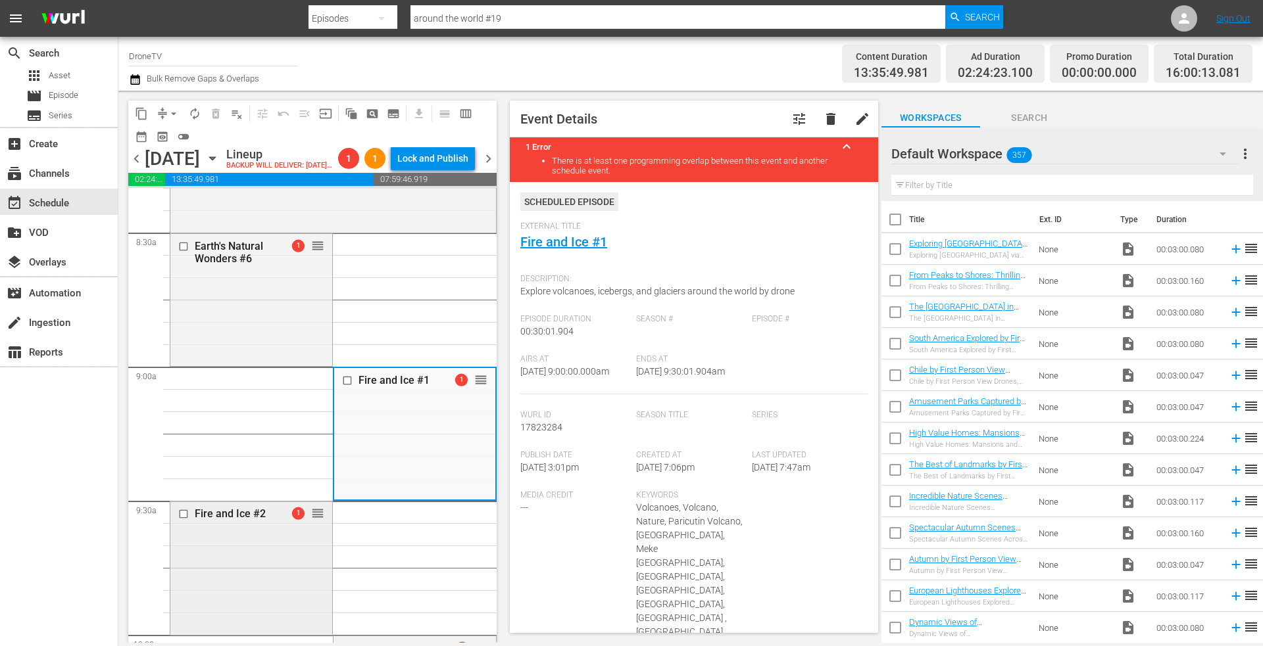
click at [222, 520] on div "Fire and Ice #2" at bounding box center [236, 514] width 82 height 12
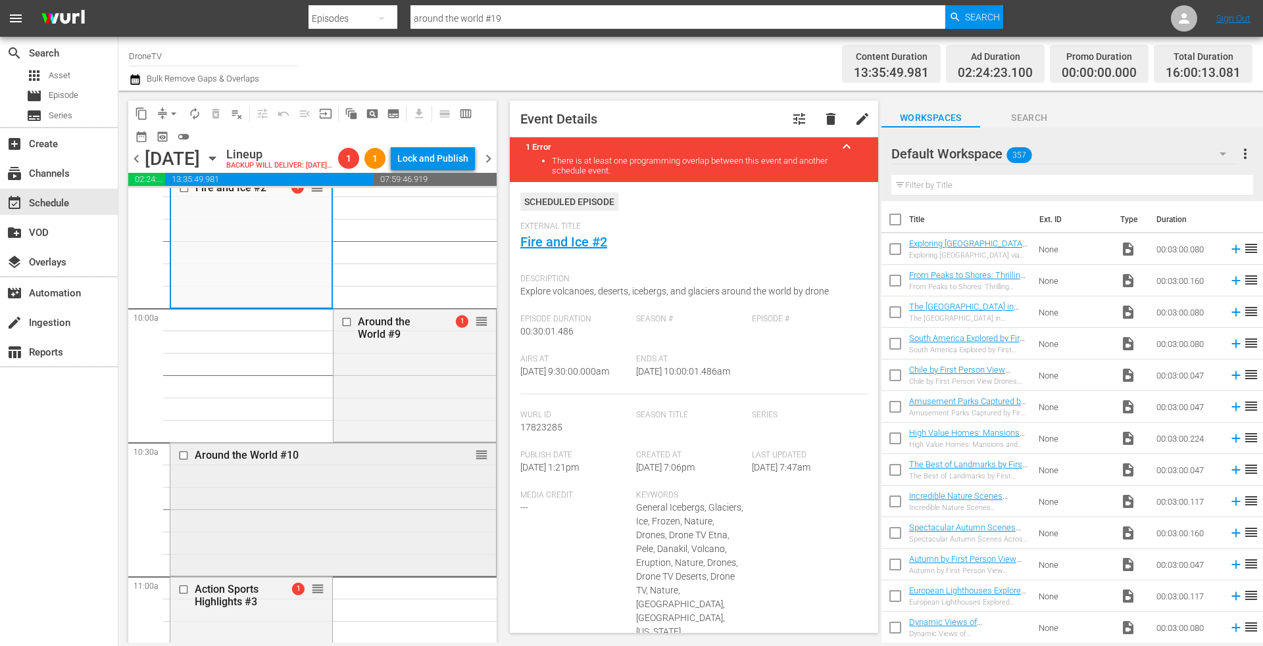
scroll to position [2564, 0]
click at [369, 408] on div "Around the World #9 1 reorder" at bounding box center [414, 373] width 162 height 130
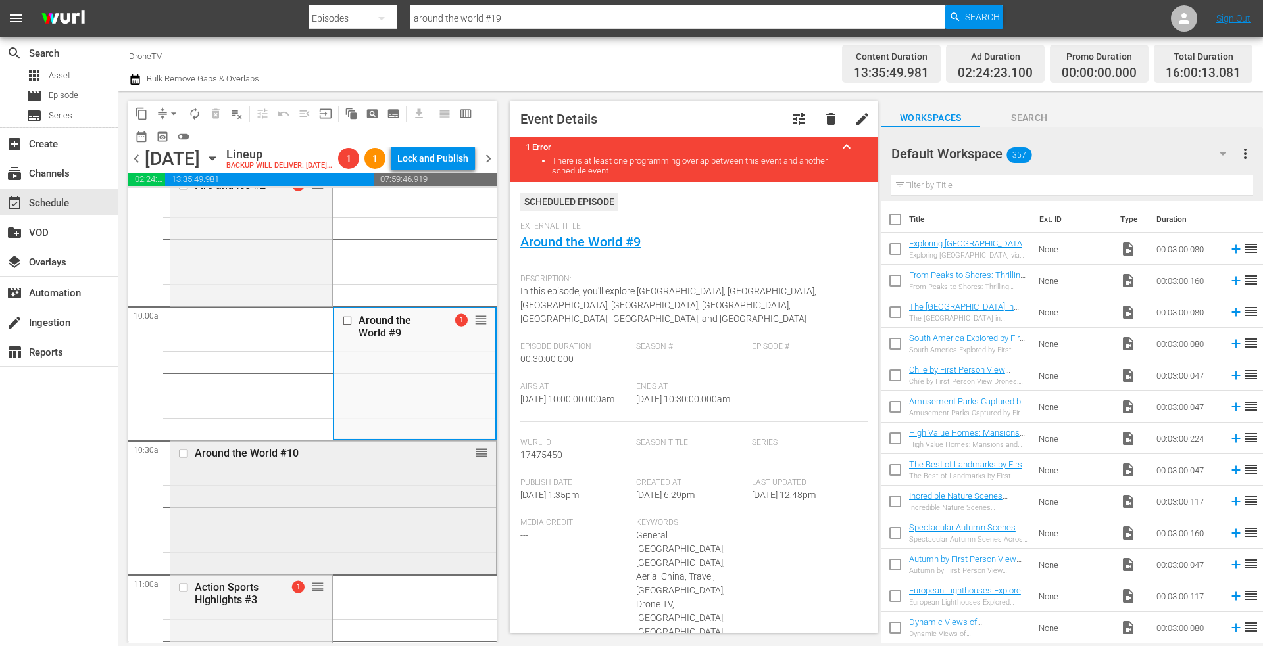
click at [270, 501] on div "Around the World #10 reorder" at bounding box center [332, 506] width 325 height 130
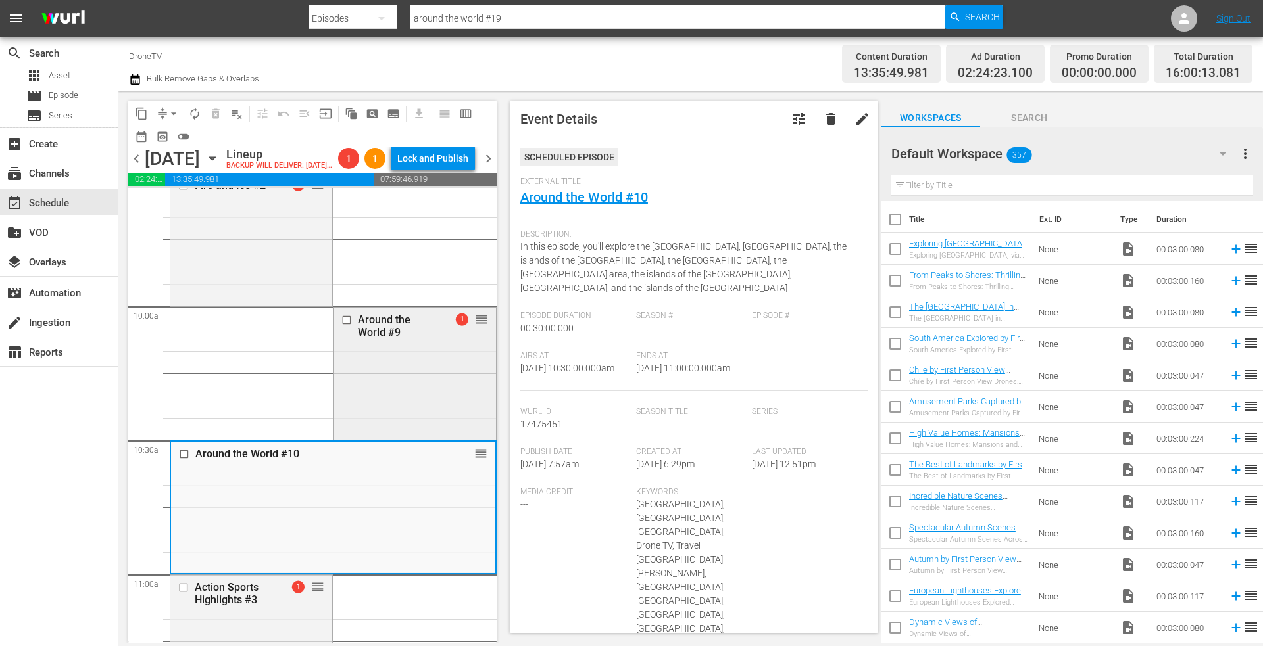
click at [383, 402] on div "Around the World #9 1 reorder" at bounding box center [414, 373] width 162 height 130
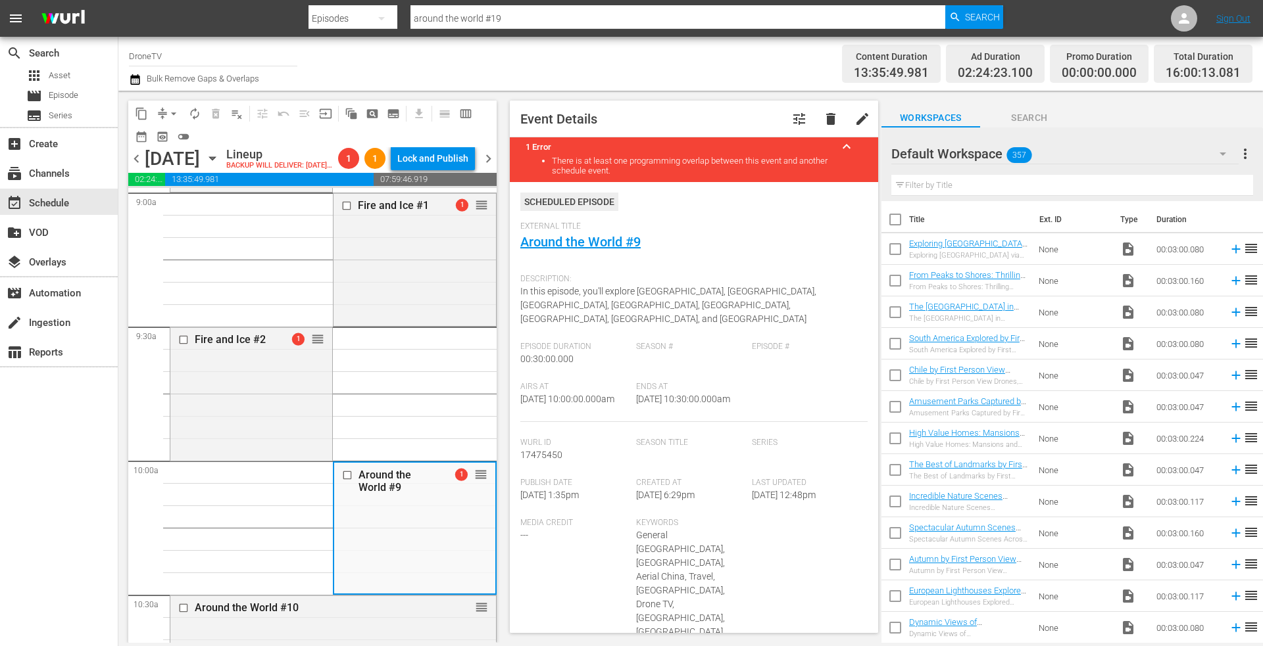
scroll to position [2367, 0]
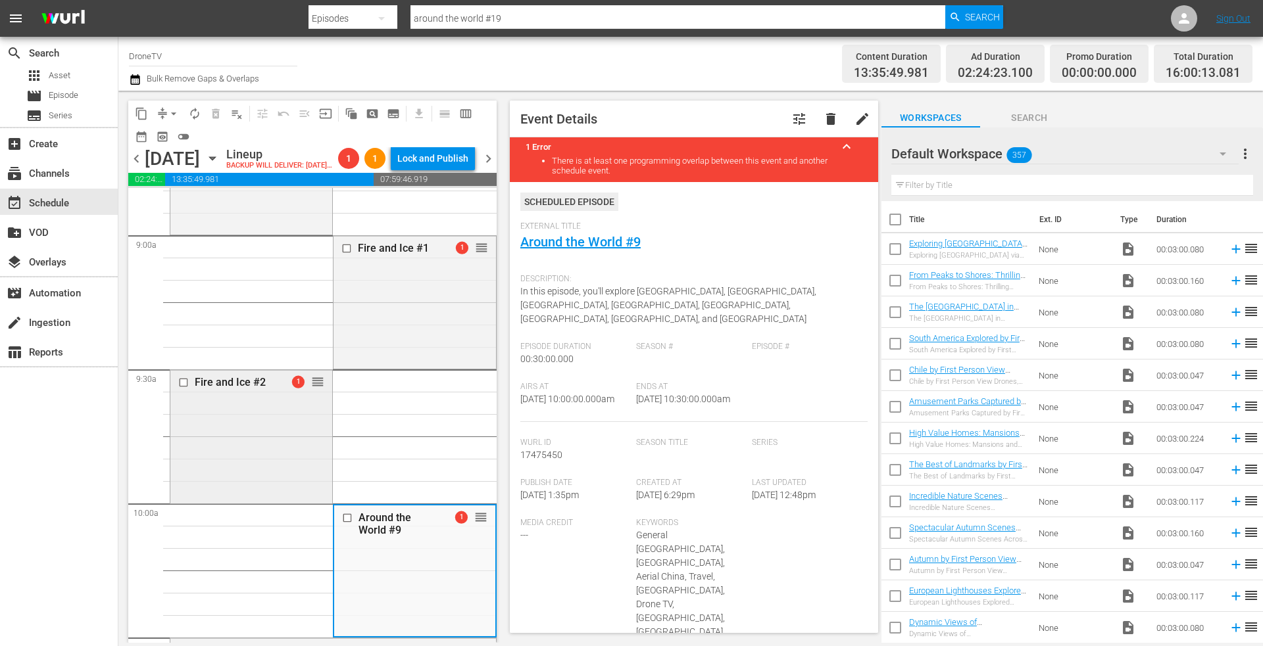
click at [243, 432] on div "Fire and Ice #2 1 reorder" at bounding box center [251, 435] width 162 height 130
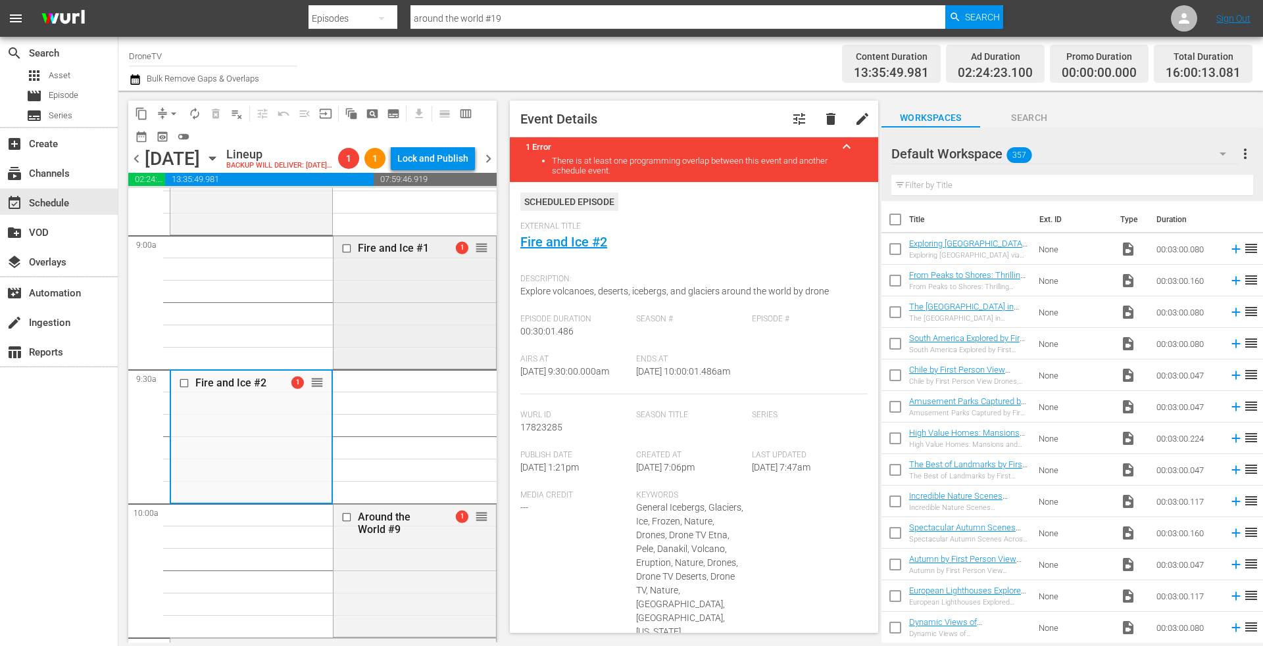
click at [352, 343] on div "Fire and Ice #1 1 reorder" at bounding box center [414, 301] width 162 height 130
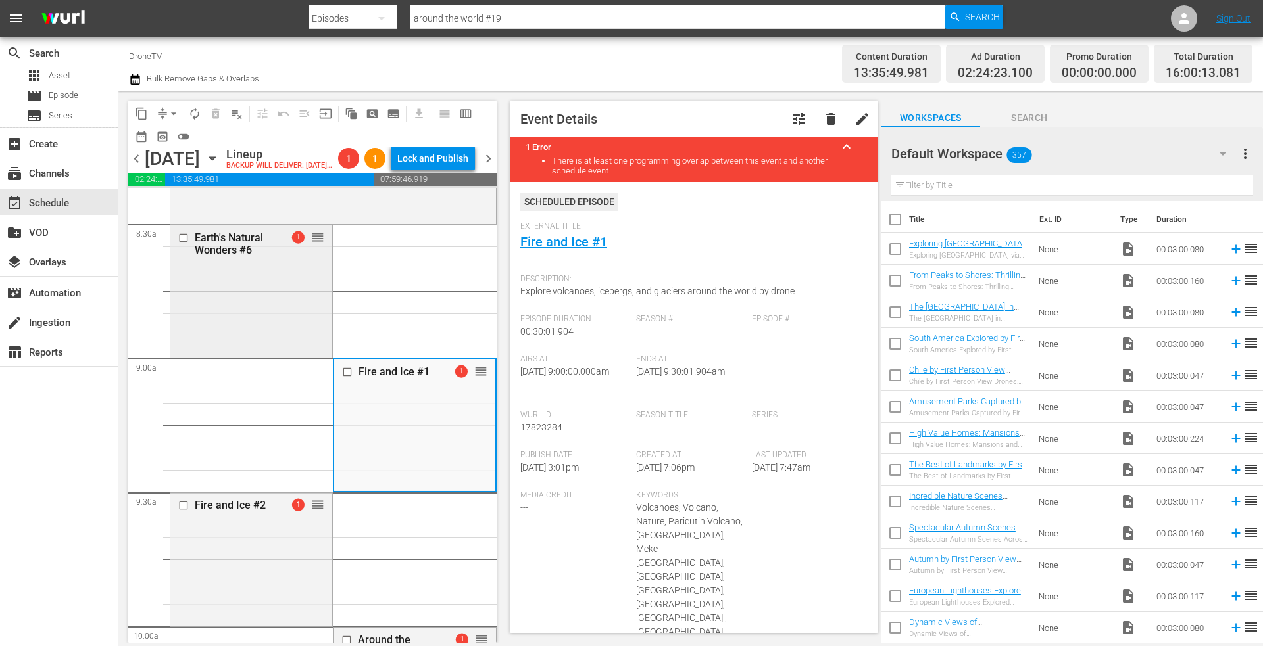
scroll to position [2236, 0]
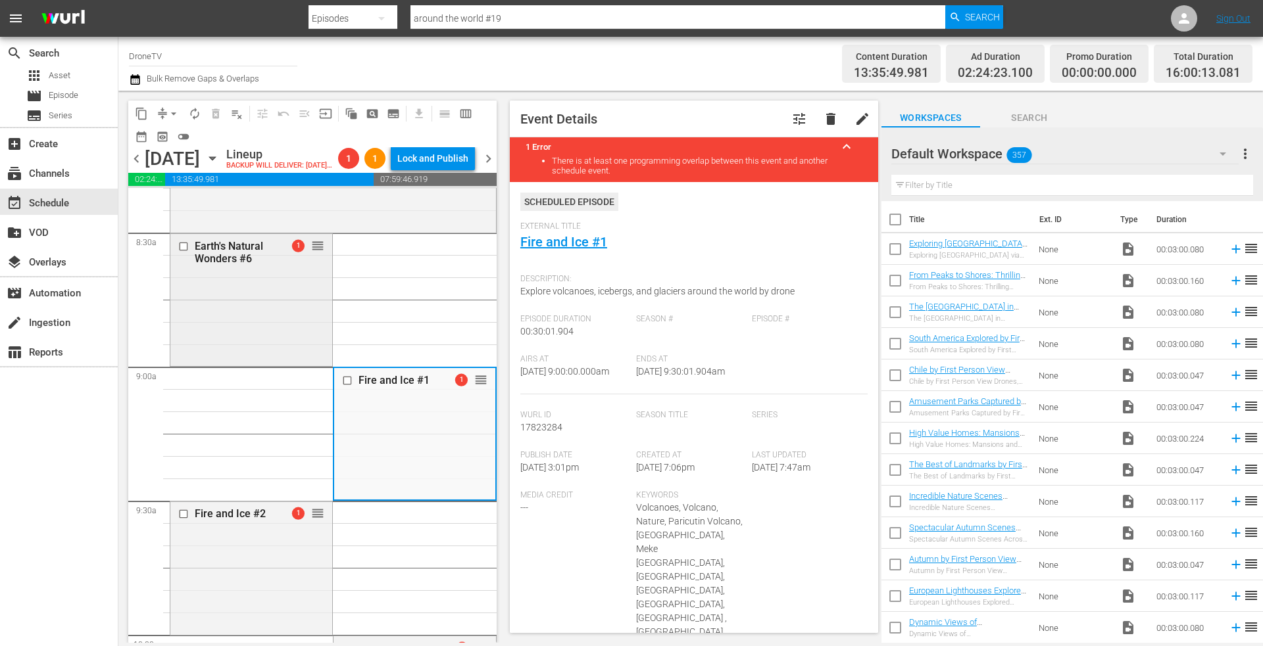
click at [291, 330] on div "Earth's Natural Wonders #6 1 reorder" at bounding box center [251, 299] width 162 height 130
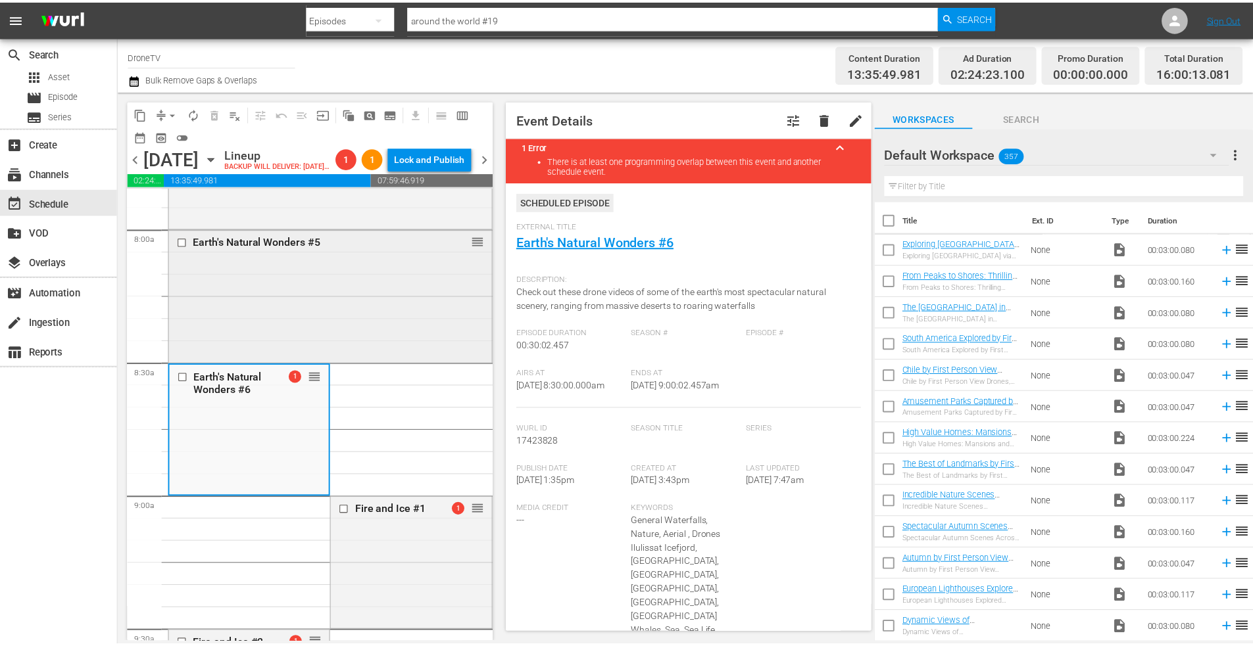
scroll to position [2104, 0]
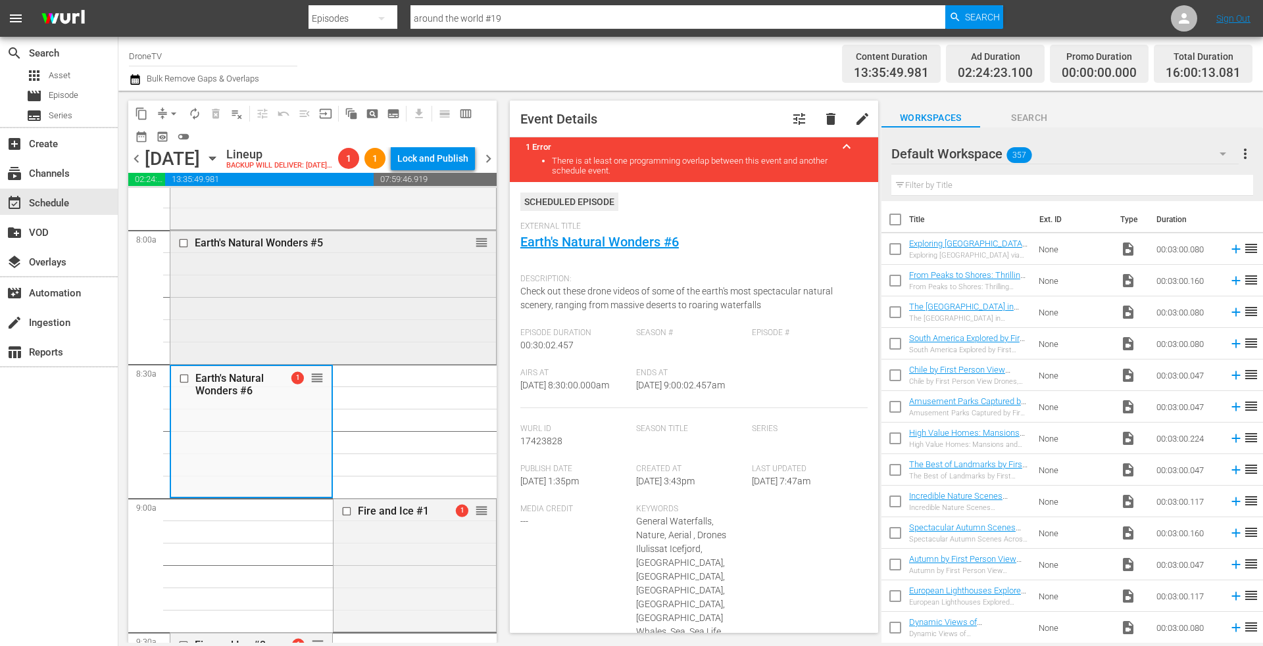
click at [329, 293] on div "Earth's Natural Wonders #5 reorder" at bounding box center [332, 296] width 325 height 130
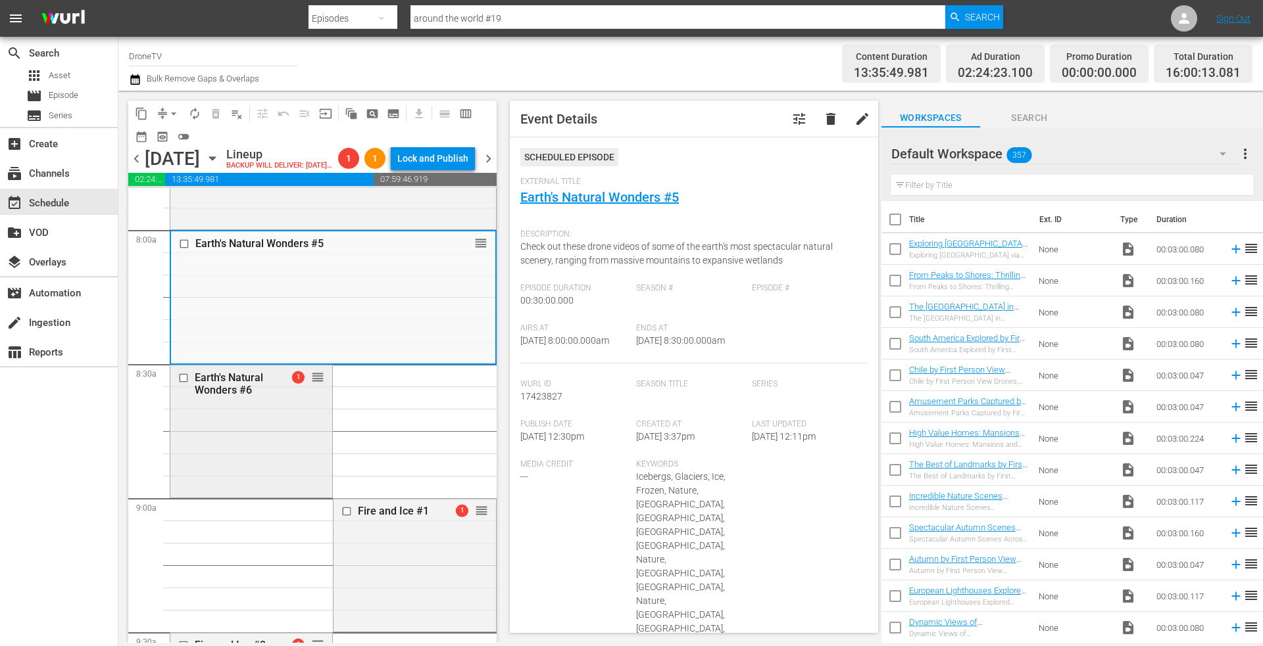
click at [268, 397] on div "Earth's Natural Wonders #6" at bounding box center [236, 384] width 82 height 25
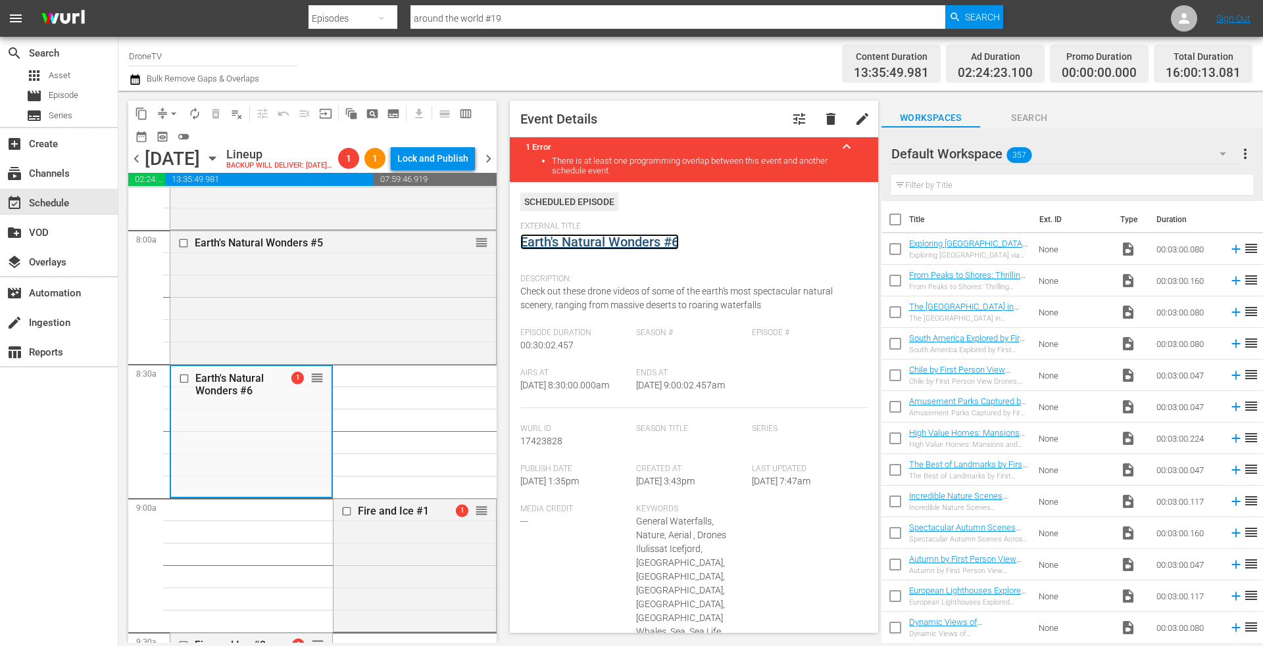
click at [592, 238] on link "Earth's Natural Wonders #6" at bounding box center [599, 242] width 158 height 16
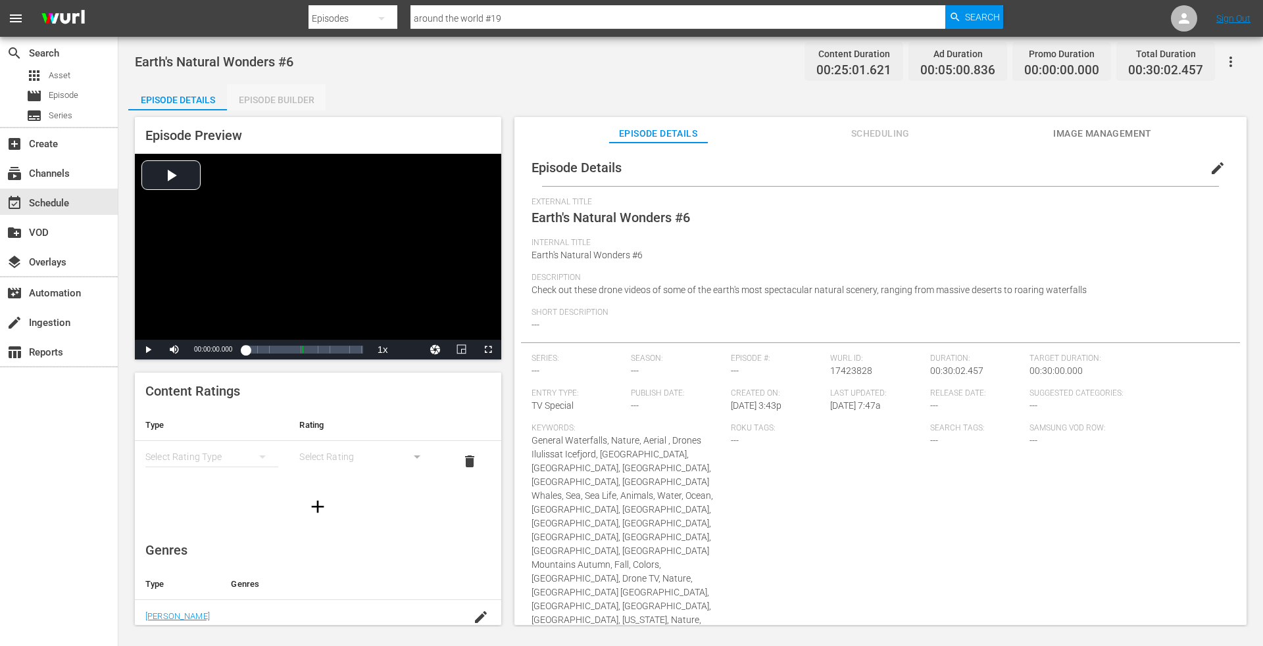
click at [277, 99] on div "Episode Builder" at bounding box center [276, 100] width 99 height 32
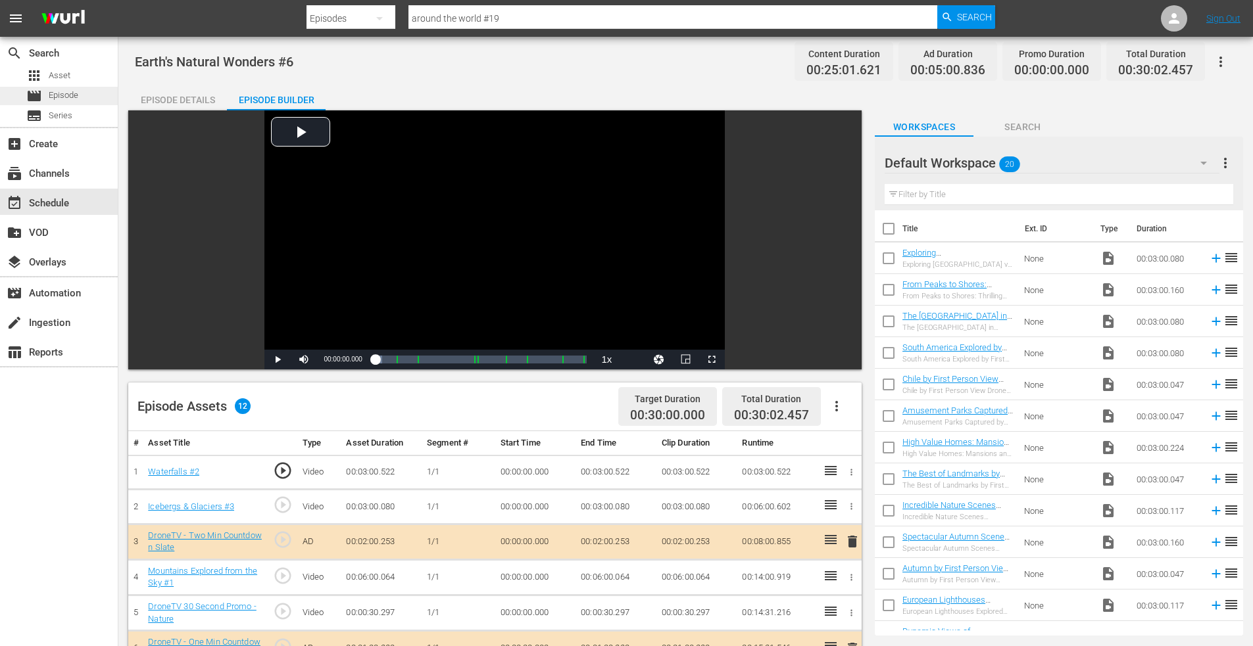
click at [65, 99] on span "Episode" at bounding box center [64, 95] width 30 height 13
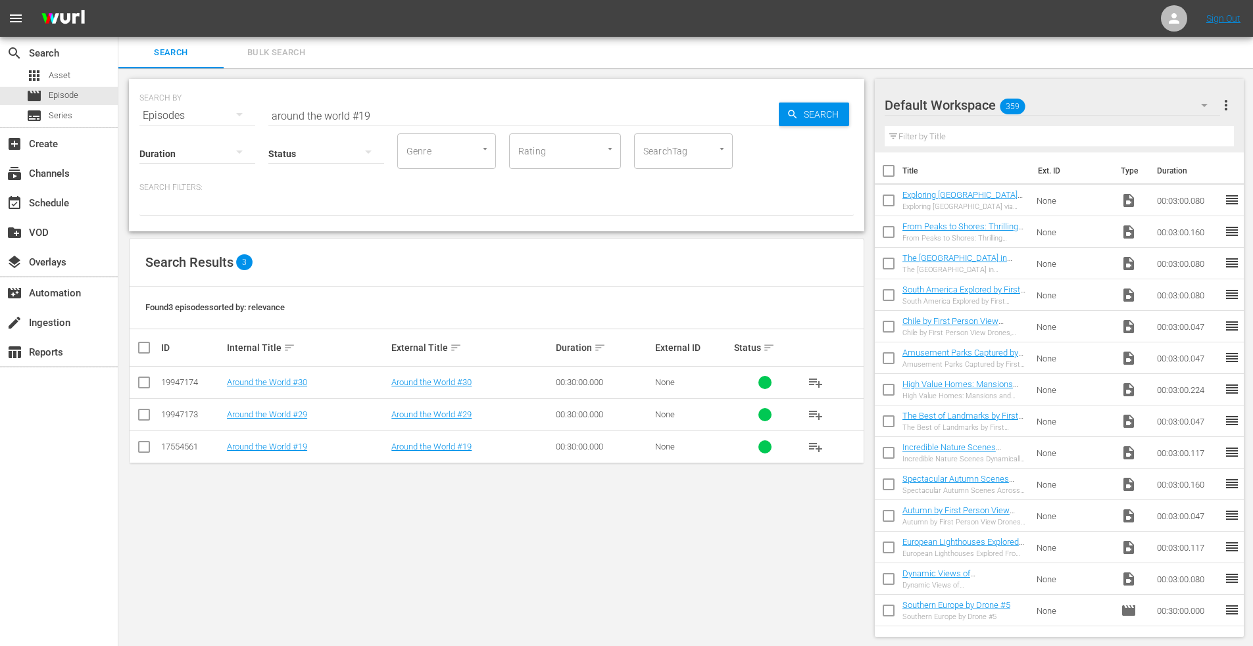
click at [957, 140] on input "text" at bounding box center [1059, 136] width 350 height 21
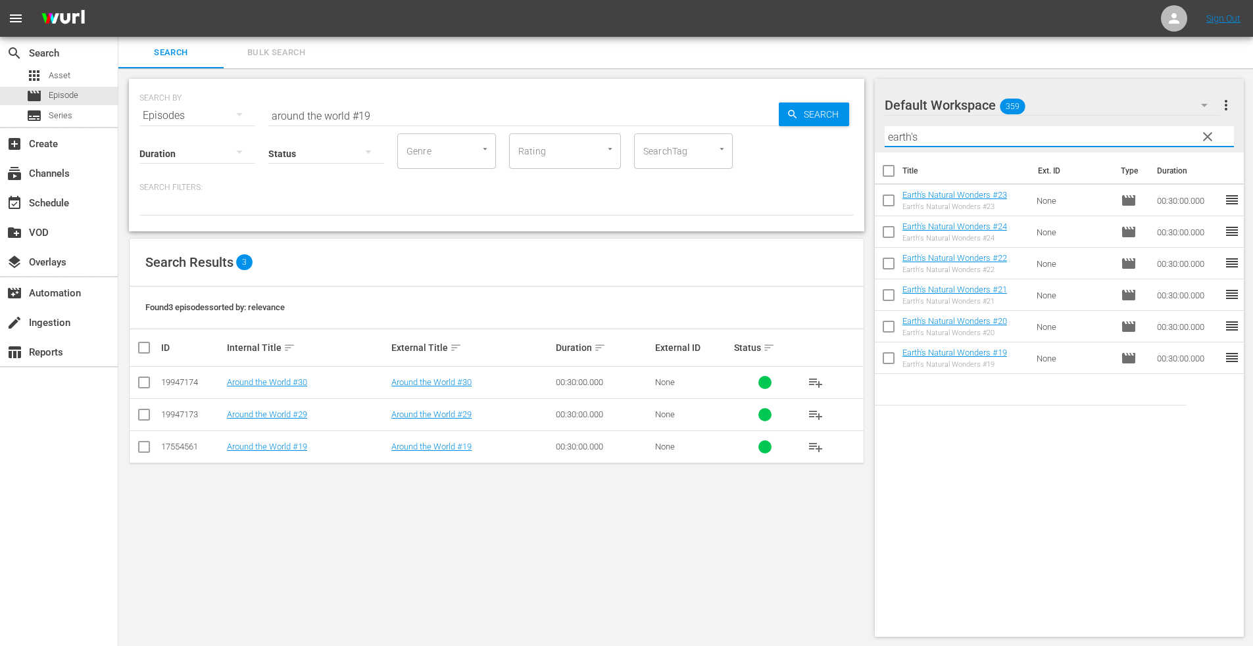
type input "earth's"
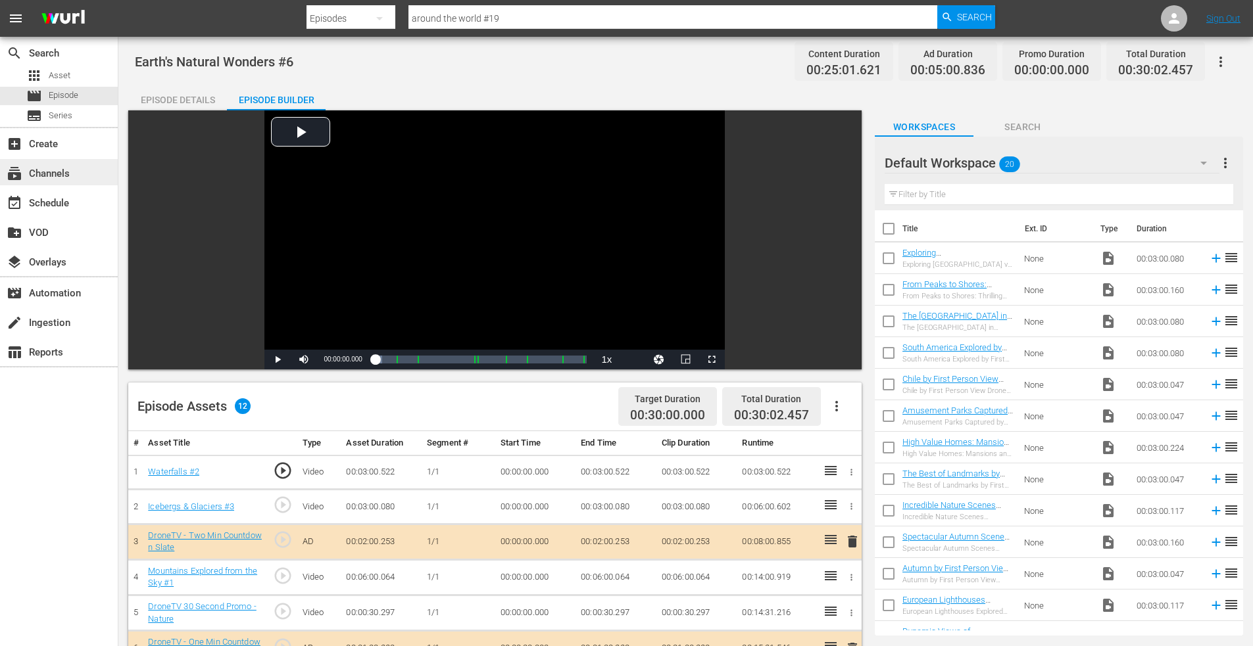
click at [57, 171] on div "subscriptions Channels" at bounding box center [37, 172] width 74 height 12
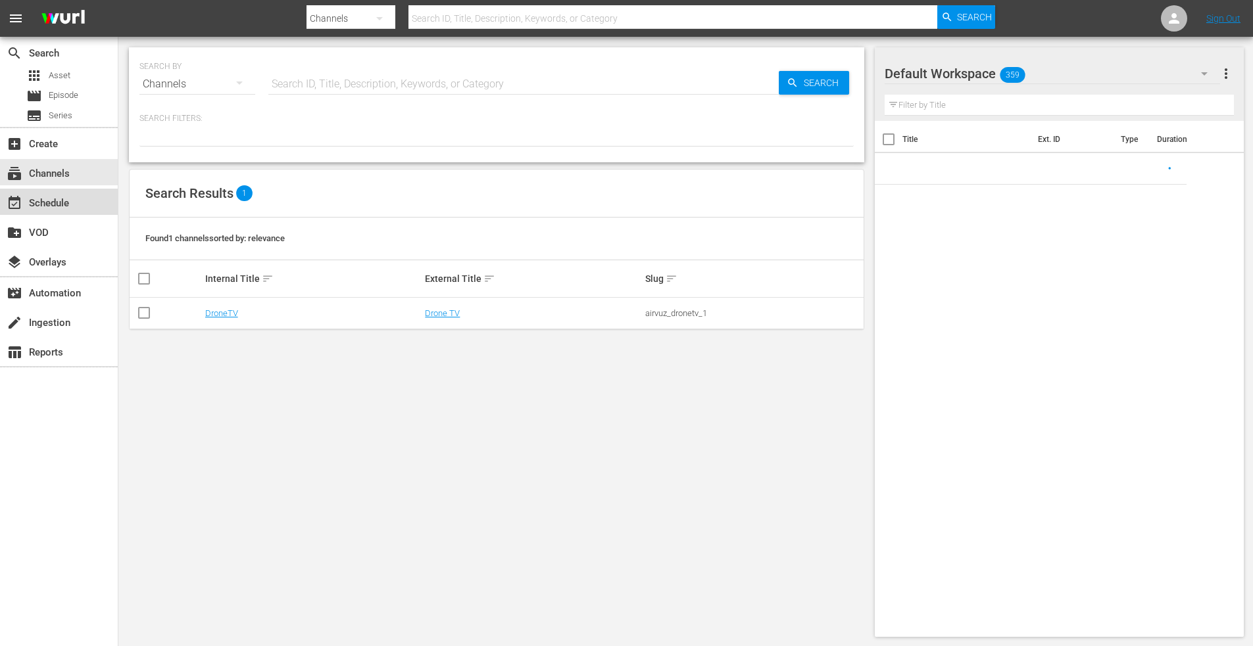
click at [58, 195] on div "event_available Schedule" at bounding box center [37, 201] width 74 height 12
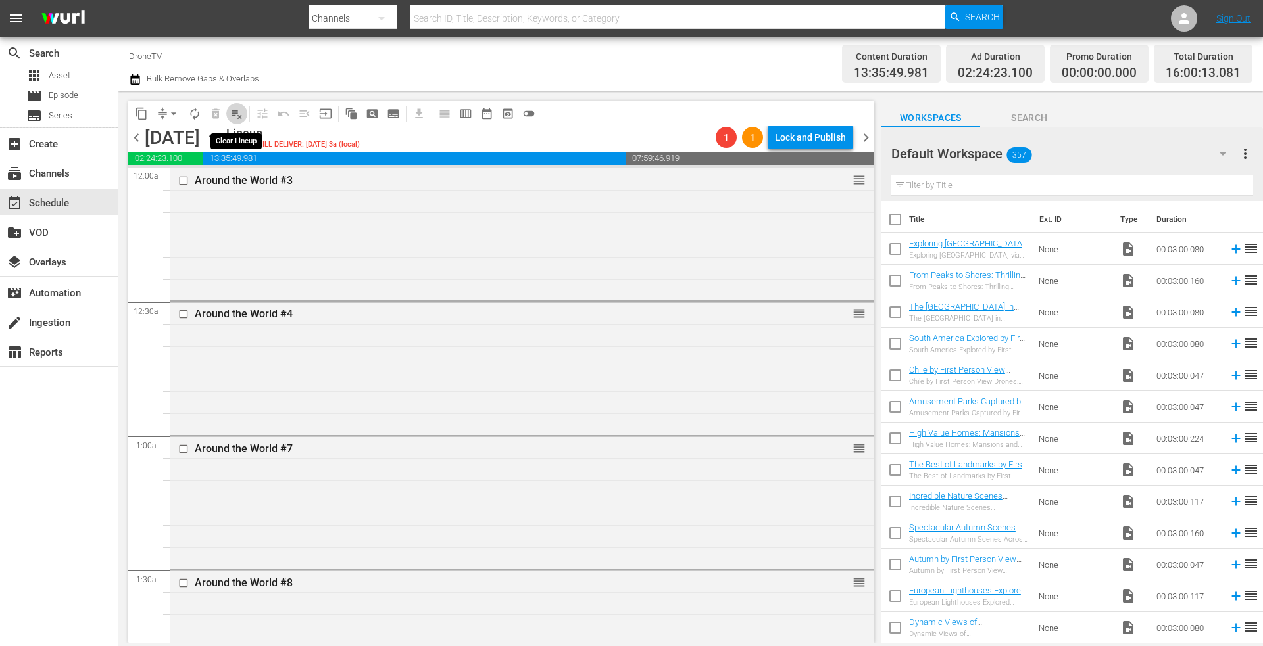
click at [241, 114] on span "playlist_remove_outlined" at bounding box center [236, 113] width 13 height 13
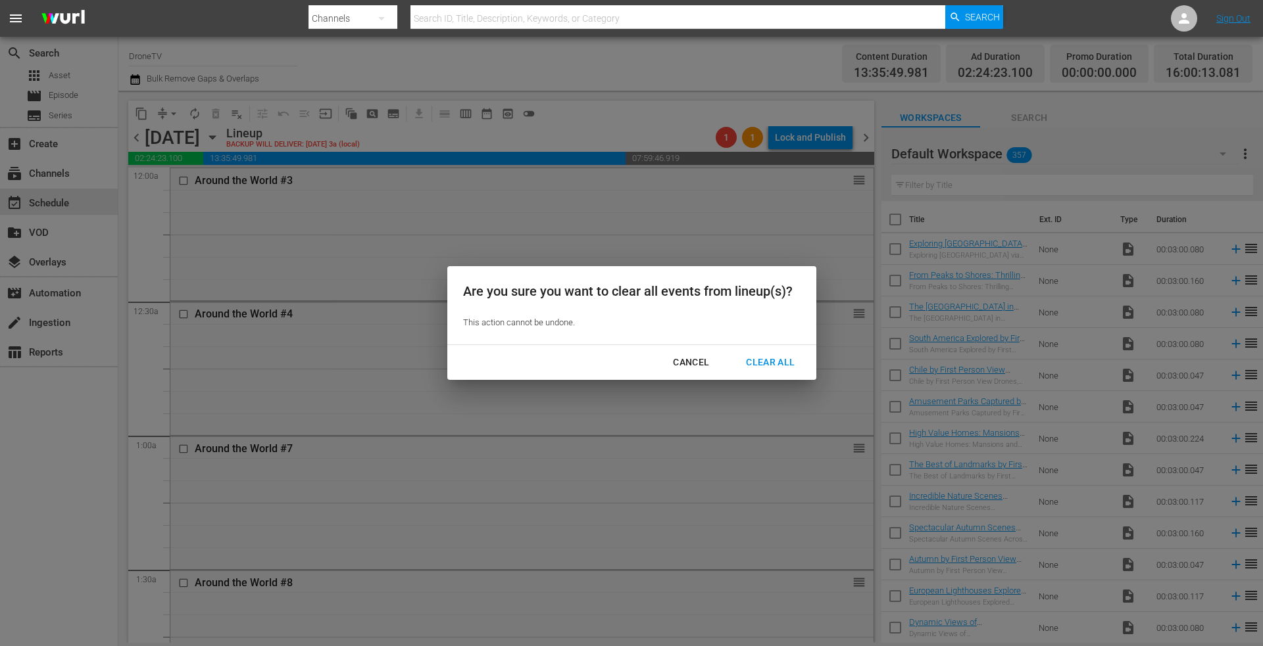
click at [693, 356] on div "Cancel" at bounding box center [690, 362] width 57 height 16
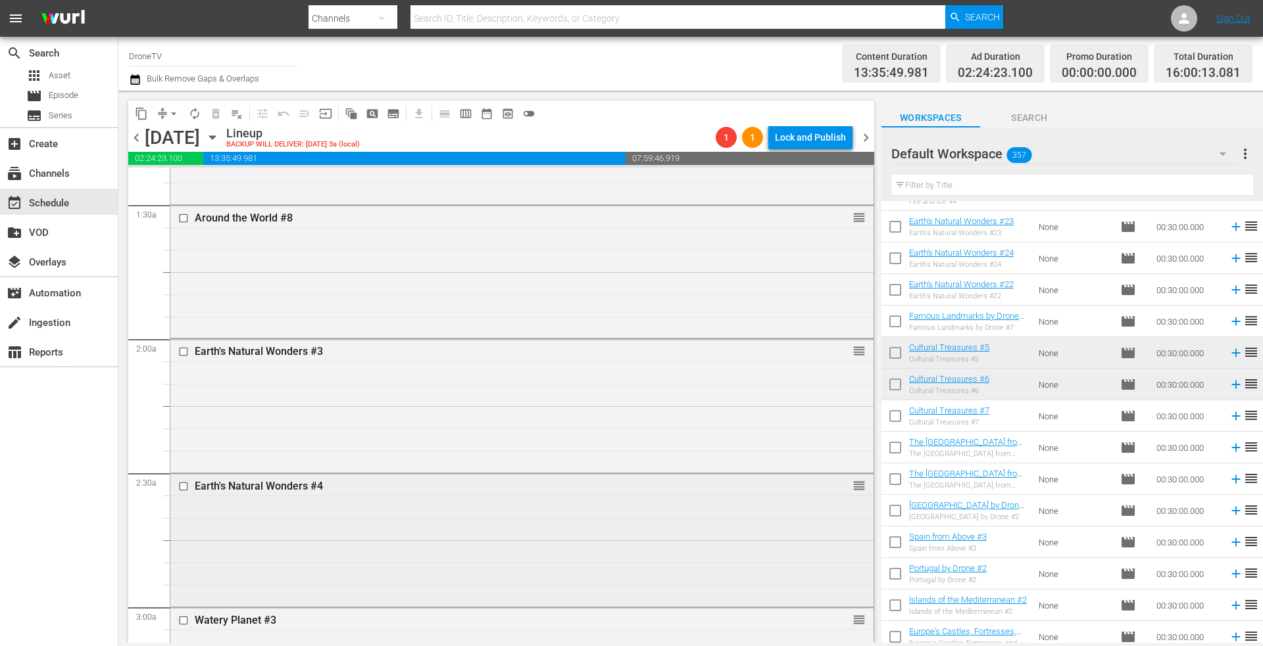
scroll to position [592, 0]
